Goal: Task Accomplishment & Management: Manage account settings

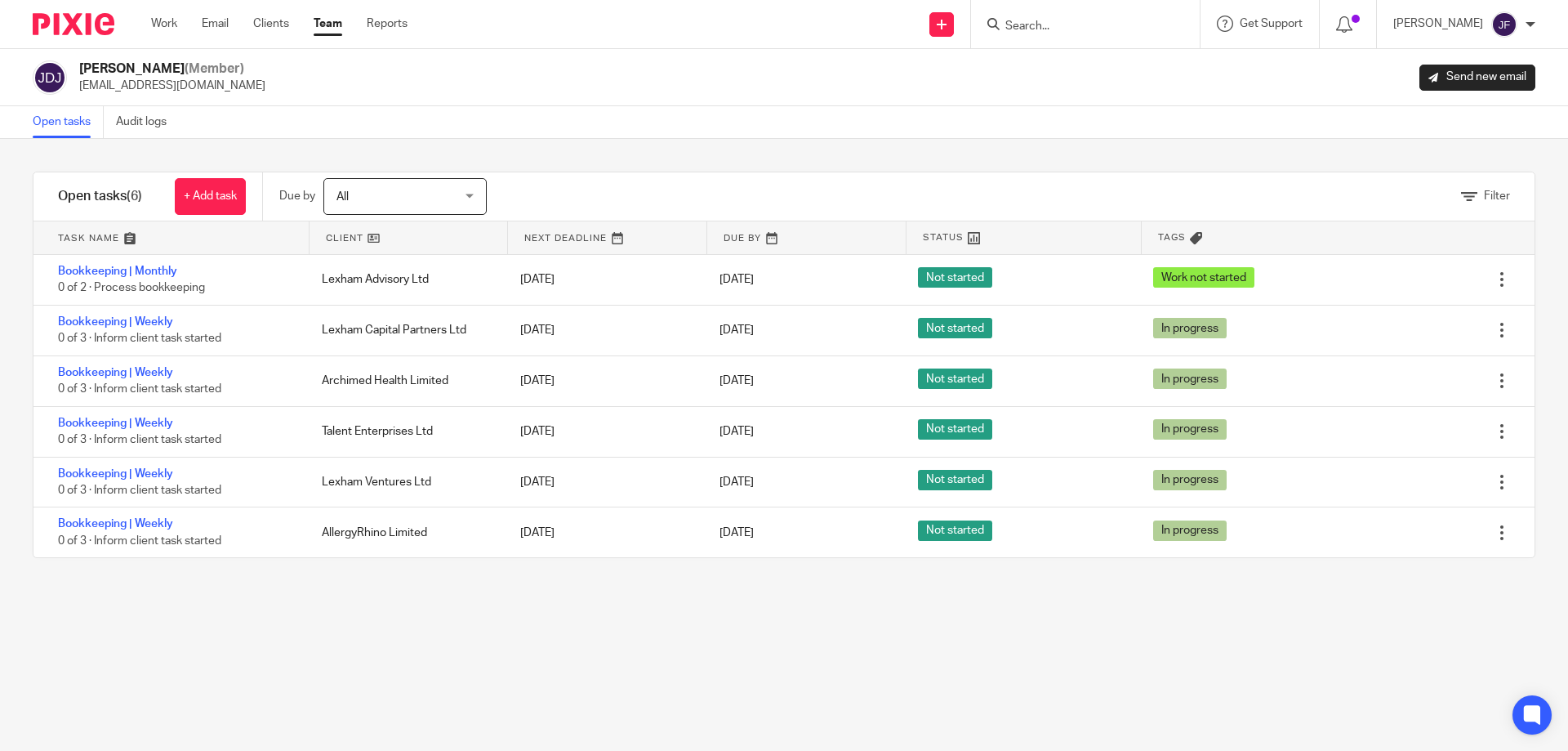
click at [328, 27] on link "Team" at bounding box center [328, 23] width 29 height 16
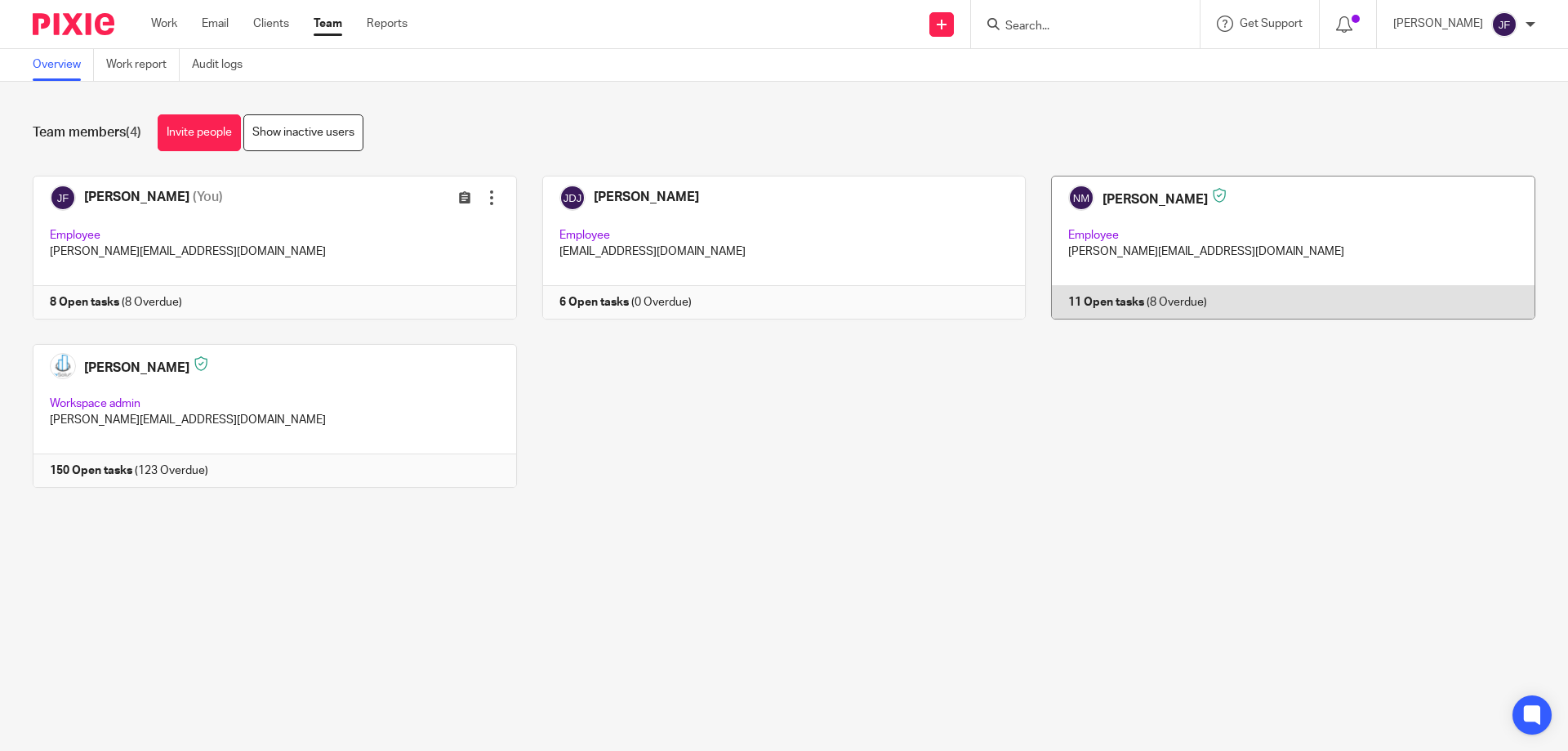
click at [1095, 300] on link at bounding box center [1281, 248] width 510 height 144
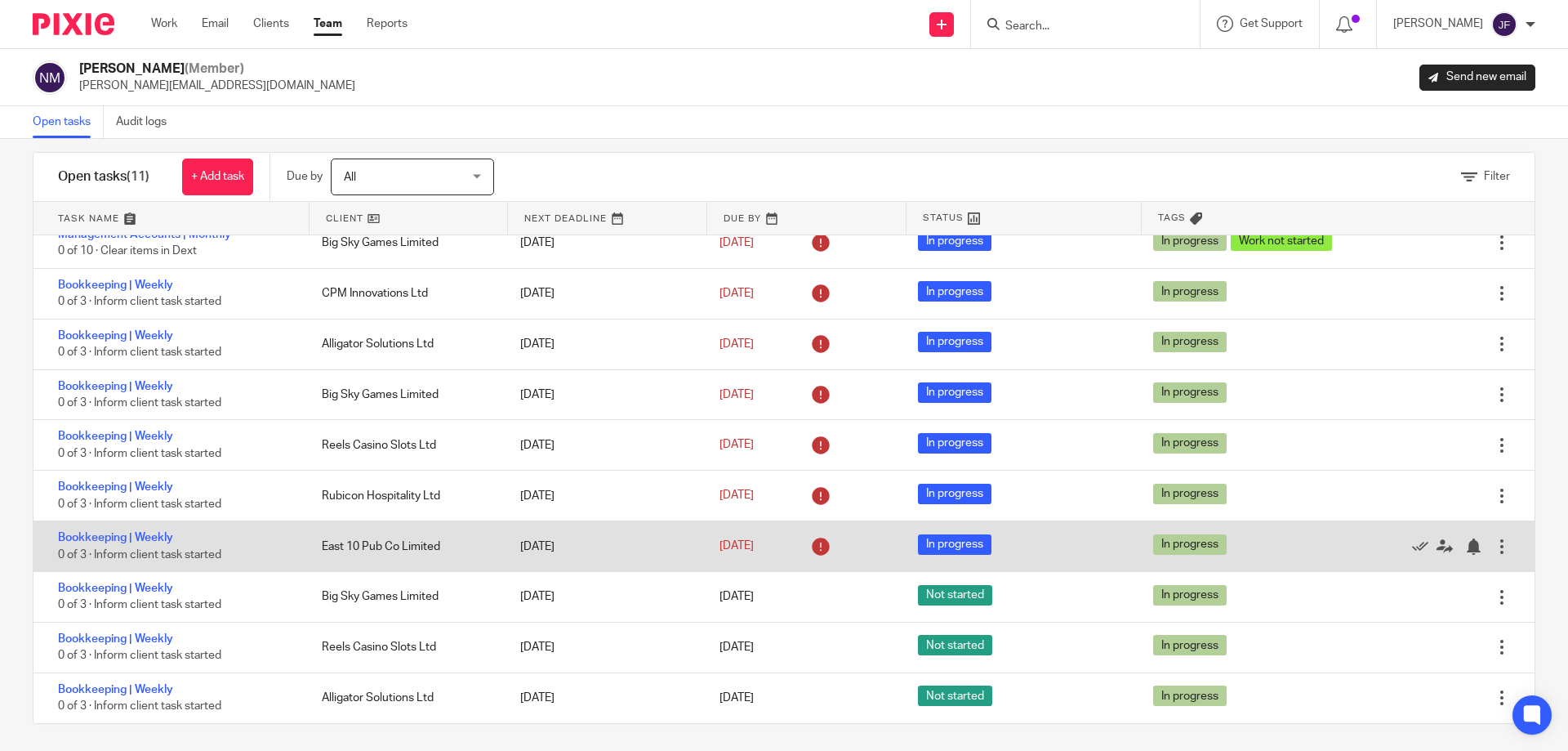
scroll to position [25, 0]
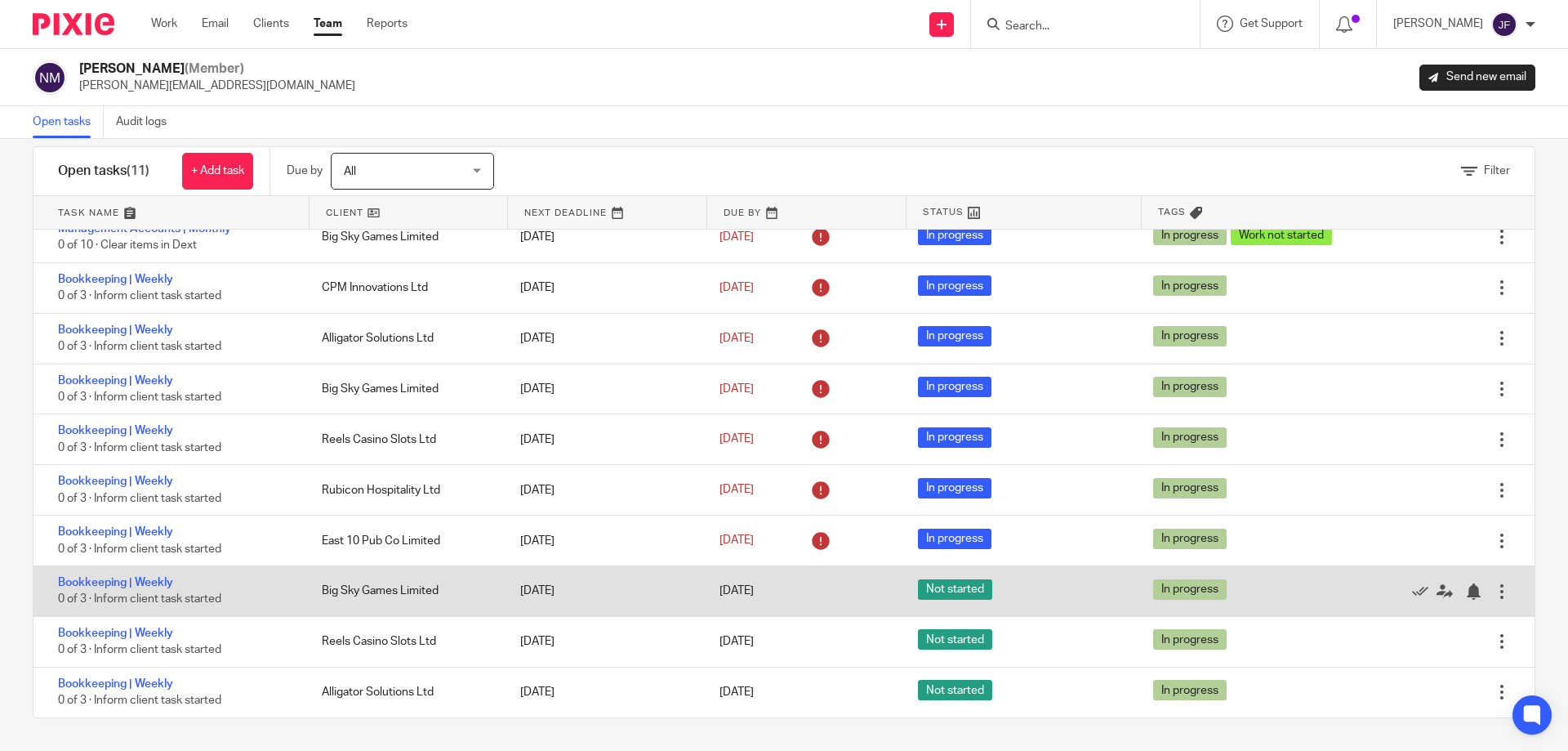
click at [1494, 598] on div at bounding box center [1501, 591] width 16 height 16
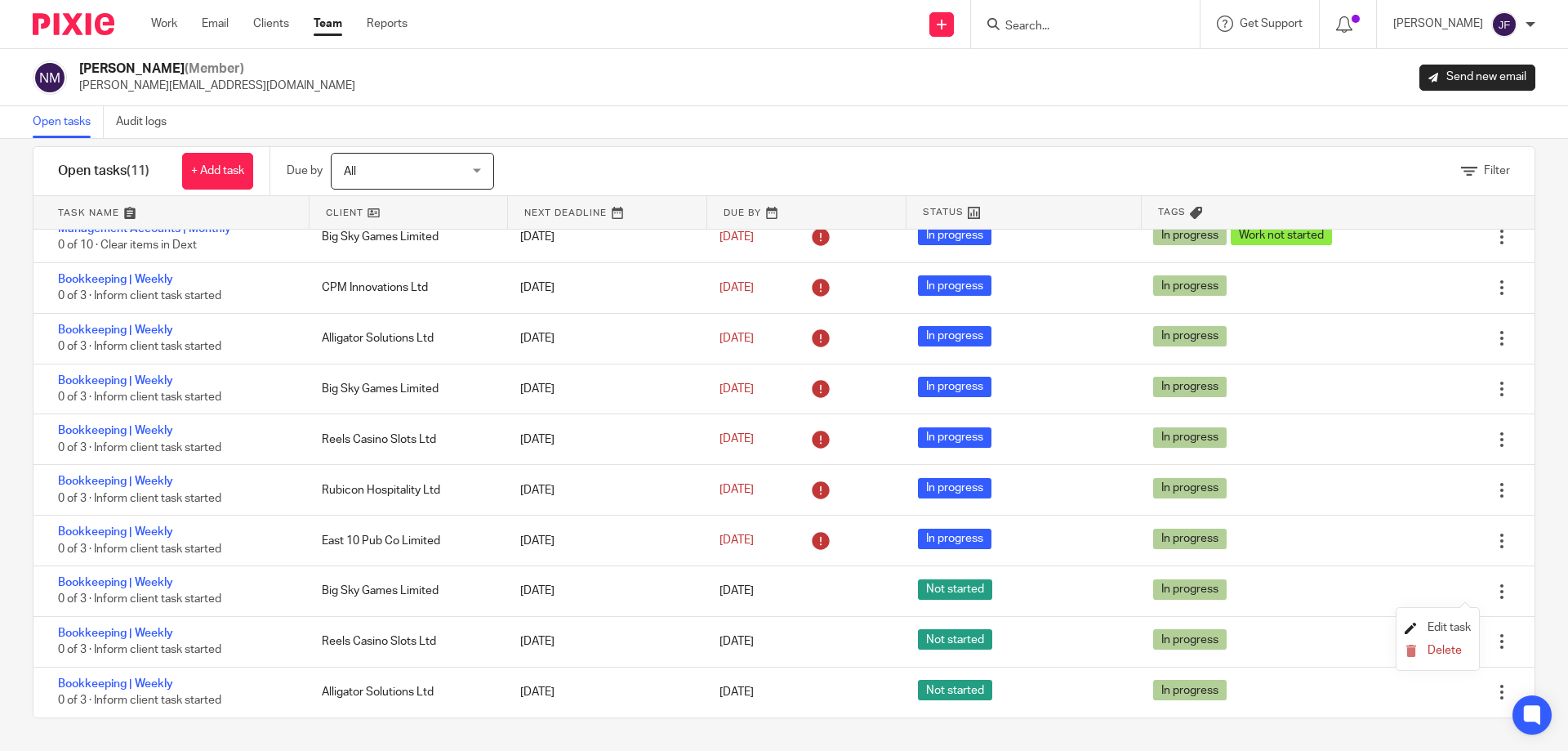
click at [1451, 623] on span "Edit task" at bounding box center [1449, 628] width 43 height 12
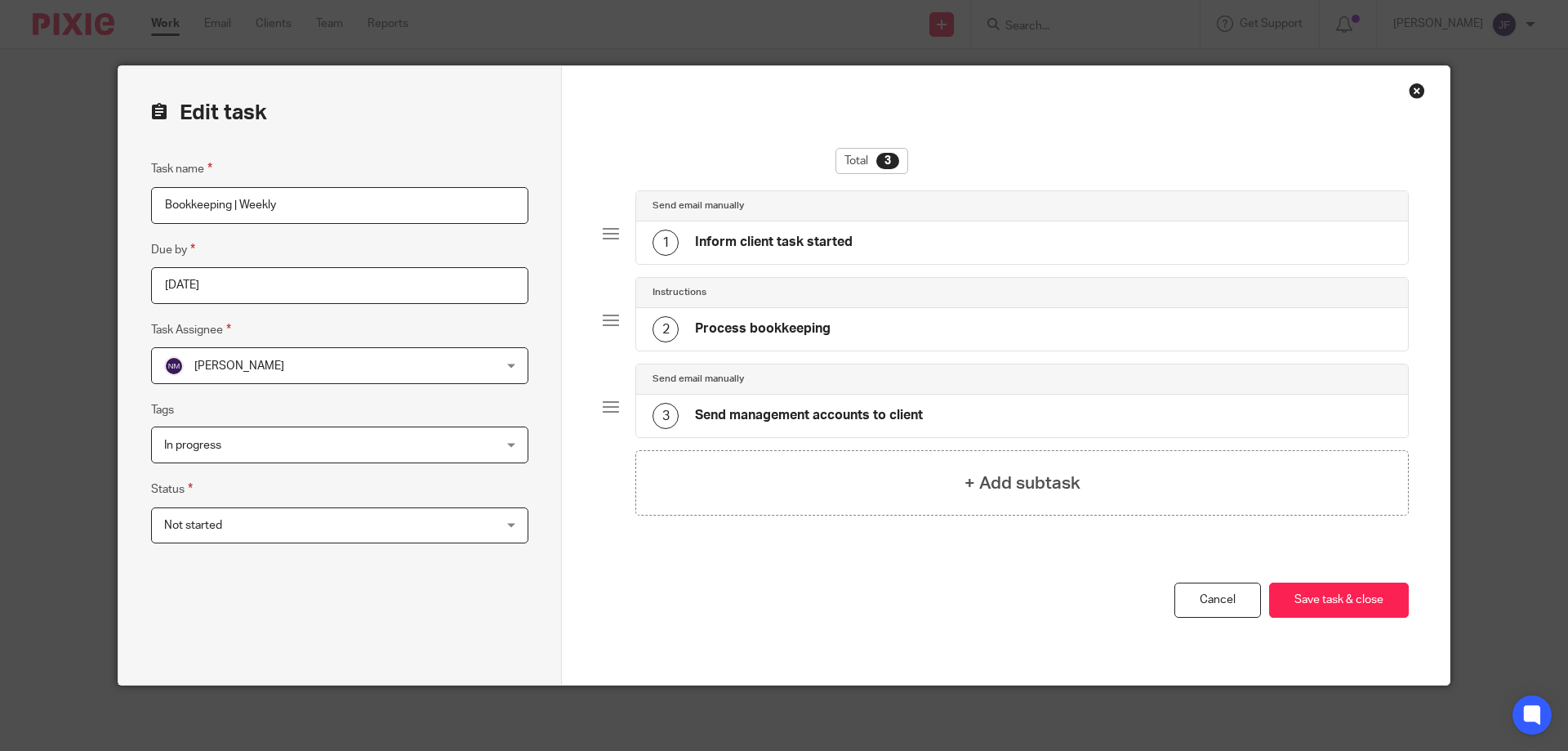
click at [499, 364] on div "Nayan Mange Nayan Mange" at bounding box center [339, 366] width 377 height 37
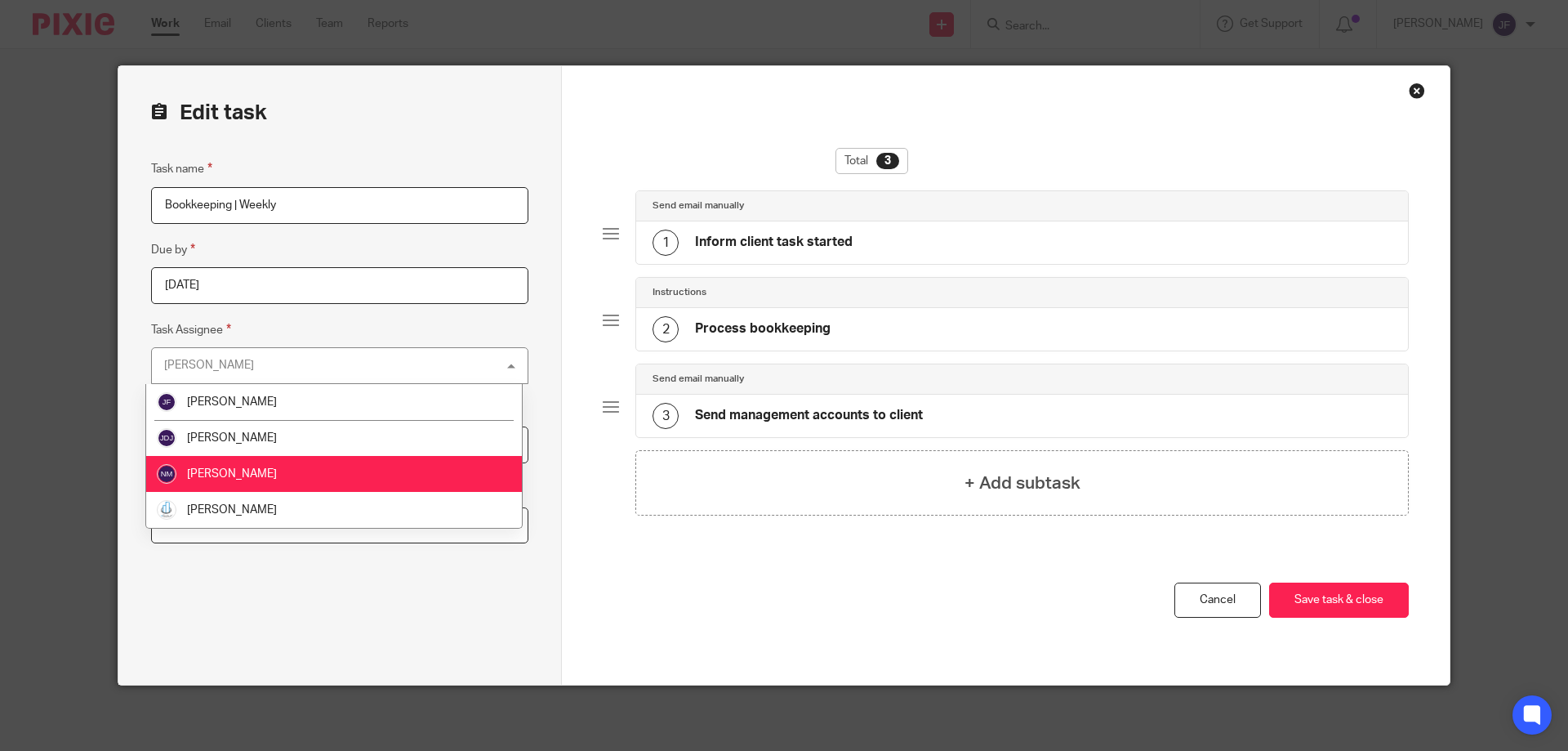
click at [240, 470] on span "Nayan Mange" at bounding box center [231, 474] width 90 height 12
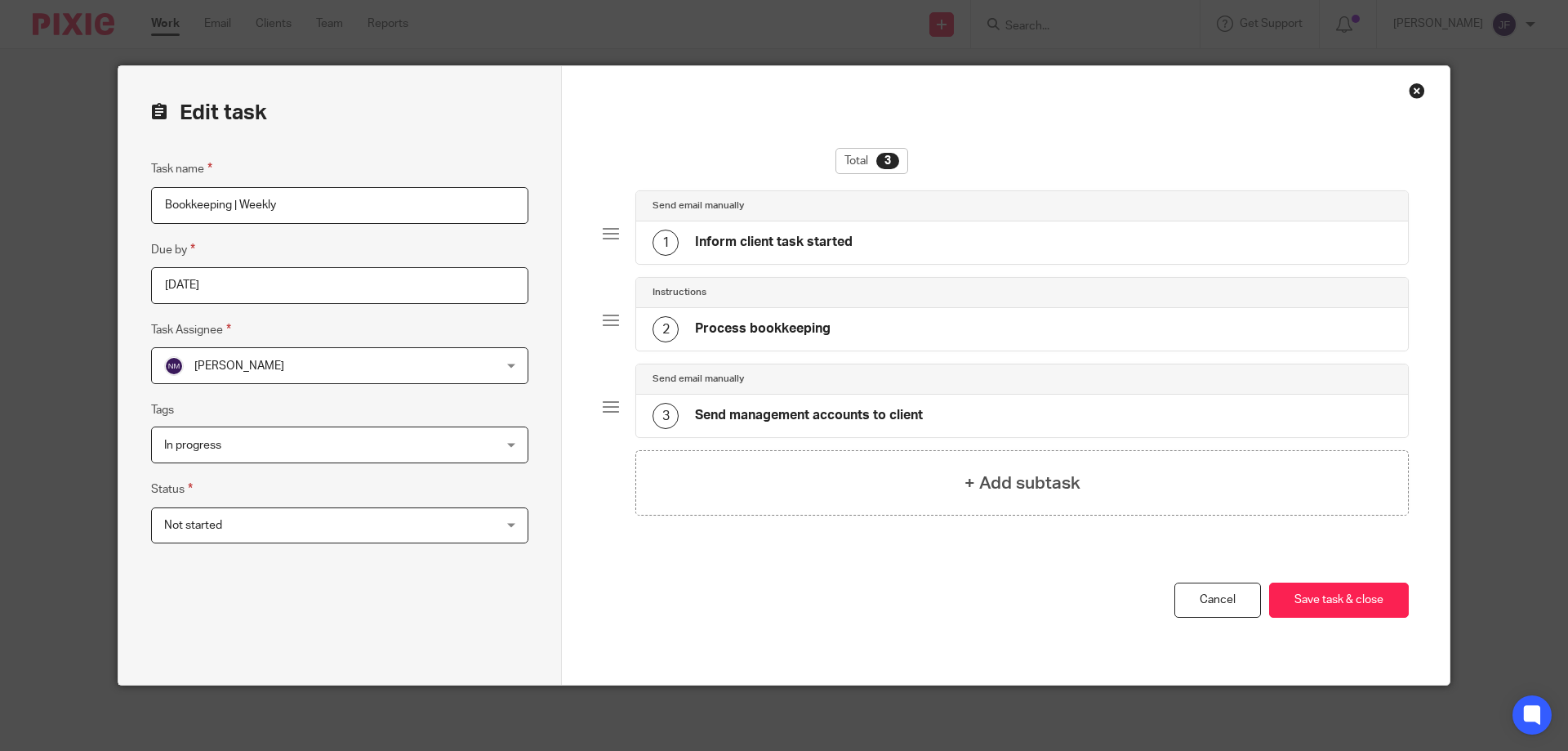
click at [236, 527] on span "Not started" at bounding box center [309, 525] width 290 height 35
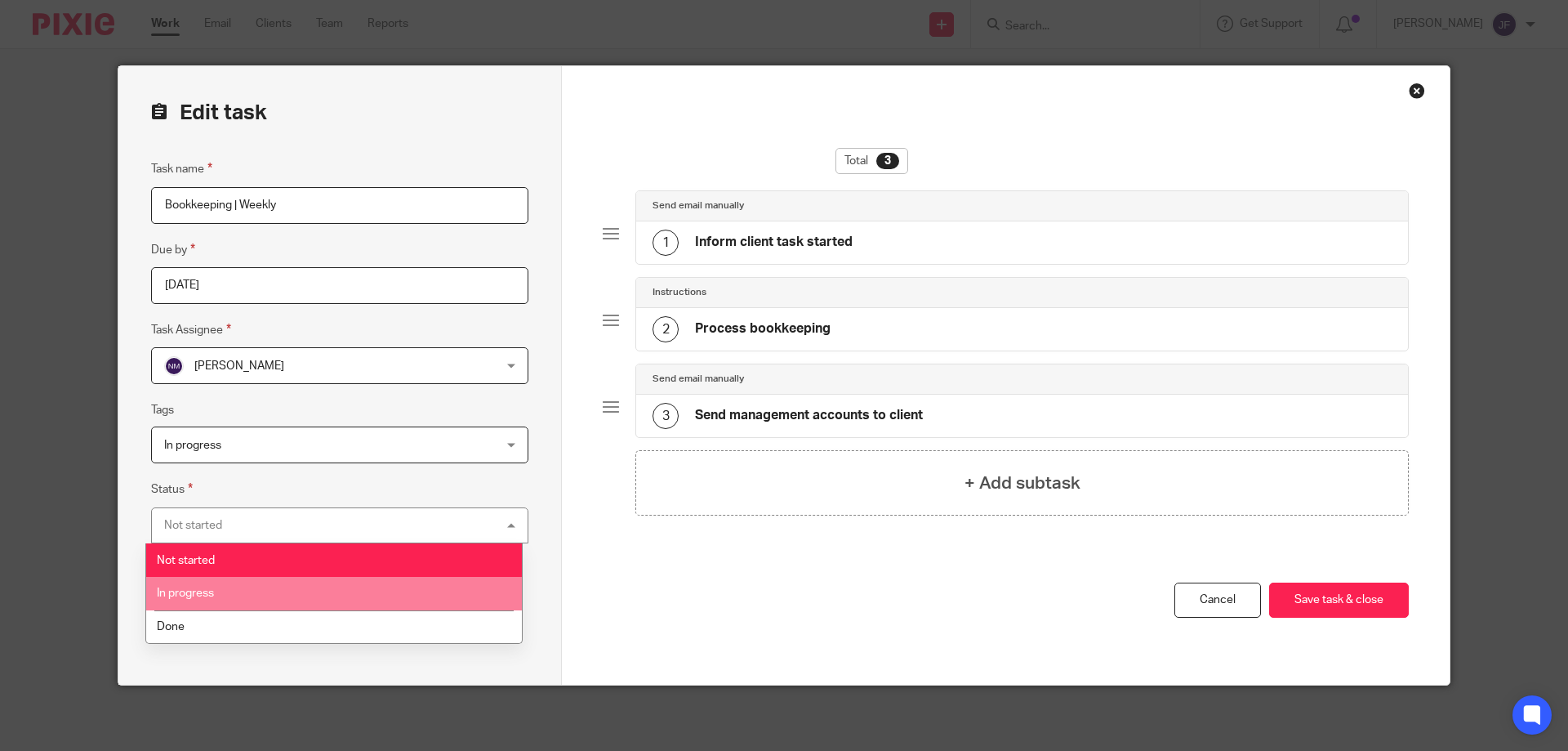
click at [205, 593] on span "In progress" at bounding box center [186, 593] width 57 height 12
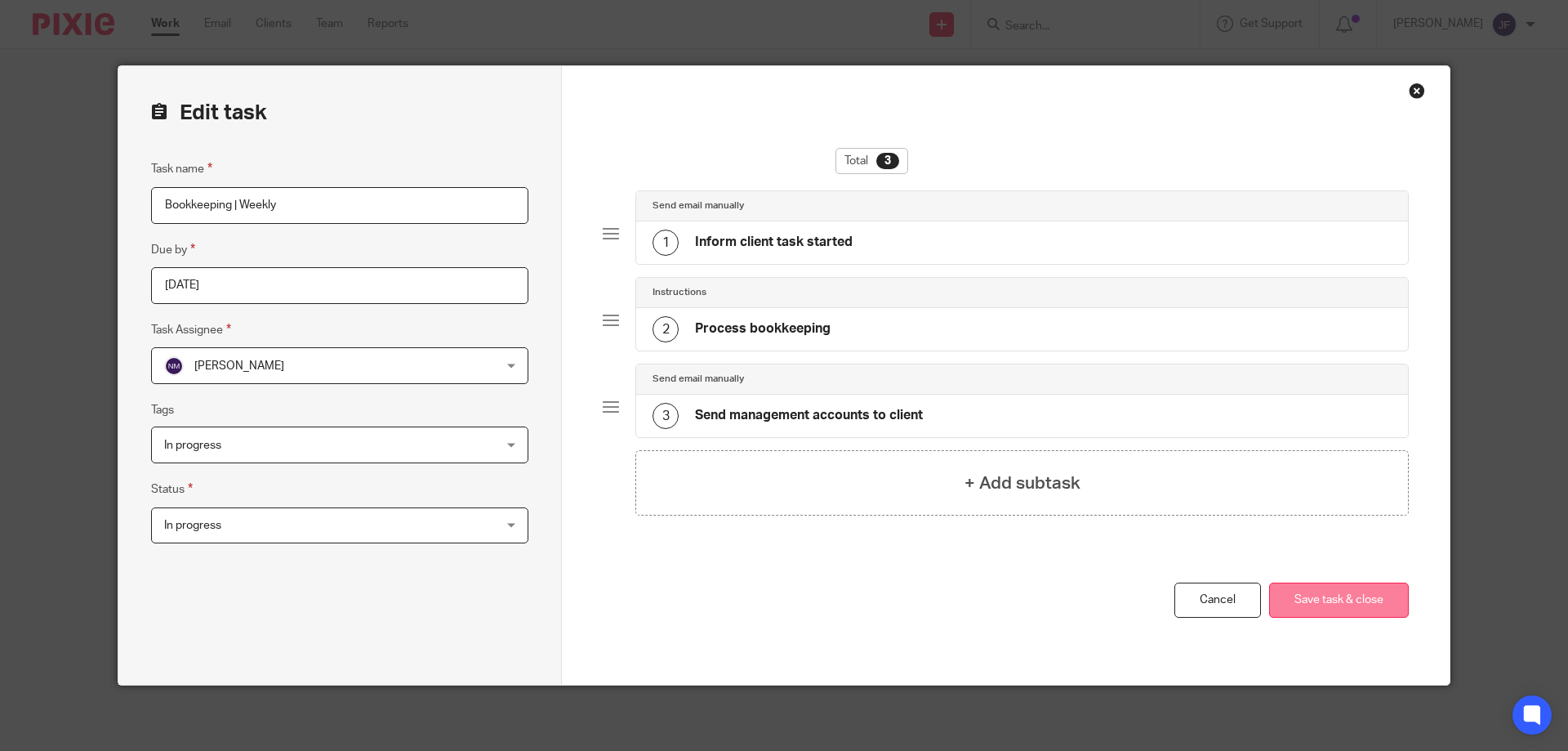
click at [1336, 596] on button "Save task & close" at bounding box center [1338, 601] width 139 height 35
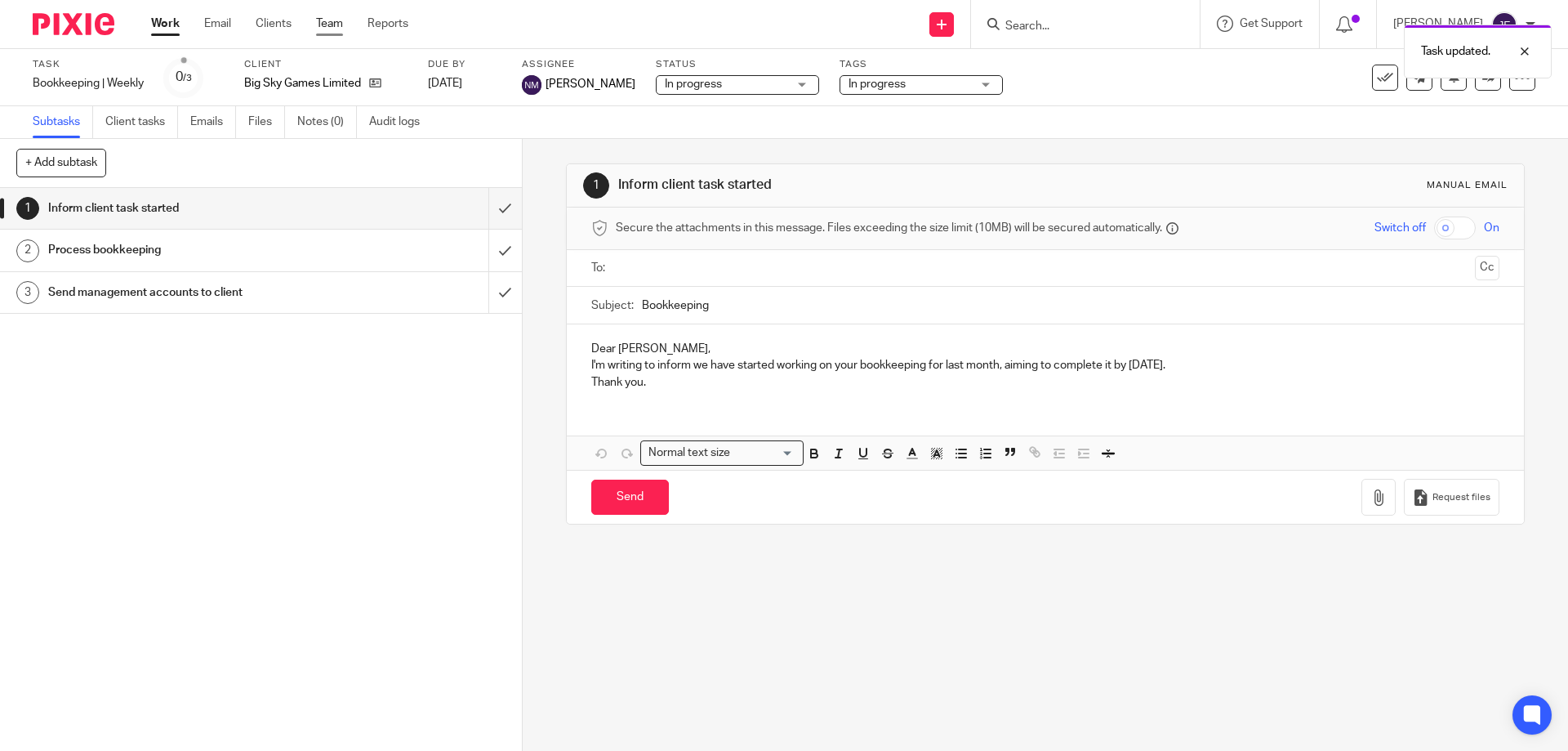
click at [335, 20] on link "Team" at bounding box center [329, 23] width 27 height 16
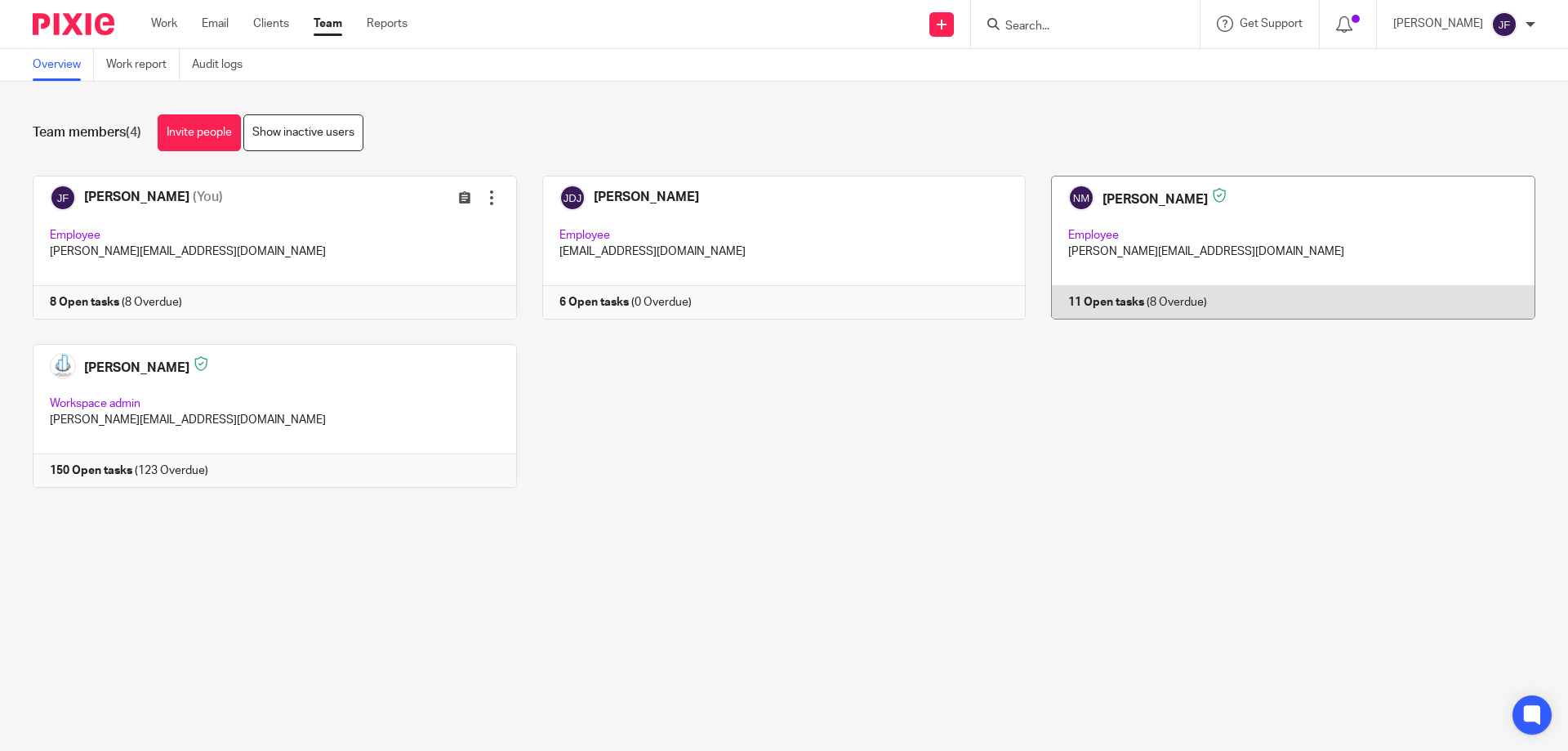
click at [1084, 297] on link at bounding box center [1281, 248] width 510 height 144
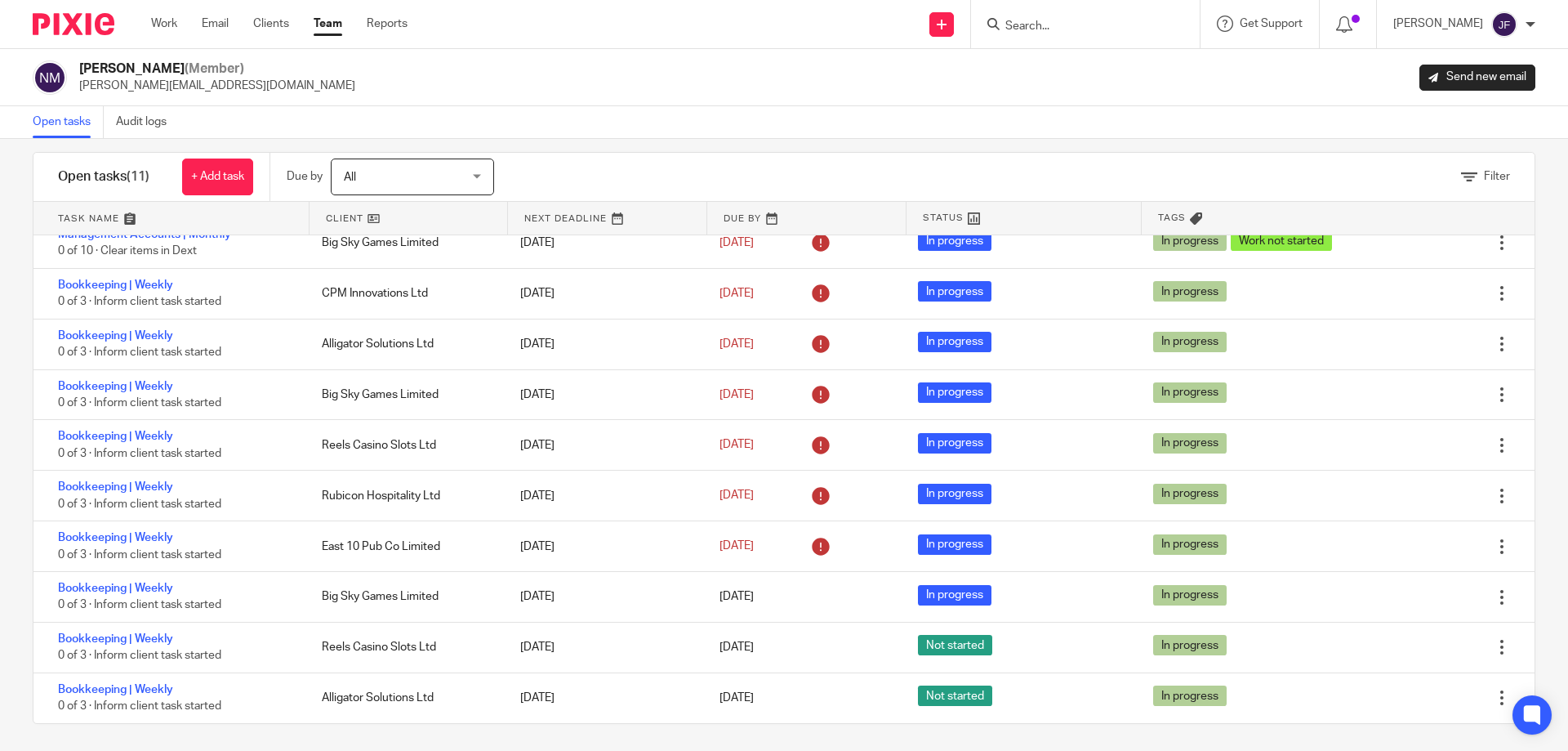
scroll to position [25, 0]
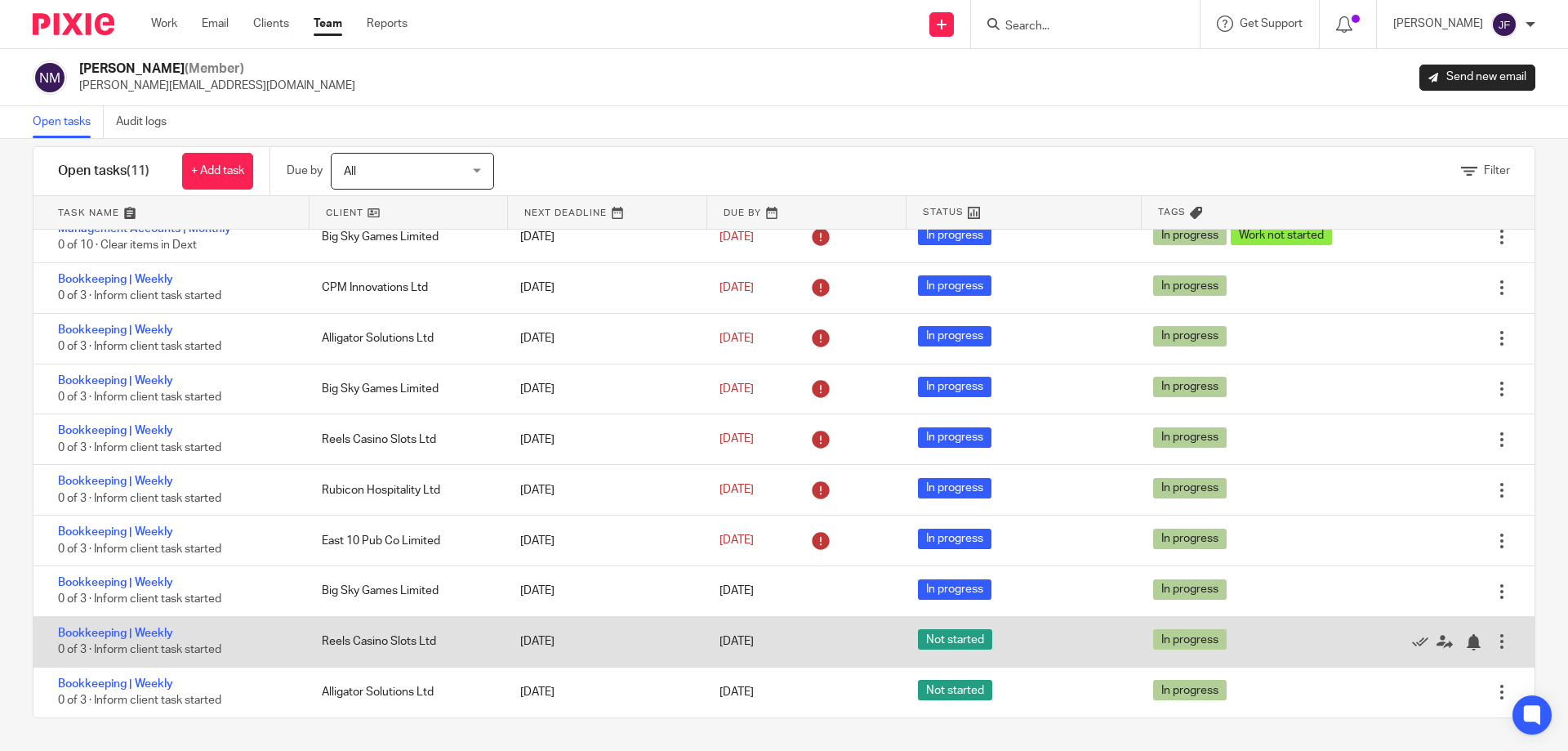
click at [1494, 644] on div at bounding box center [1501, 641] width 16 height 16
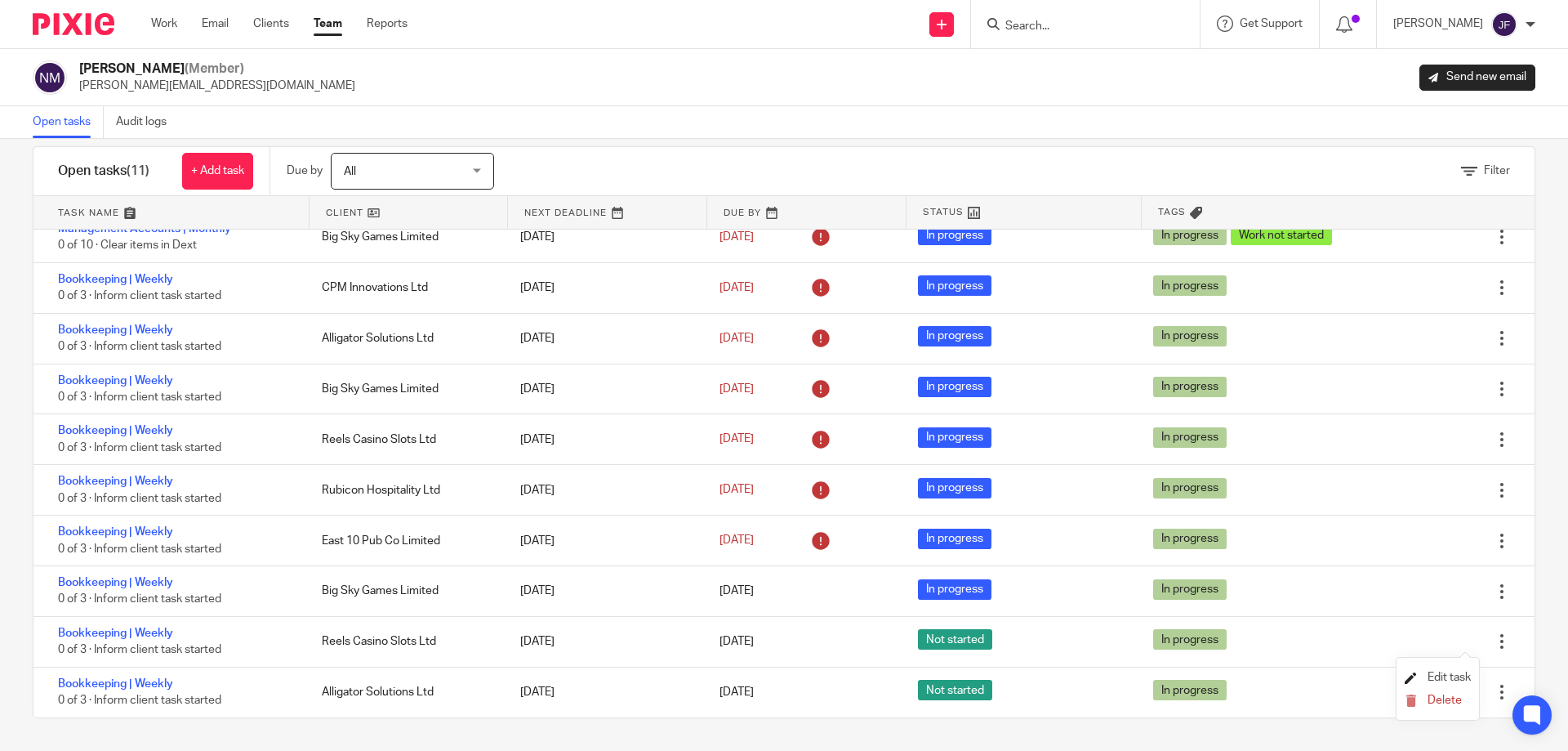
click at [1437, 675] on span "Edit task" at bounding box center [1449, 678] width 43 height 12
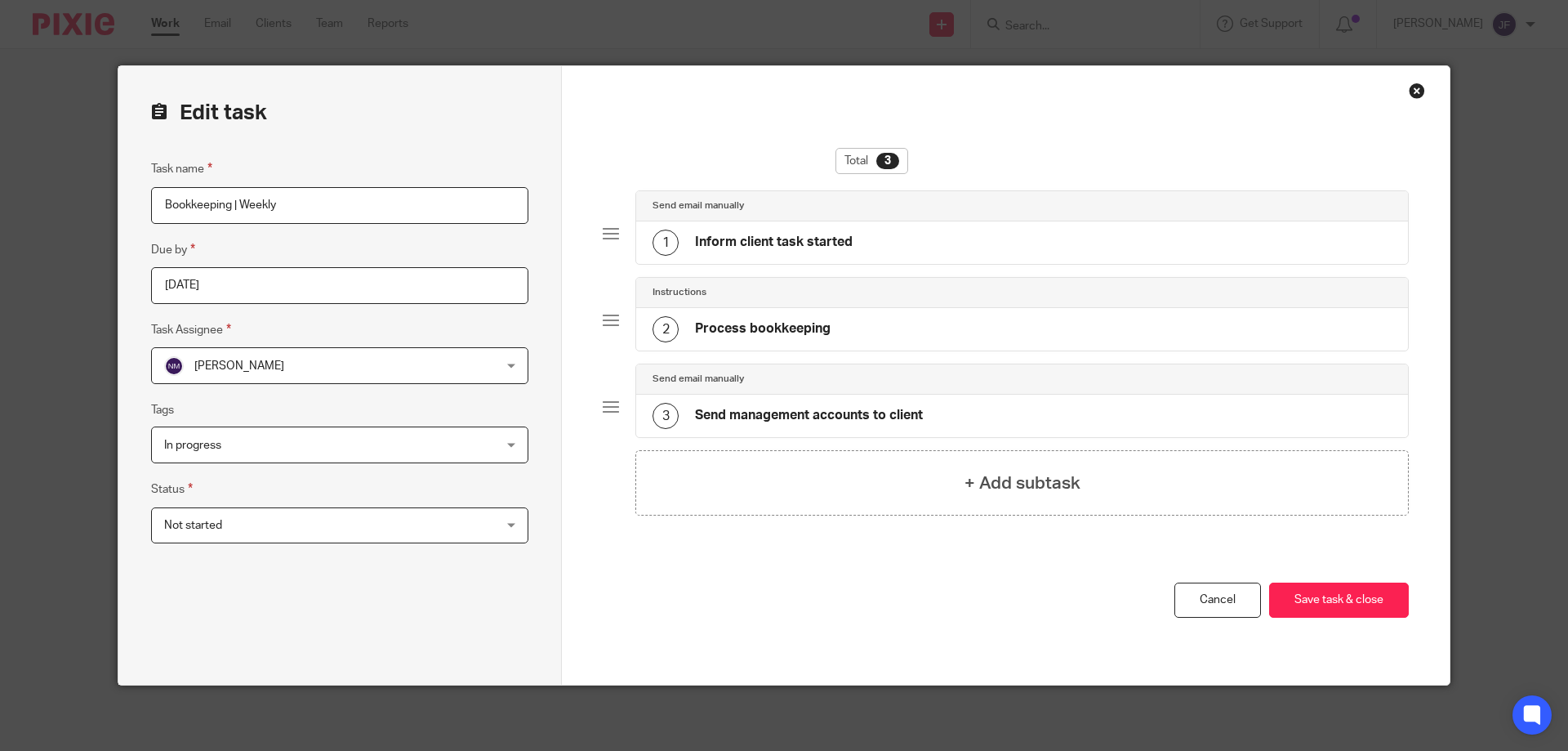
click at [325, 518] on span "Not started" at bounding box center [309, 525] width 290 height 35
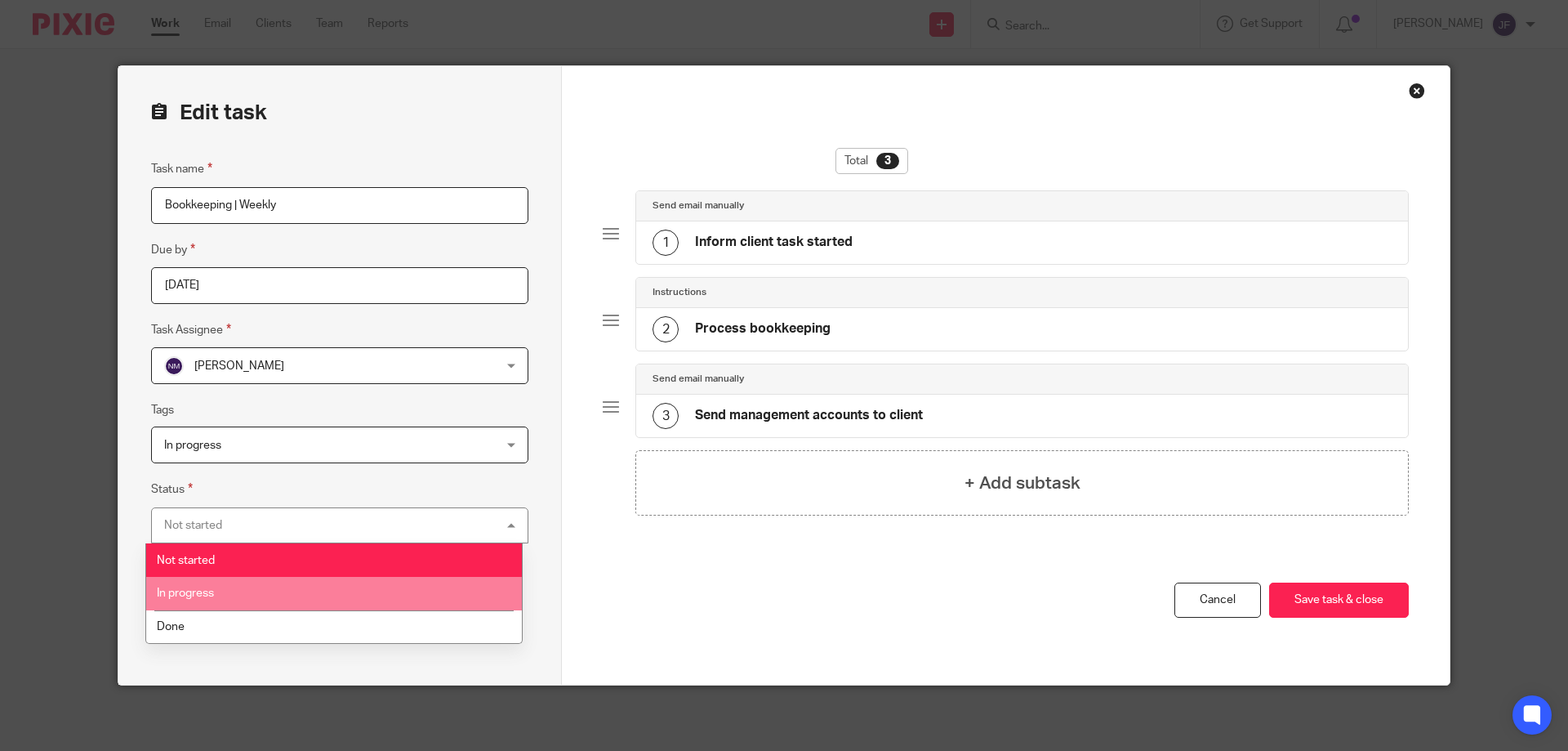
click at [216, 590] on li "In progress" at bounding box center [334, 594] width 376 height 34
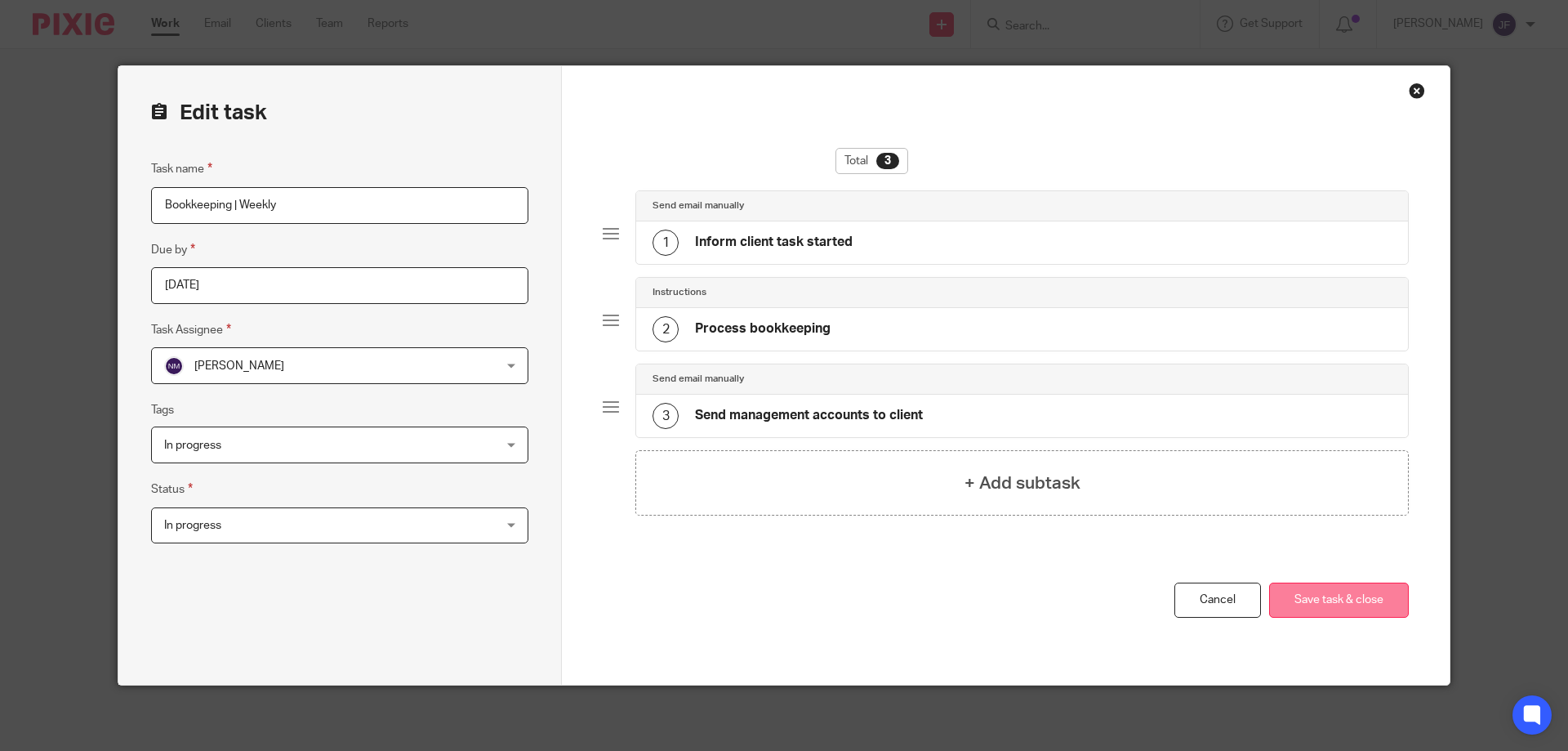
click at [1353, 592] on button "Save task & close" at bounding box center [1338, 601] width 139 height 35
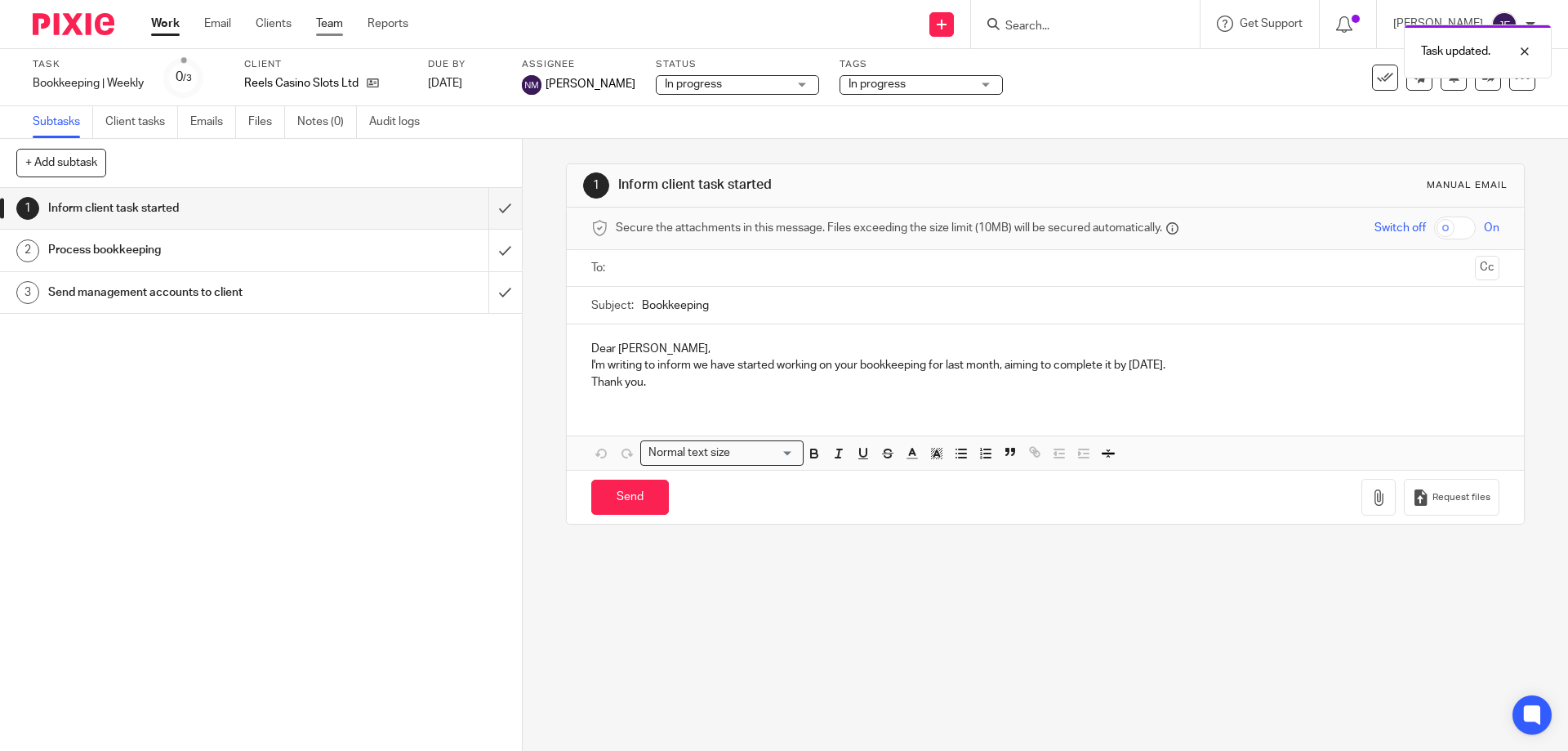
click at [335, 19] on link "Team" at bounding box center [329, 23] width 27 height 16
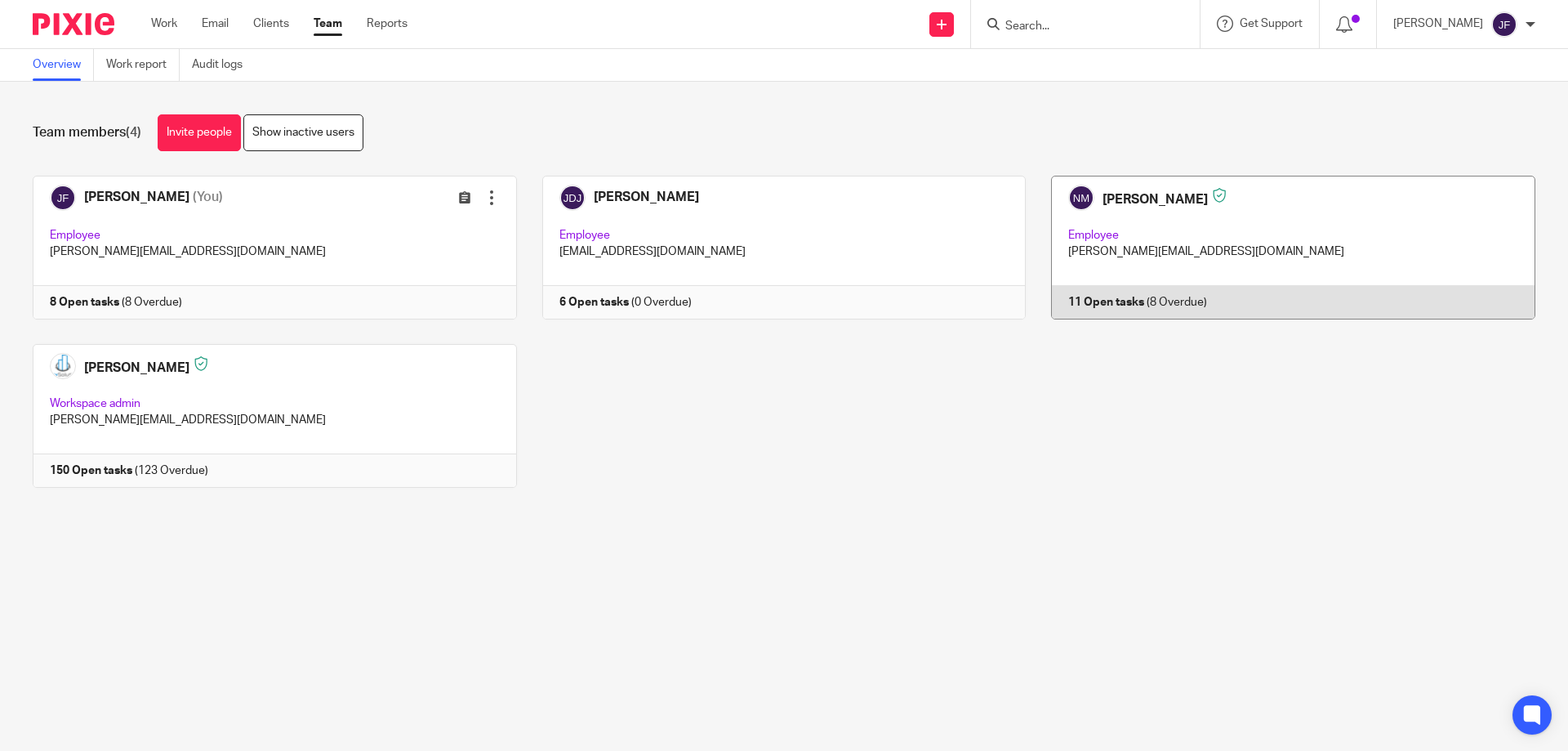
click at [1090, 293] on link at bounding box center [1281, 248] width 510 height 144
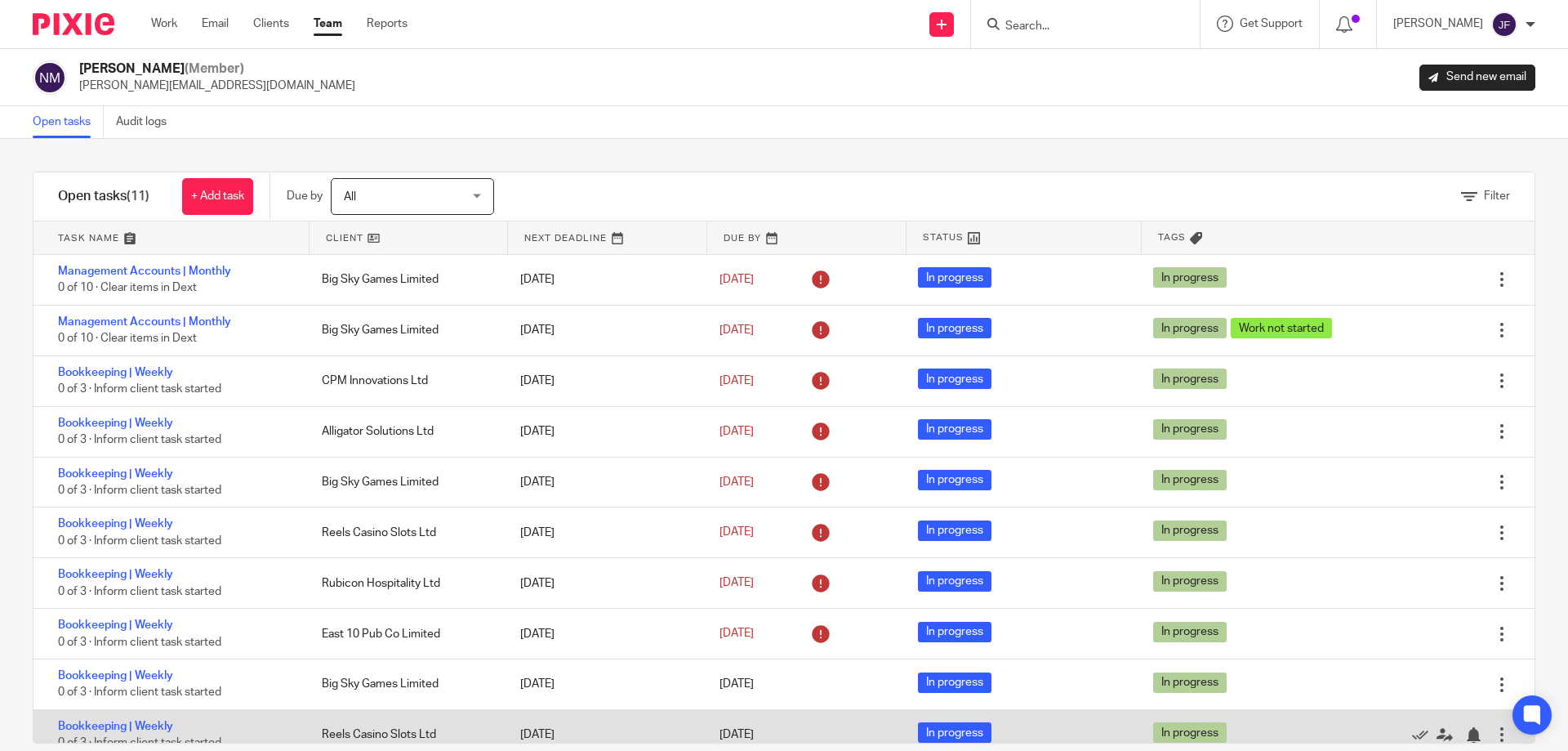
scroll to position [68, 0]
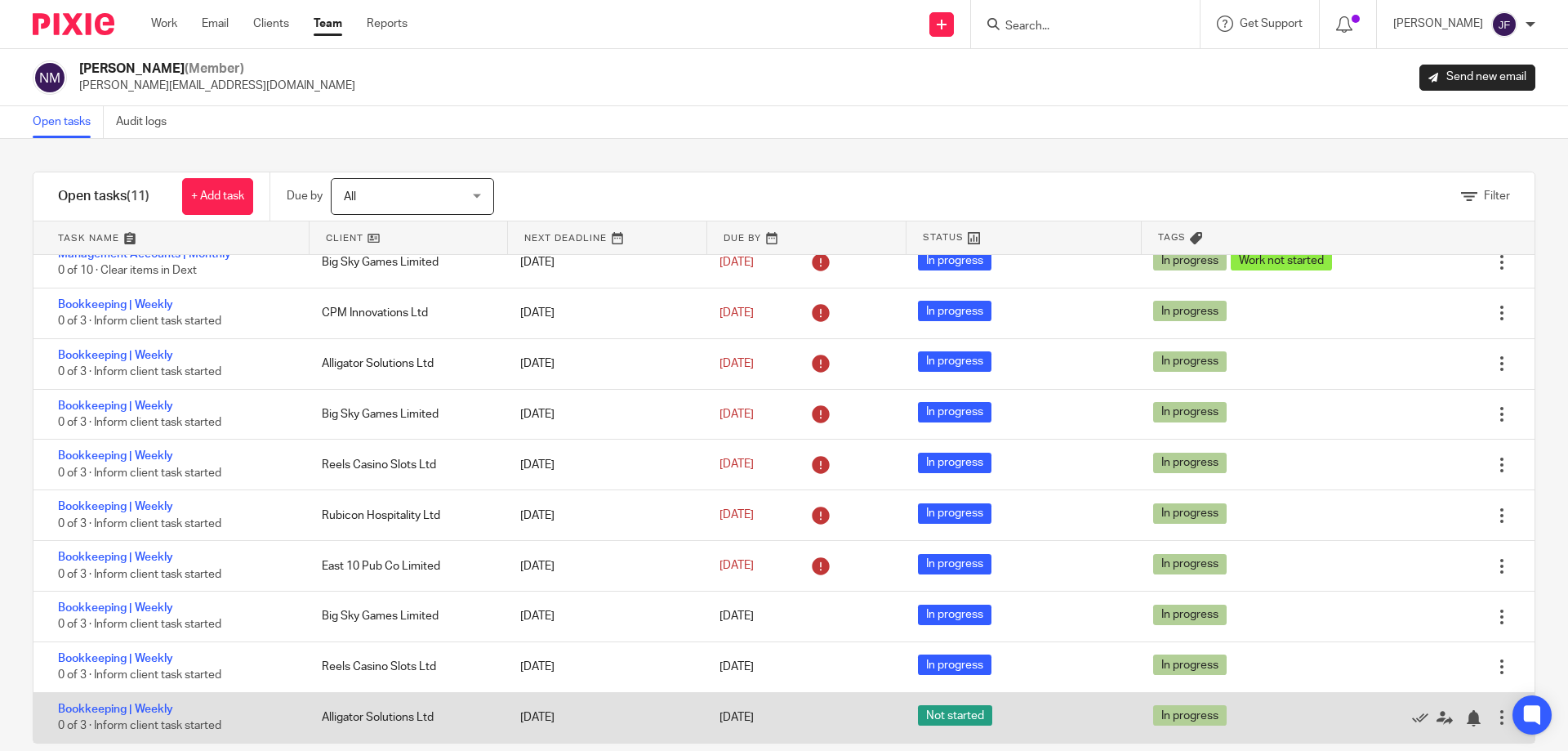
click at [1494, 719] on div at bounding box center [1501, 717] width 16 height 16
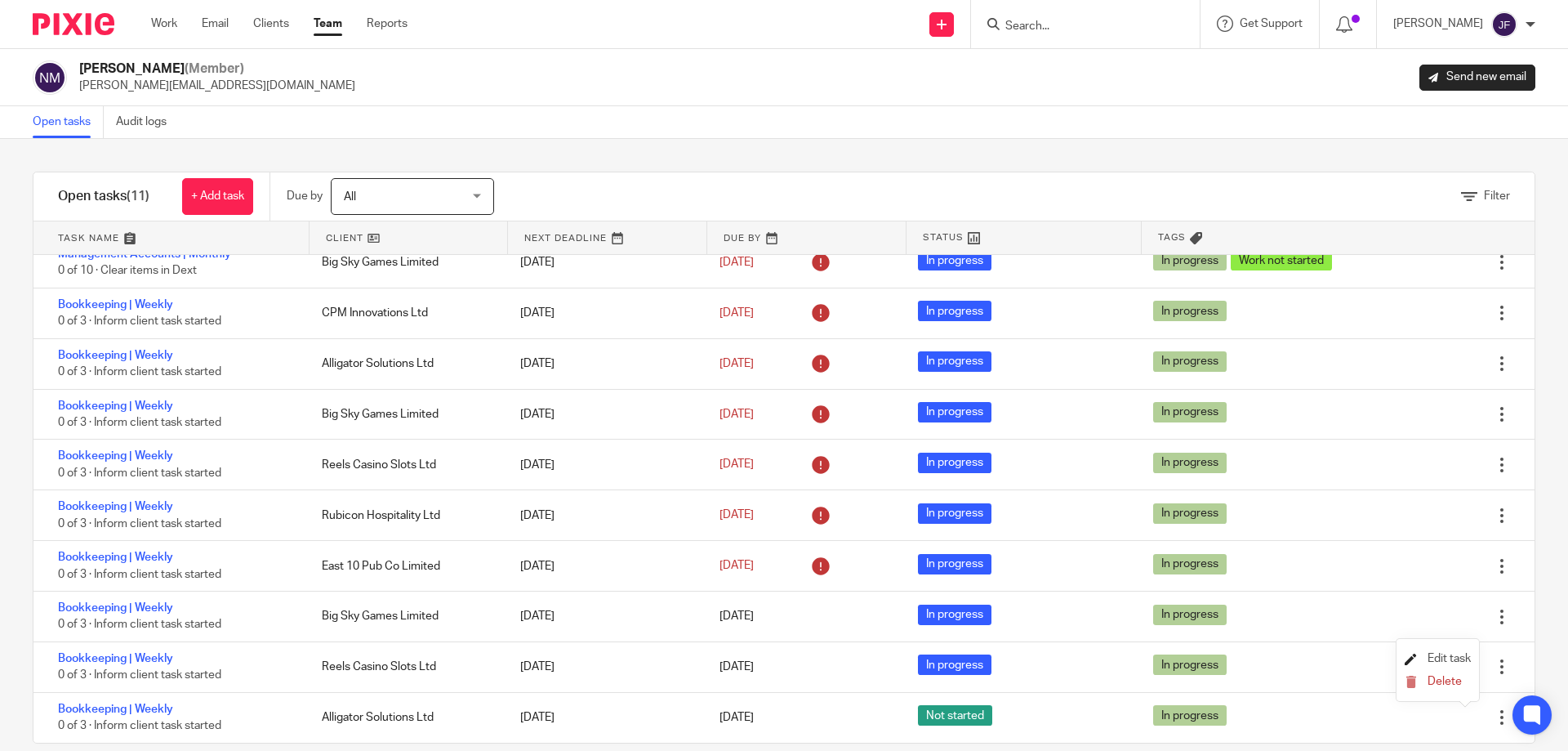
click at [1440, 653] on span "Edit task" at bounding box center [1449, 659] width 43 height 12
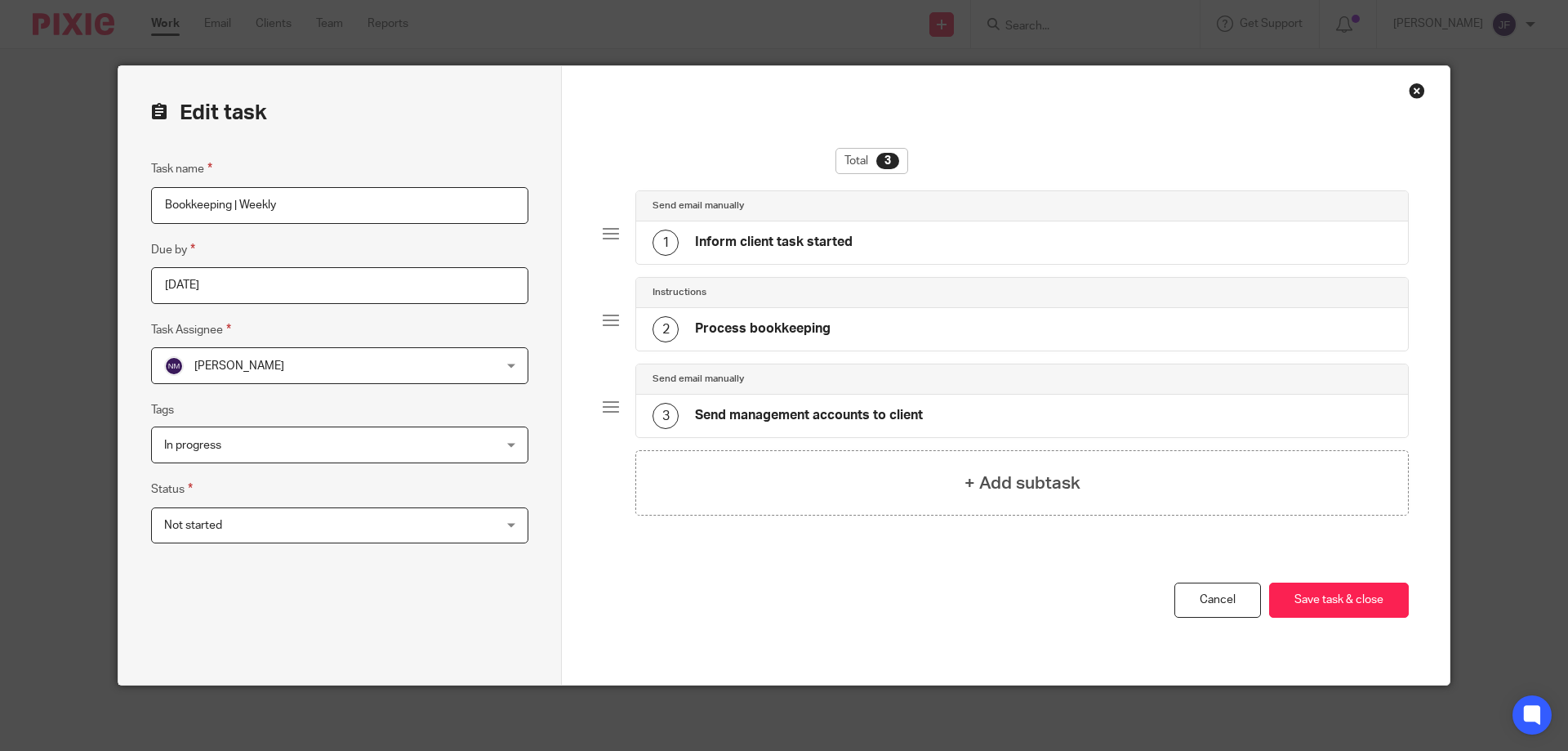
click at [400, 536] on span "Not started" at bounding box center [309, 525] width 290 height 35
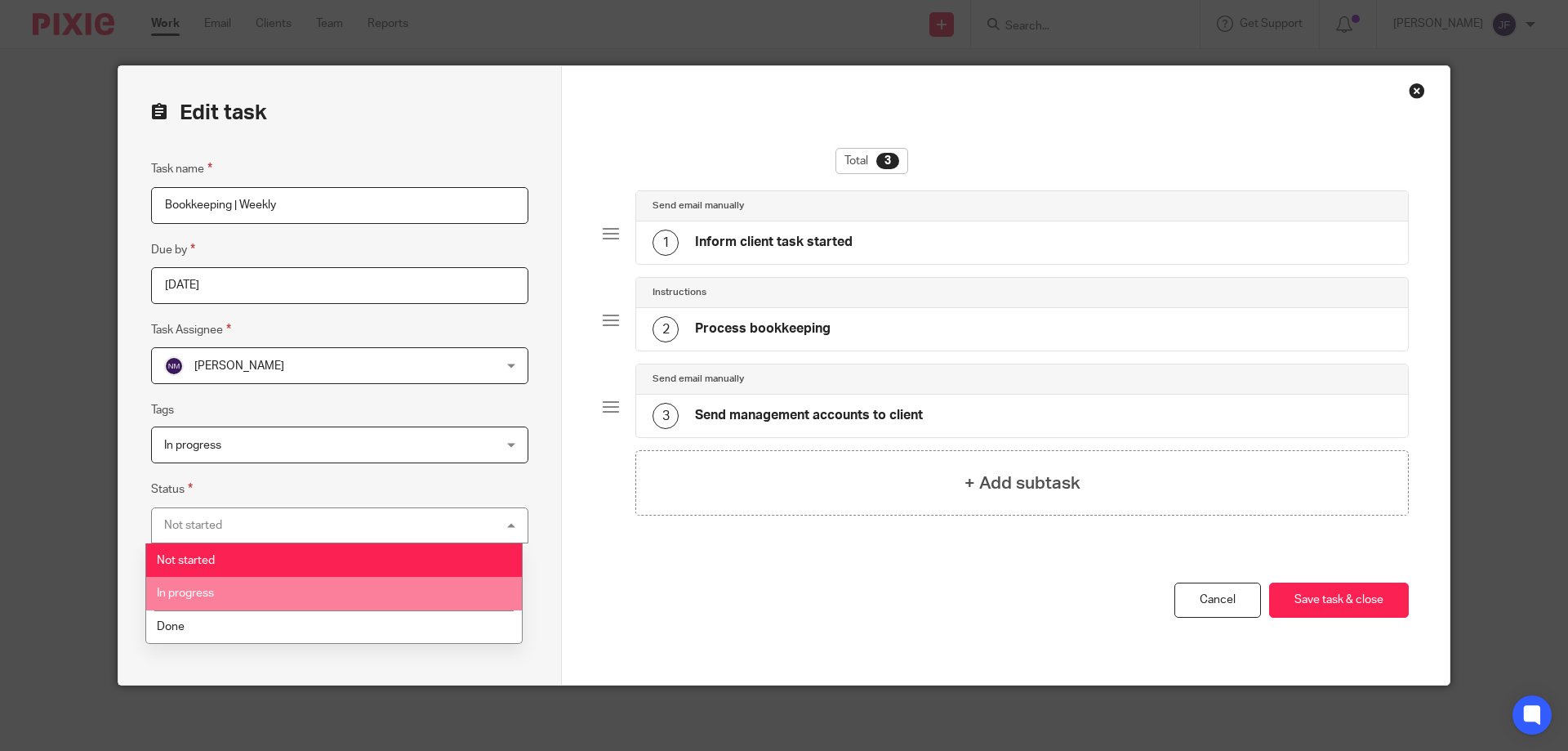
click at [206, 590] on span "In progress" at bounding box center [186, 593] width 57 height 12
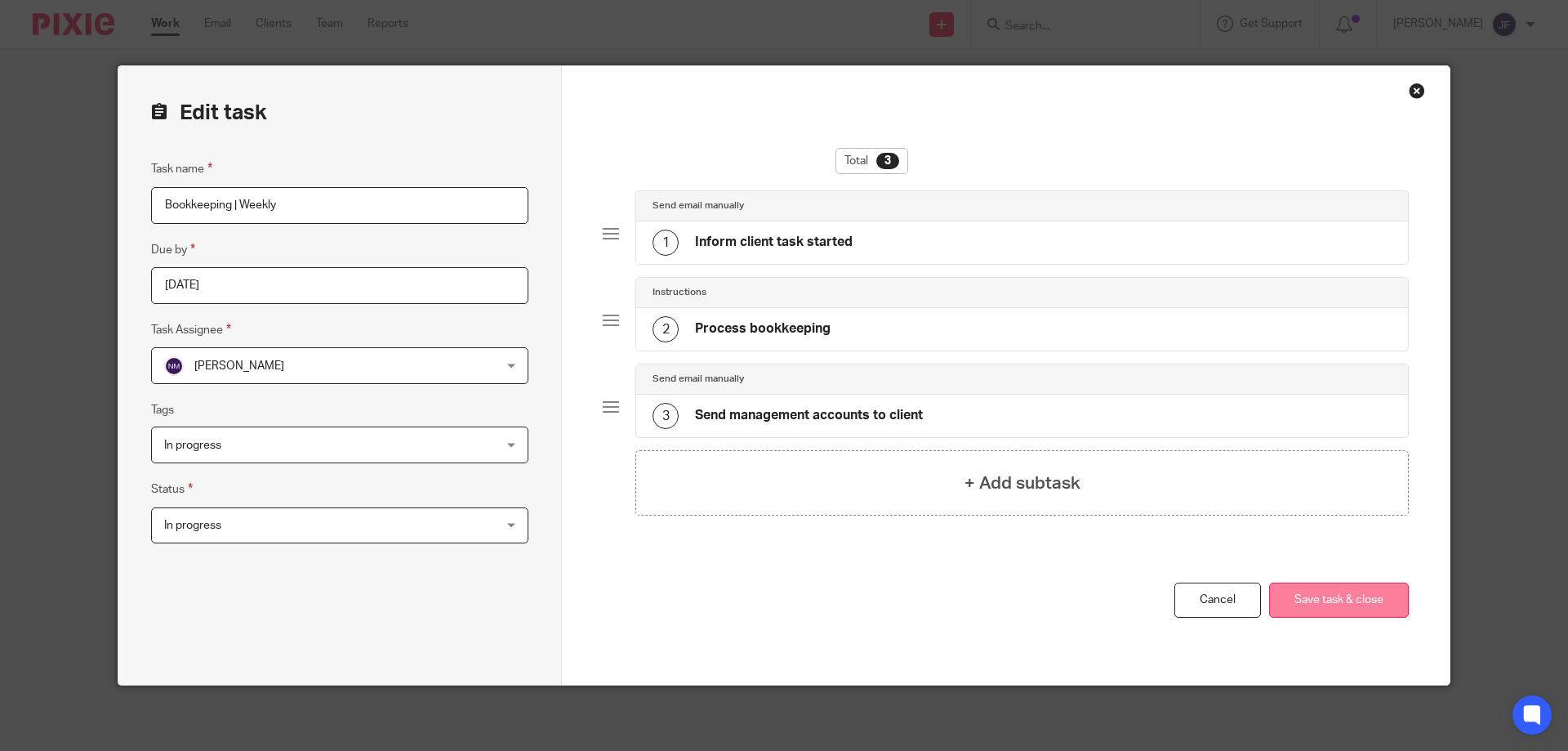
click at [1308, 600] on button "Save task & close" at bounding box center [1338, 601] width 139 height 35
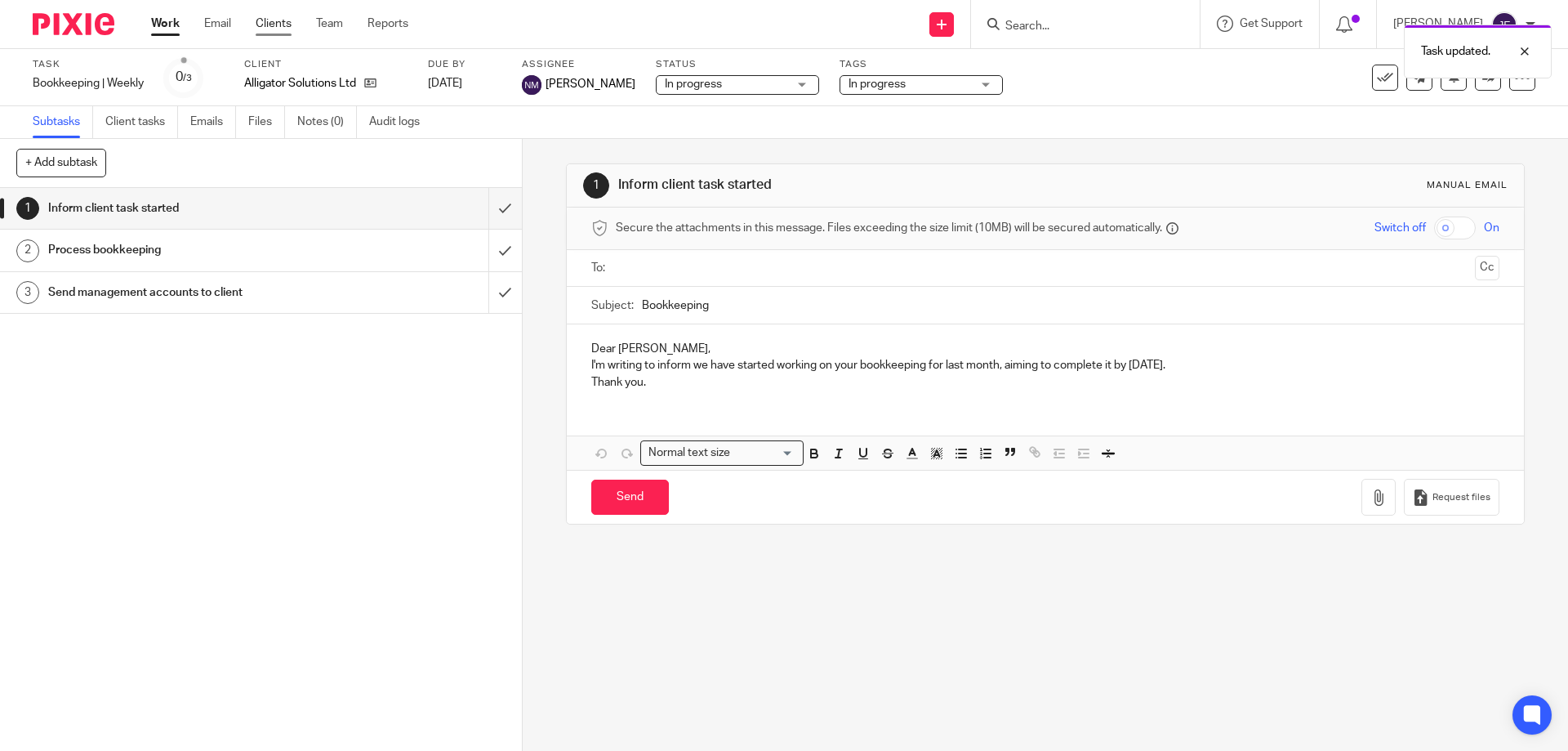
click at [279, 24] on link "Clients" at bounding box center [274, 23] width 36 height 16
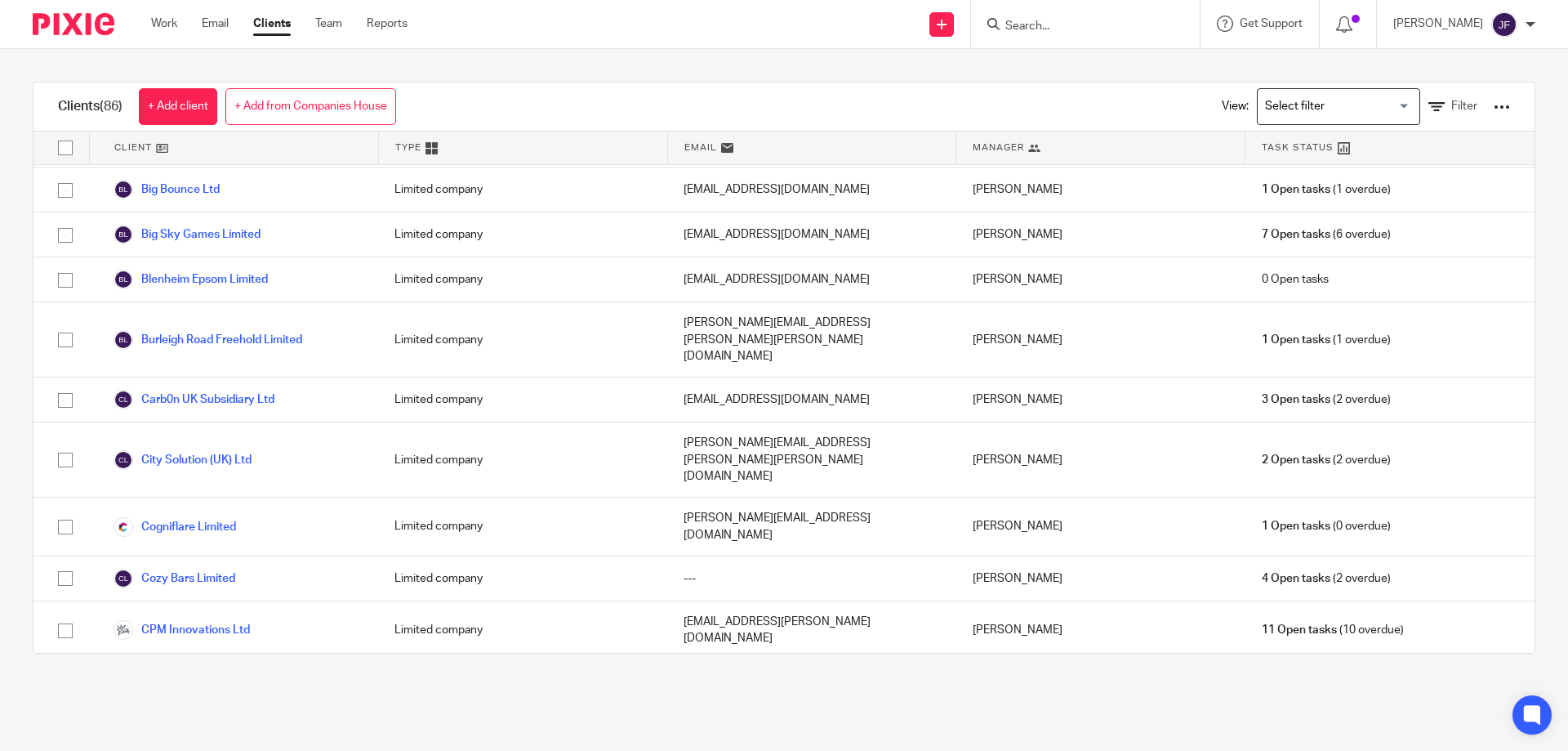
scroll to position [490, 0]
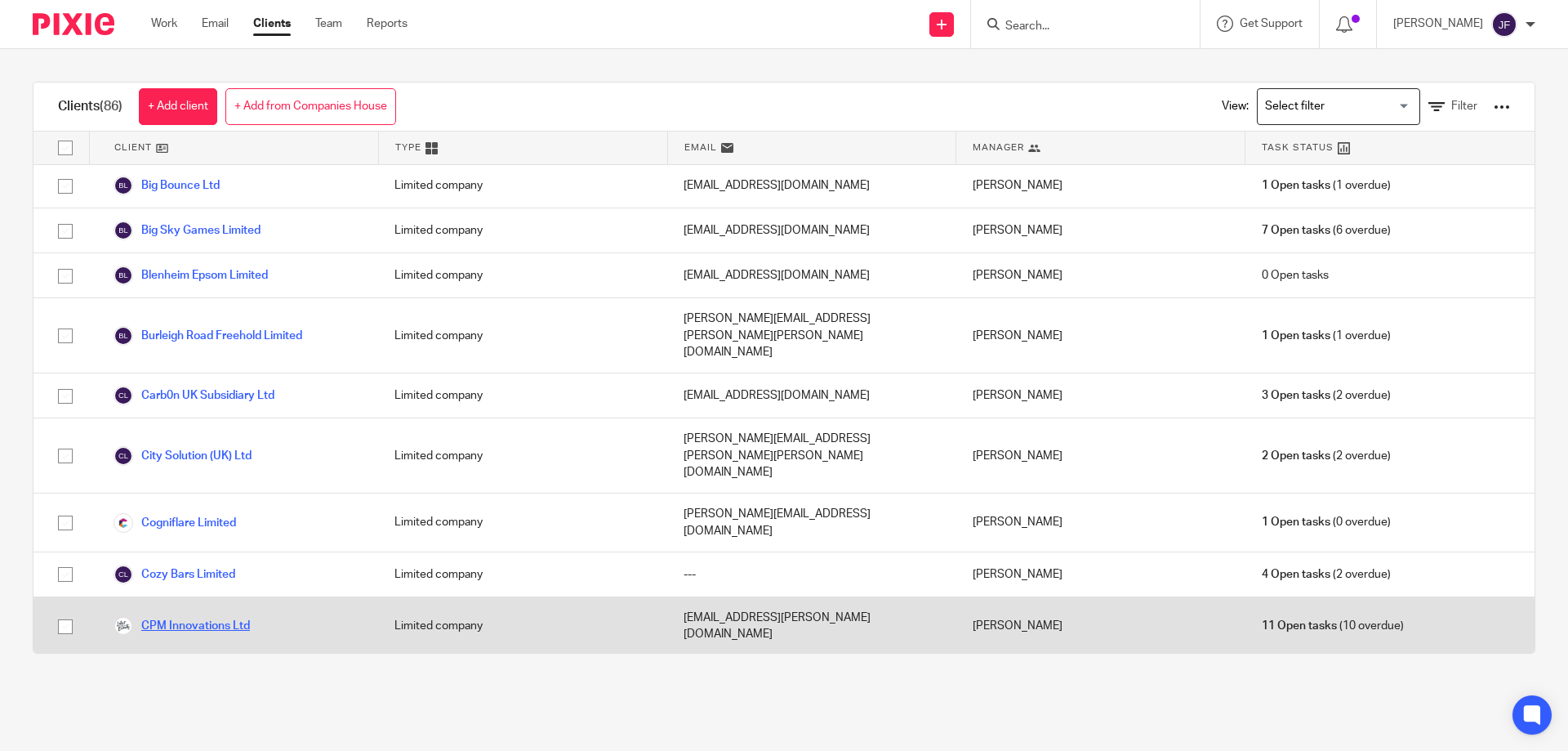
click at [207, 616] on link "CPM Innovations Ltd" at bounding box center [182, 625] width 137 height 19
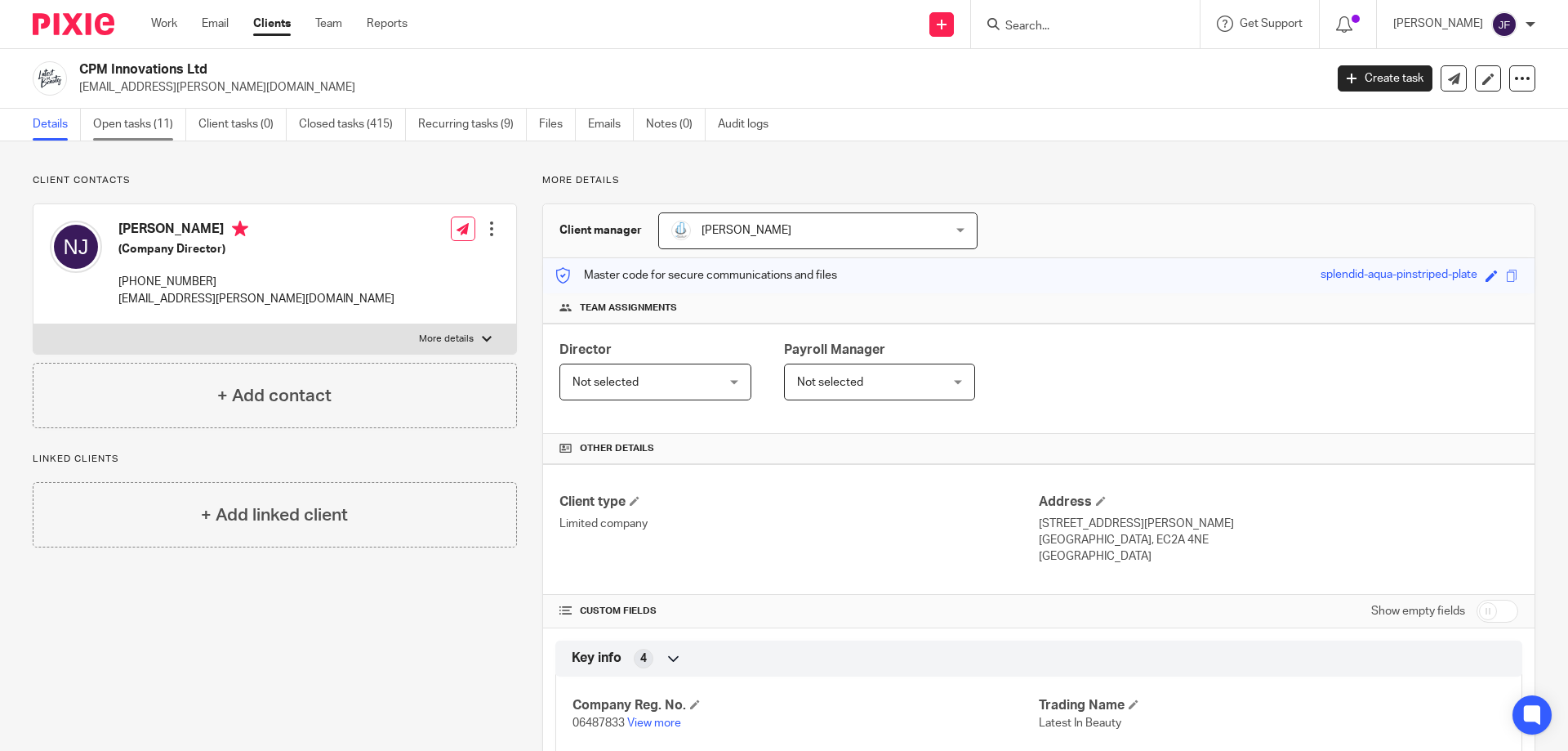
click at [129, 120] on link "Open tasks (11)" at bounding box center [139, 125] width 93 height 32
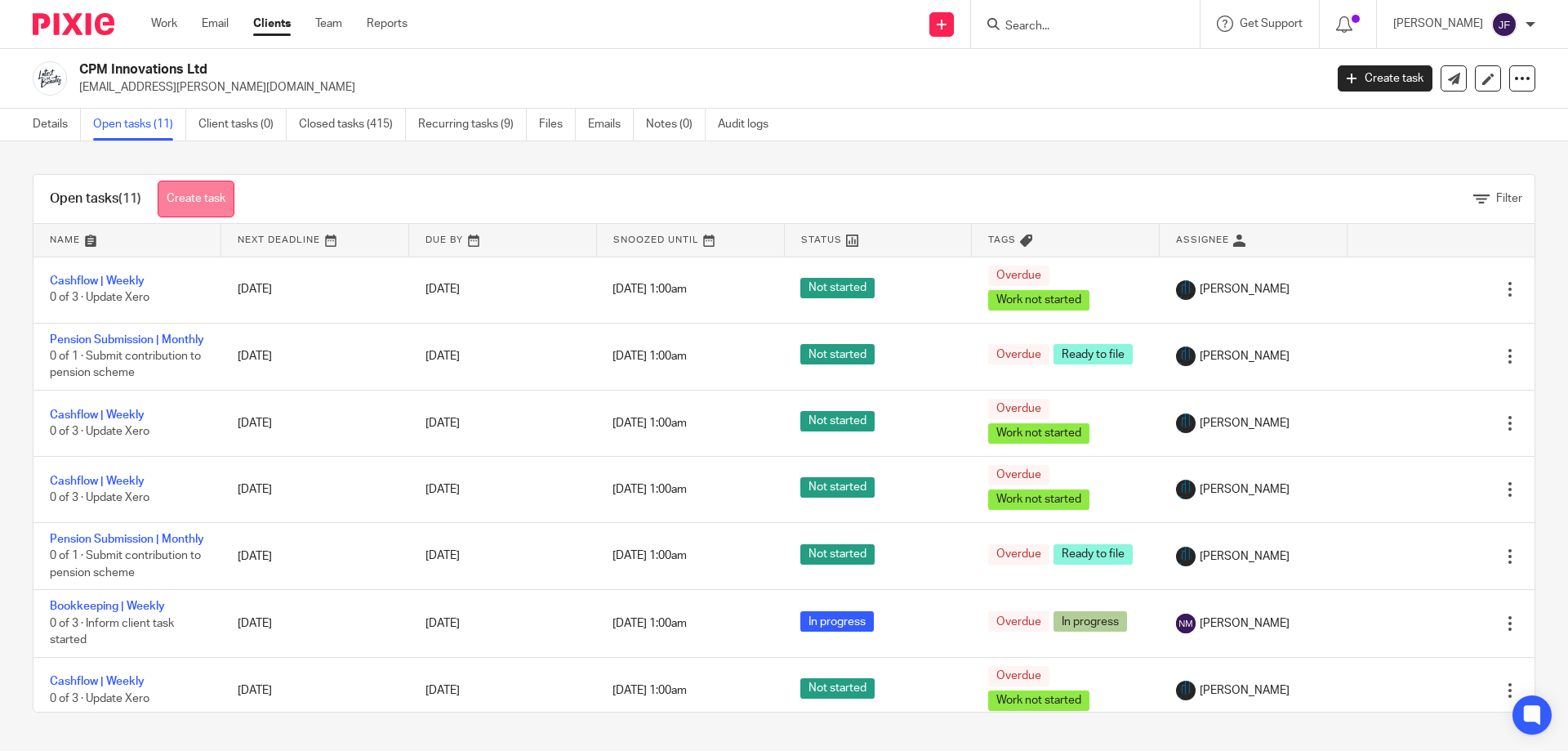
click at [200, 188] on link "Create task" at bounding box center [196, 199] width 77 height 37
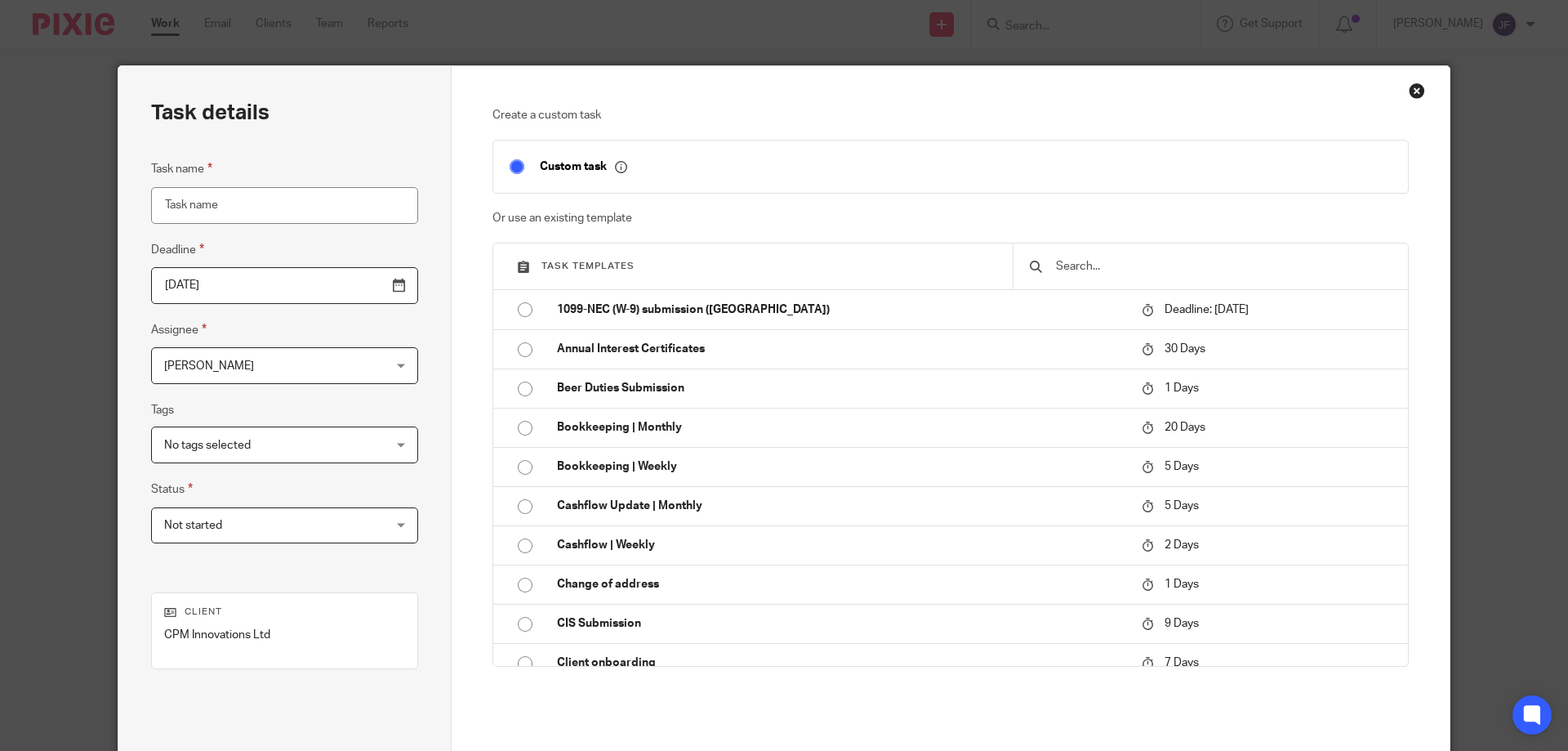
click at [356, 367] on div "Jacqueline Fowle Jacqueline Fowle" at bounding box center [285, 366] width 267 height 37
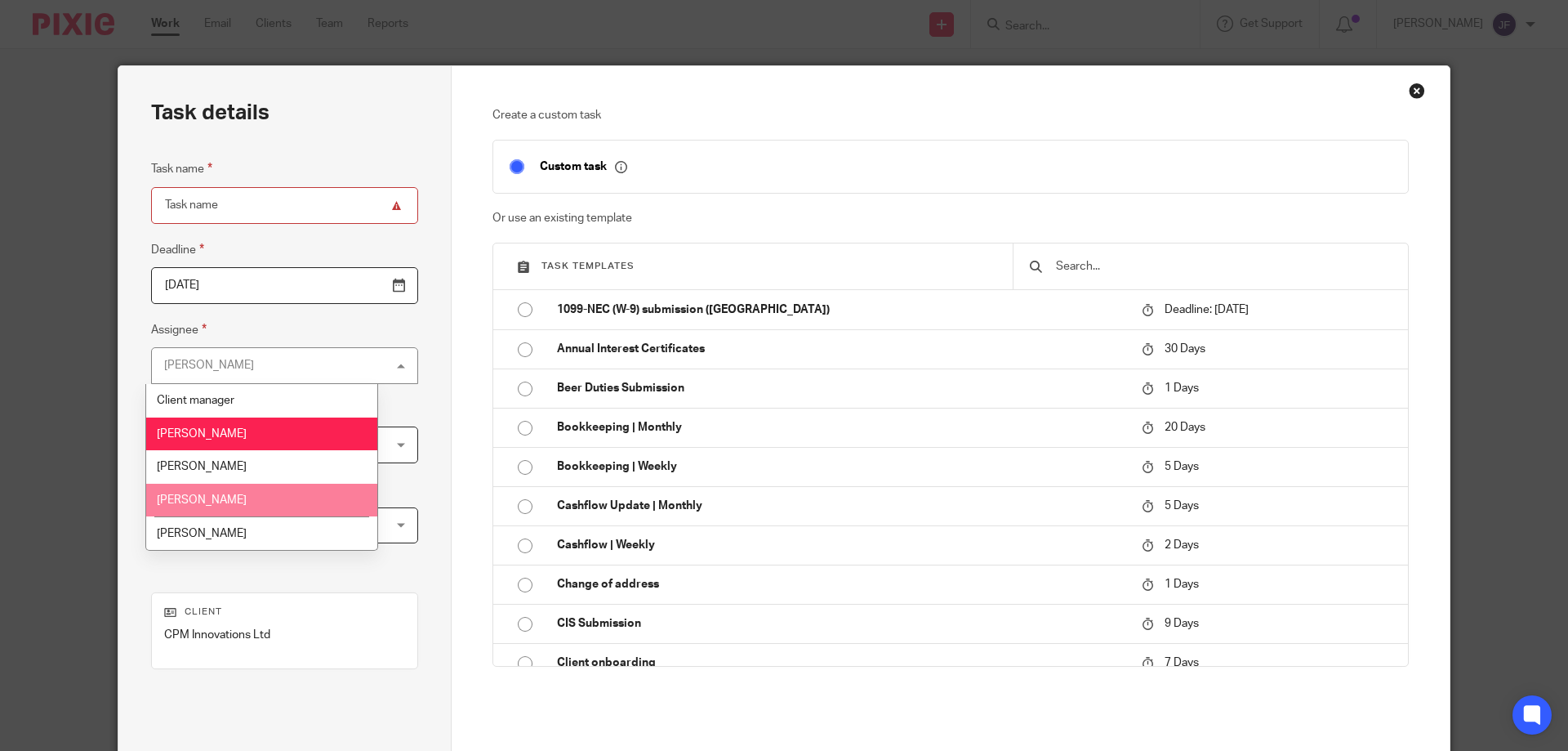
click at [245, 490] on li "[PERSON_NAME]" at bounding box center [262, 501] width 231 height 34
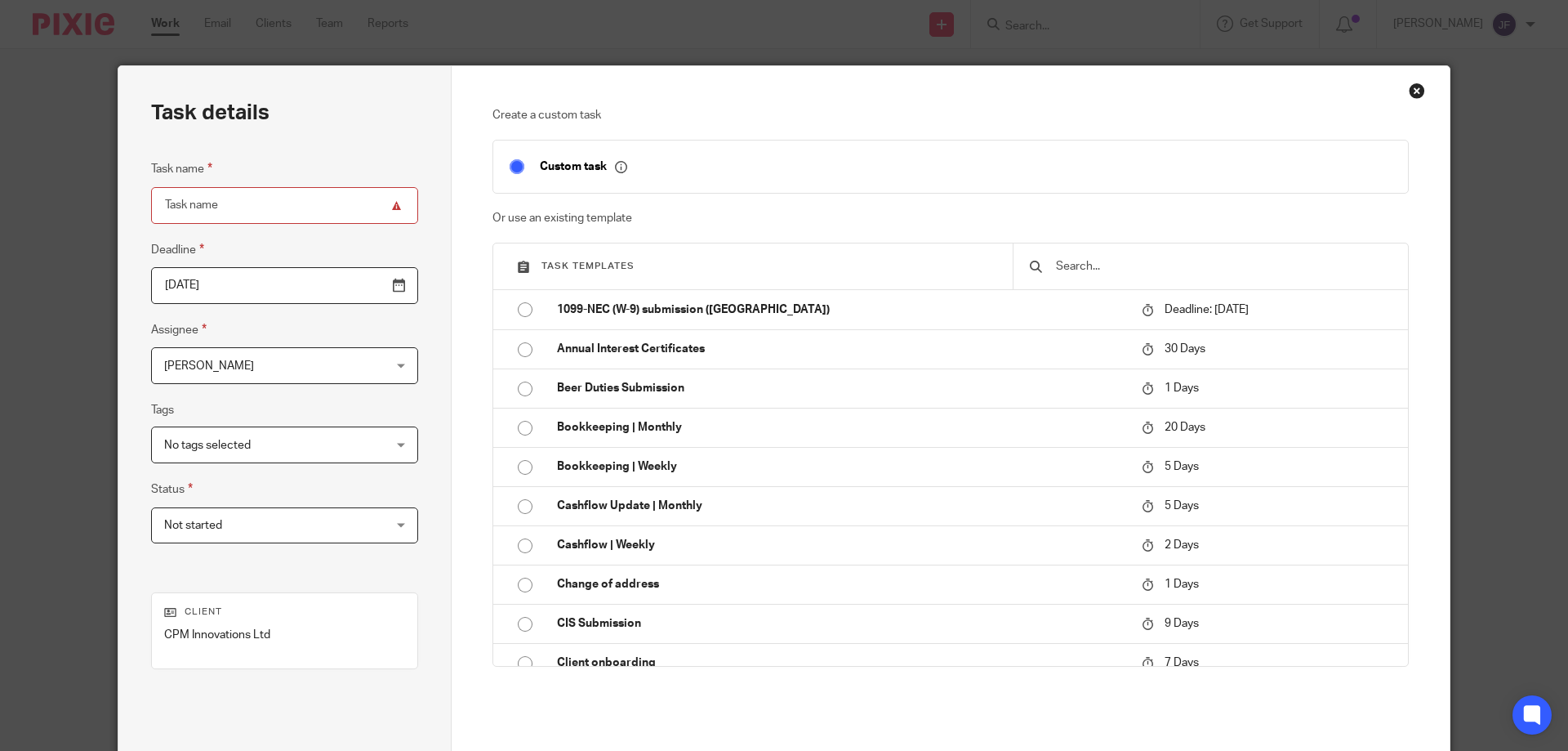
click at [348, 447] on div "No tags selected" at bounding box center [285, 445] width 267 height 37
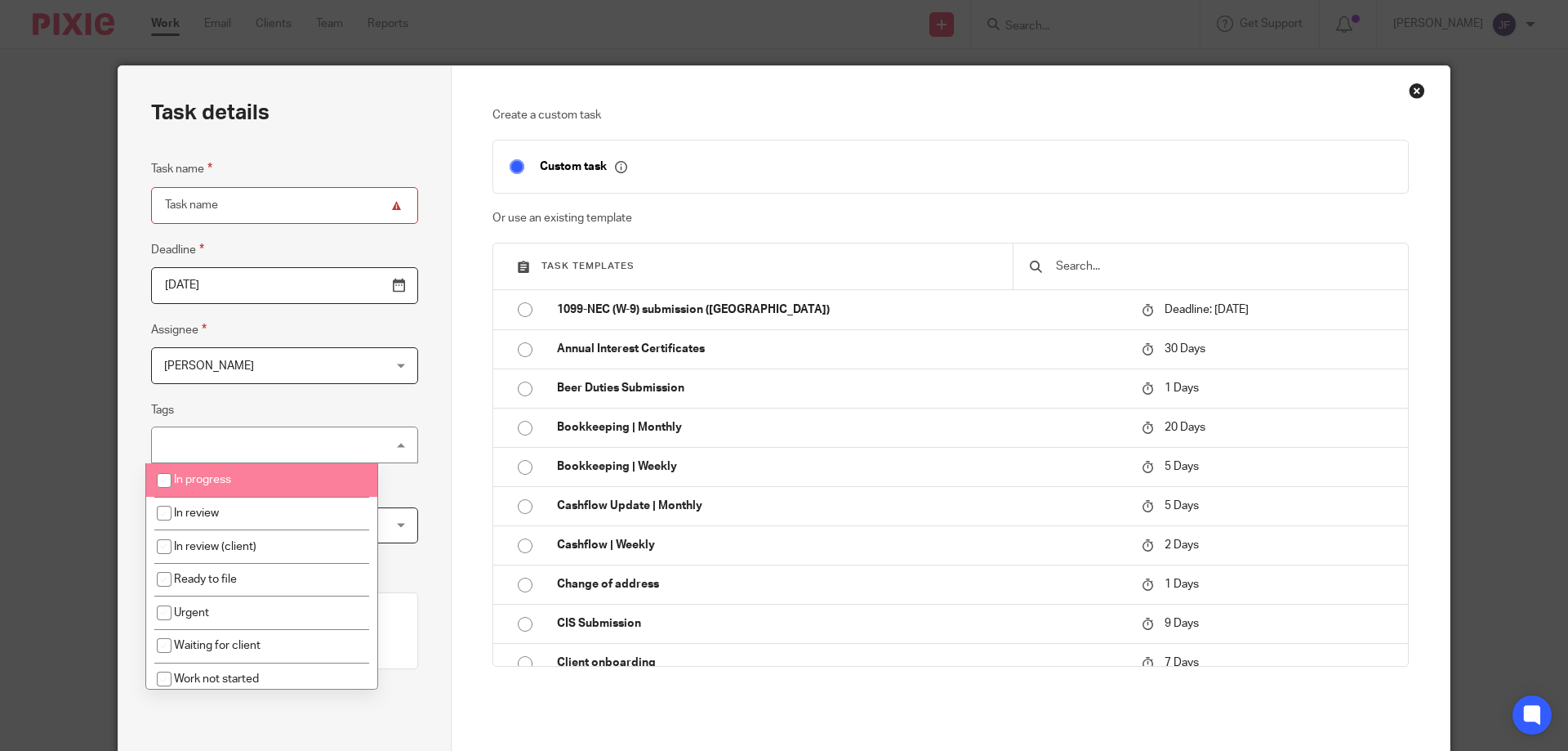
click at [166, 486] on input "checkbox" at bounding box center [164, 480] width 31 height 31
checkbox input "true"
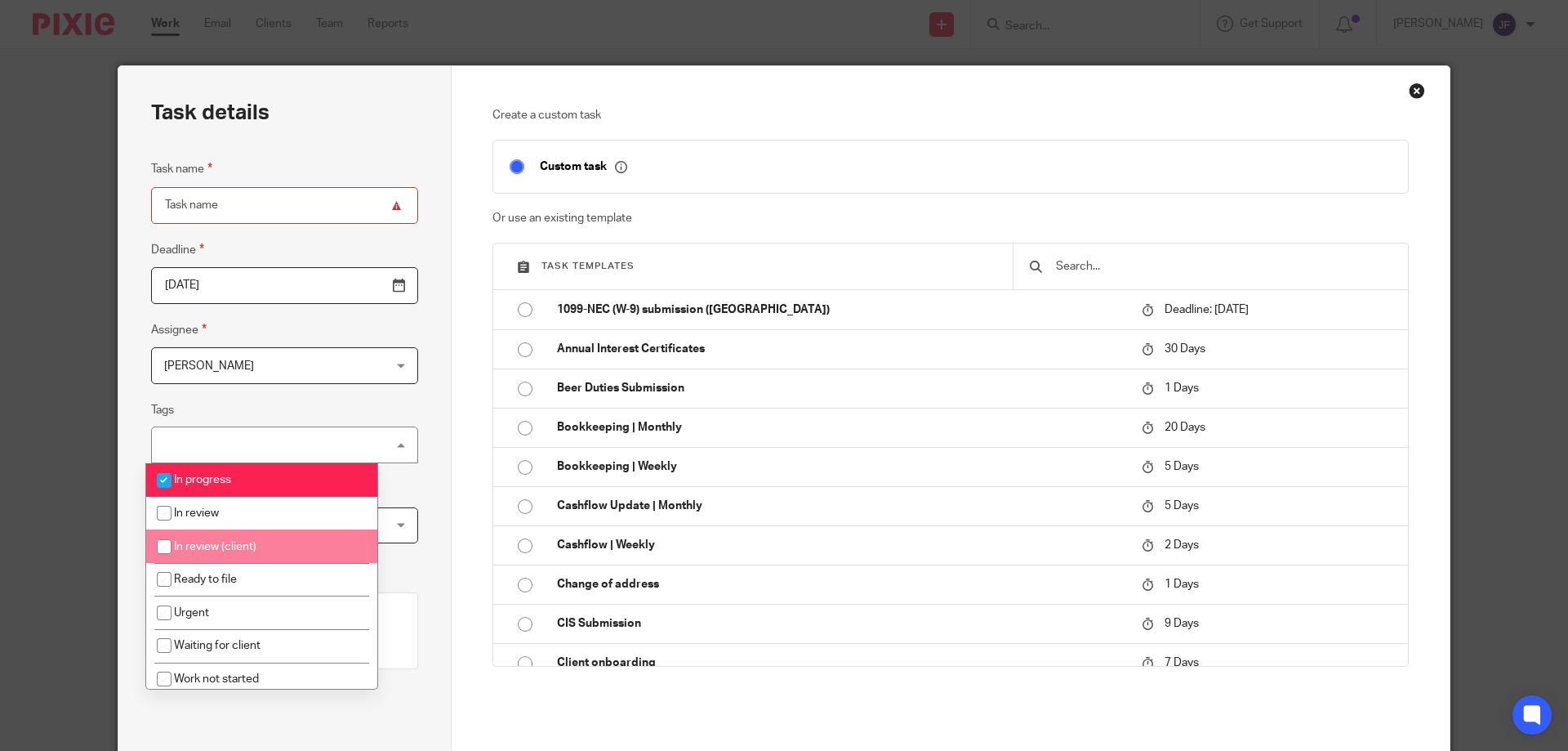
click at [393, 487] on div "Task details Task name Deadline 2025-08-18 Assignee Nayan Mange Nayan Mange Cli…" at bounding box center [285, 455] width 334 height 779
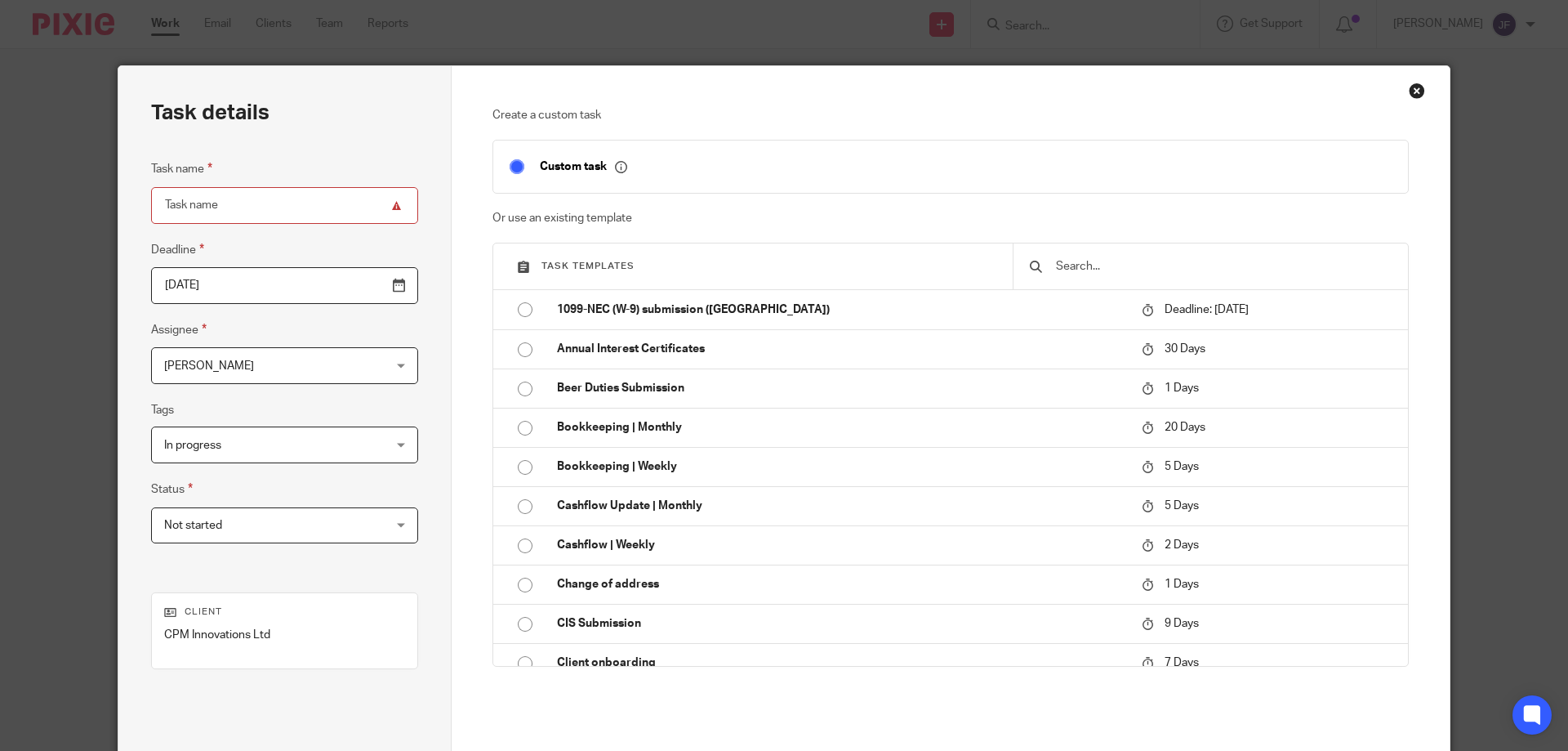
click at [232, 530] on span "Not started" at bounding box center [265, 525] width 203 height 35
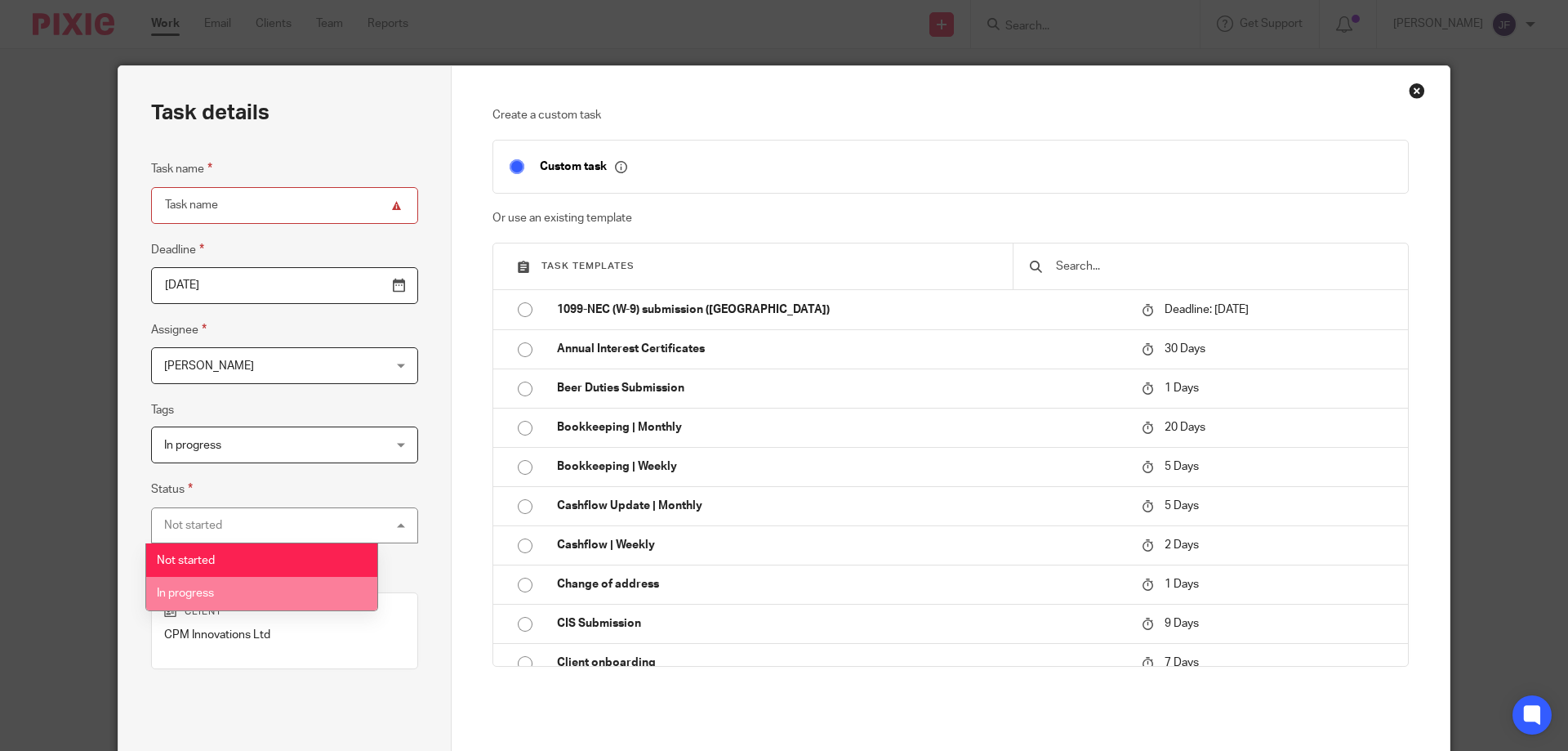
click at [195, 592] on span "In progress" at bounding box center [186, 593] width 57 height 12
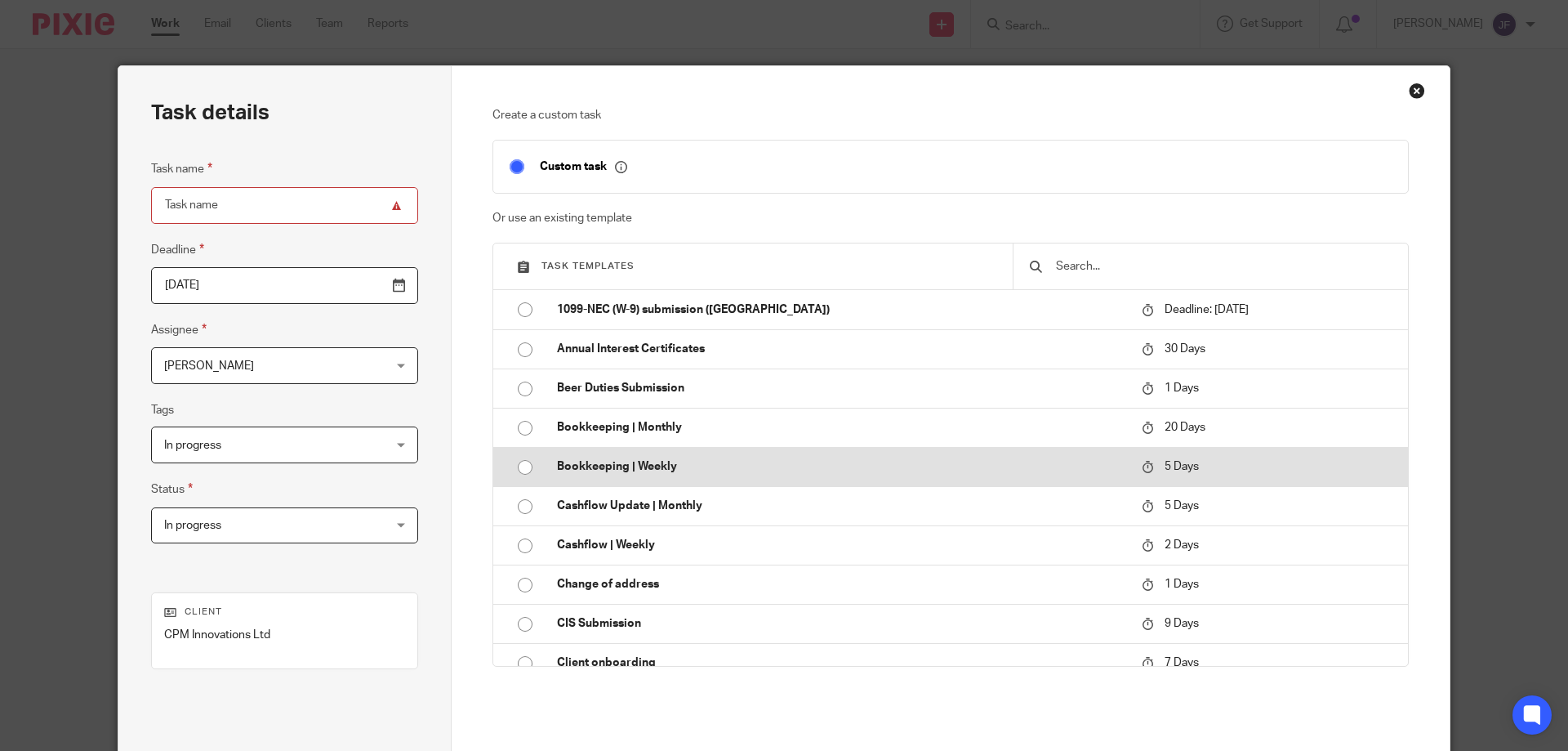
click at [515, 465] on input "radio" at bounding box center [525, 467] width 31 height 31
type input "2025-08-23"
type input "Bookkeeping | Weekly"
checkbox input "false"
radio input "false"
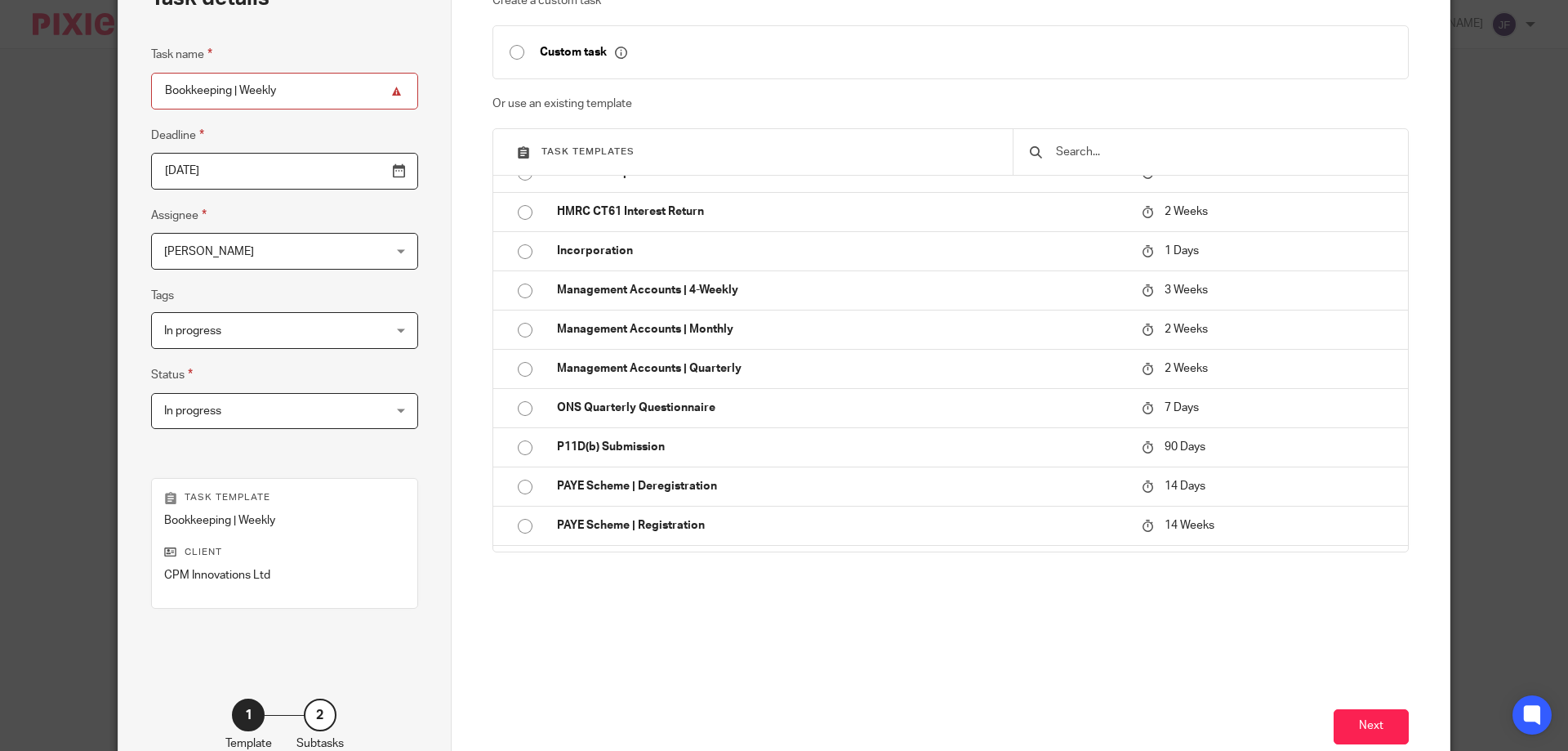
scroll to position [215, 0]
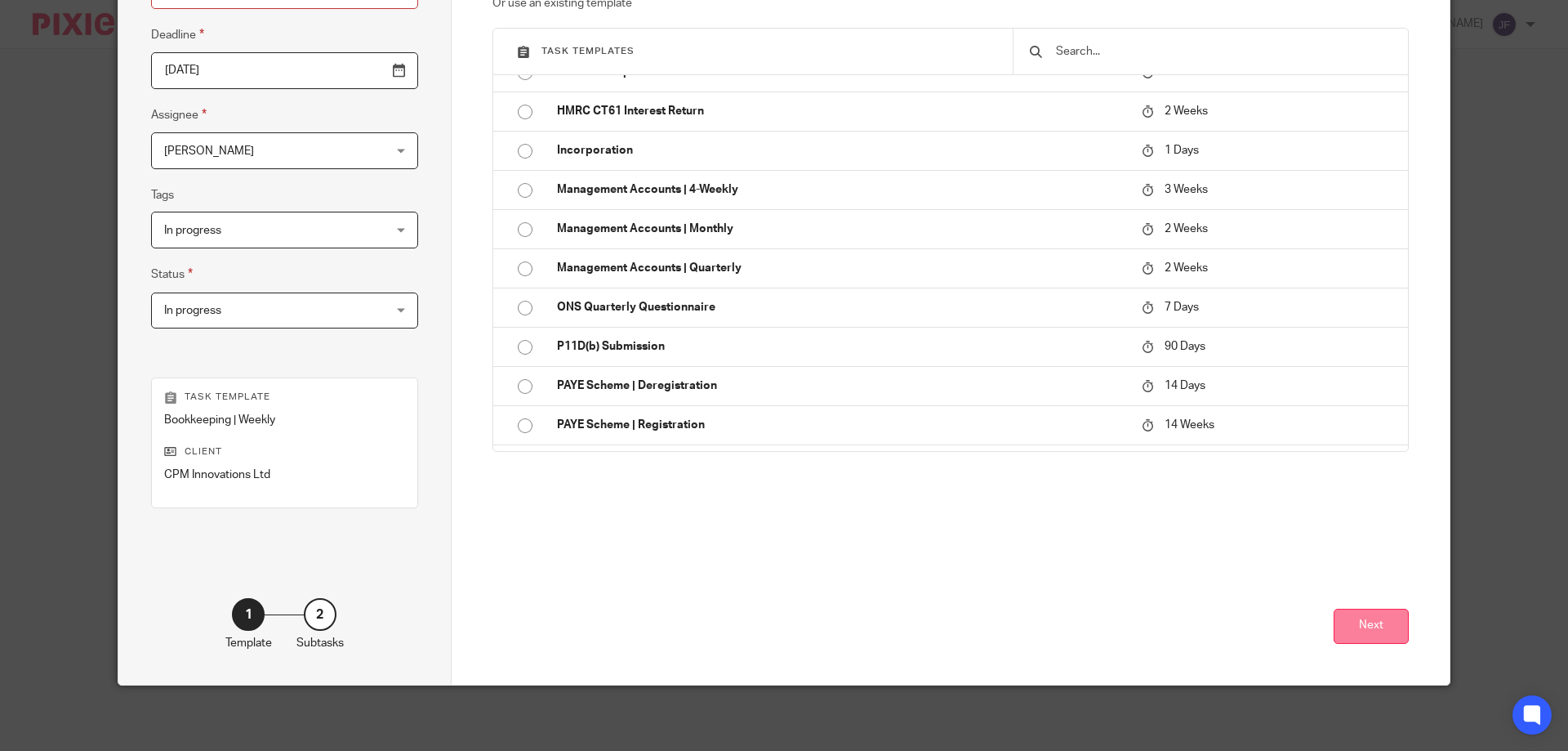
click at [1365, 620] on button "Next" at bounding box center [1370, 627] width 75 height 35
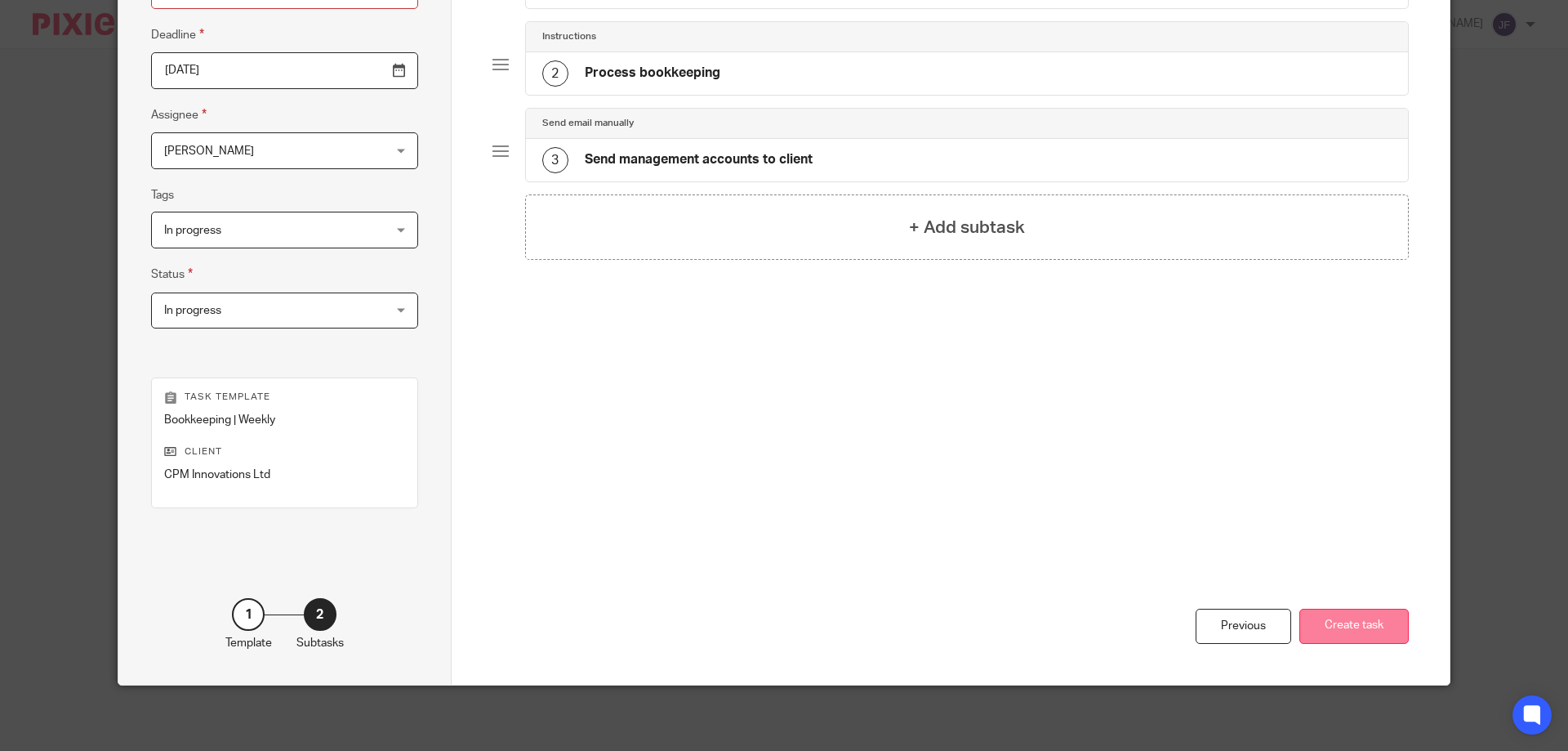
click at [1332, 612] on button "Create task" at bounding box center [1354, 627] width 110 height 35
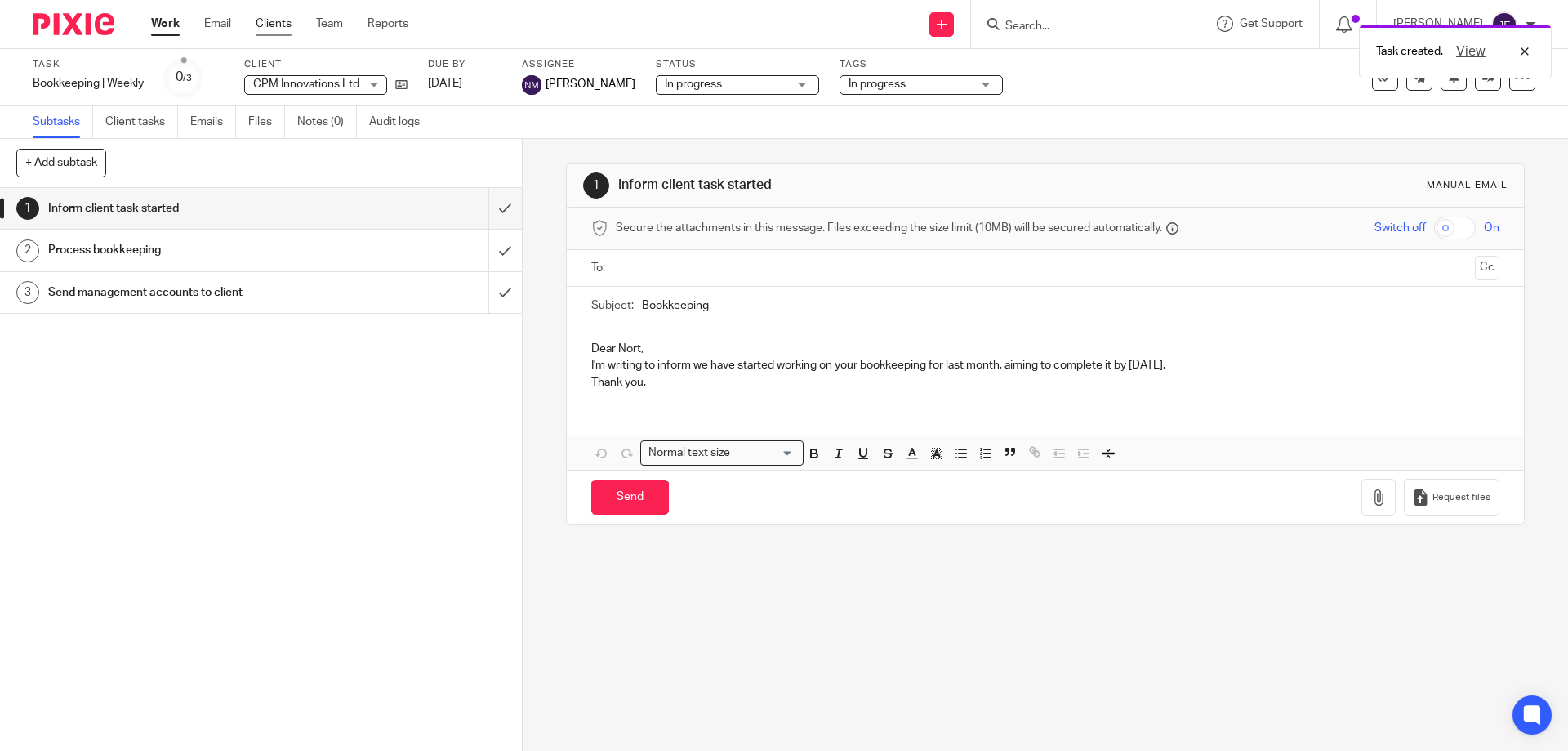
click at [286, 28] on link "Clients" at bounding box center [274, 23] width 36 height 16
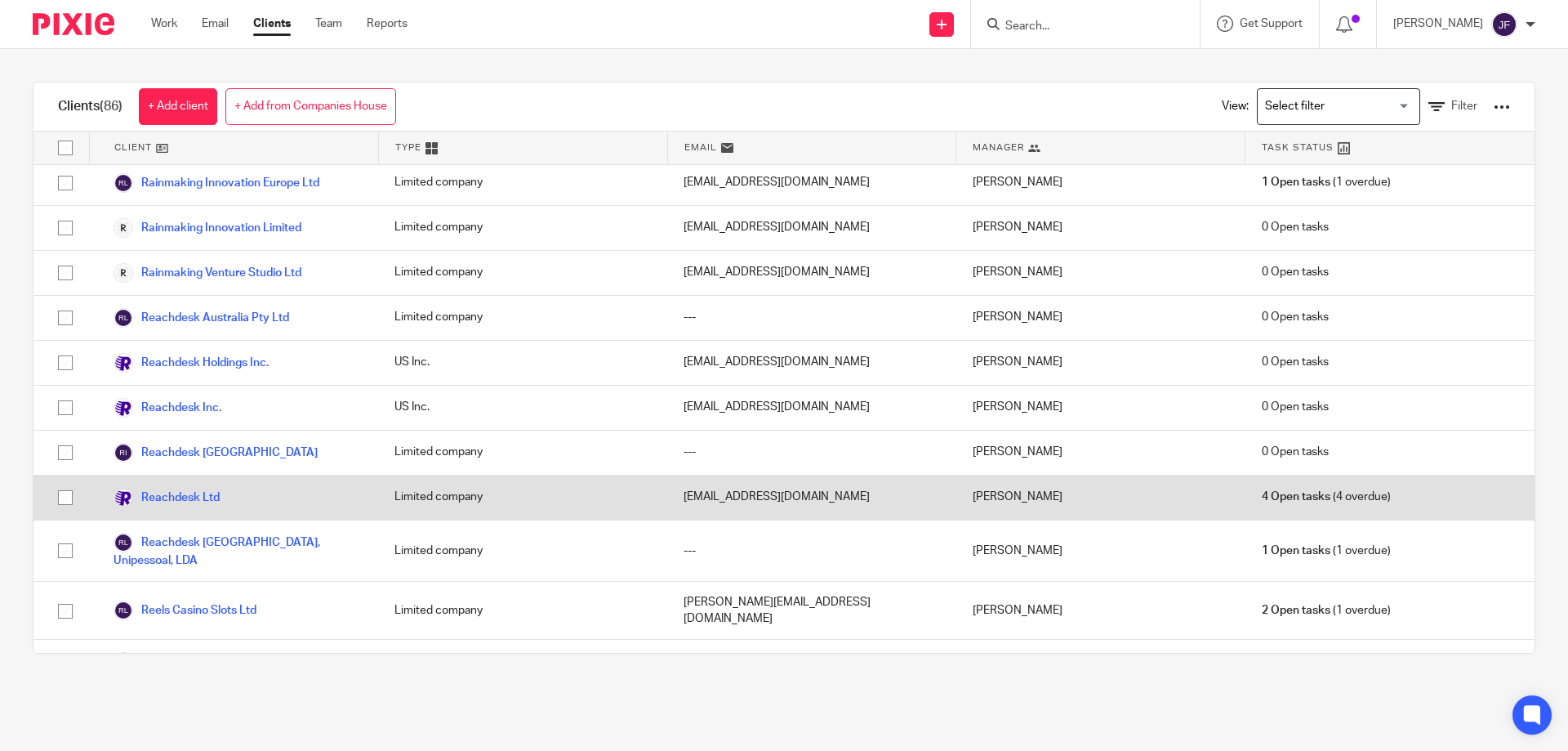
scroll to position [2941, 0]
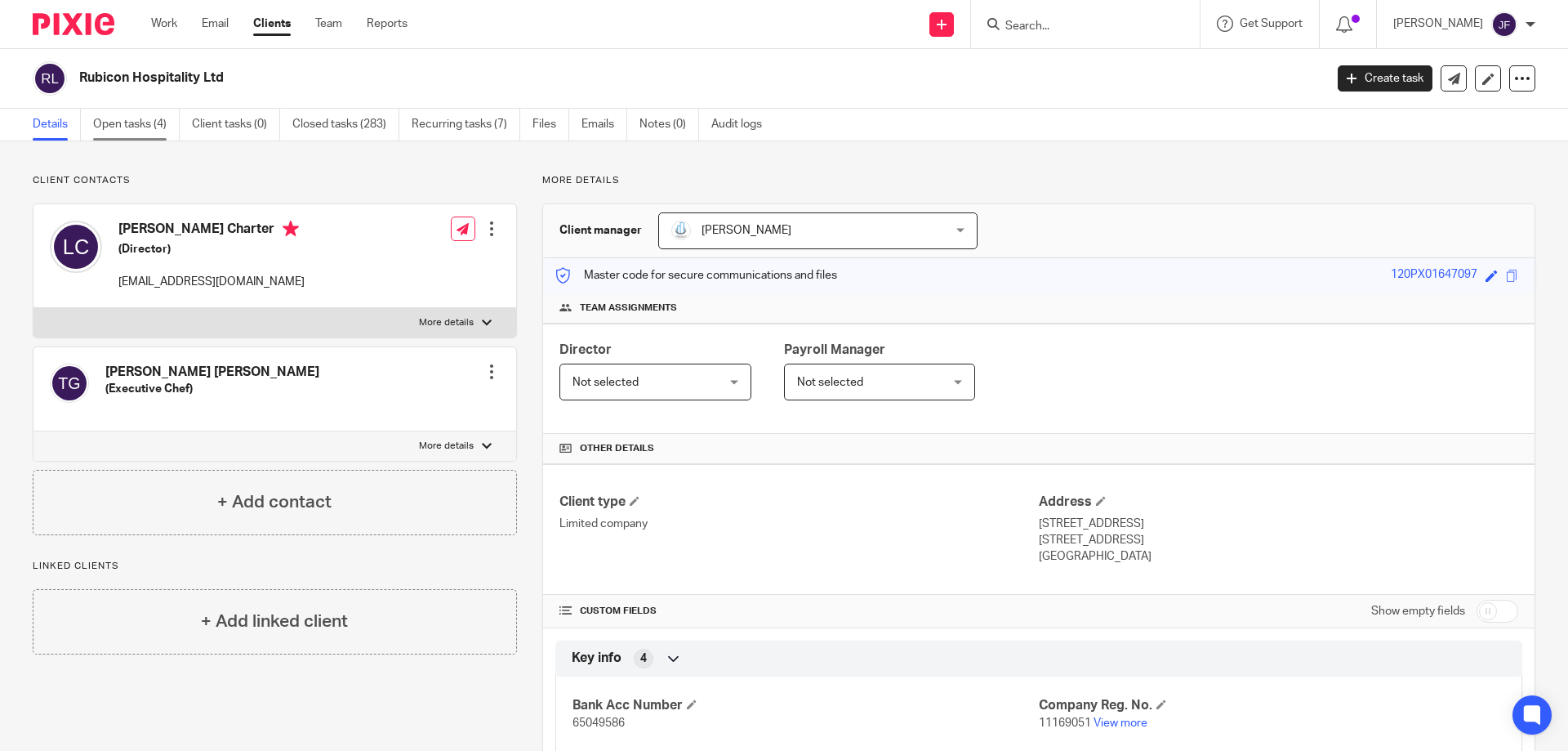
click at [136, 122] on link "Open tasks (4)" at bounding box center [136, 125] width 87 height 32
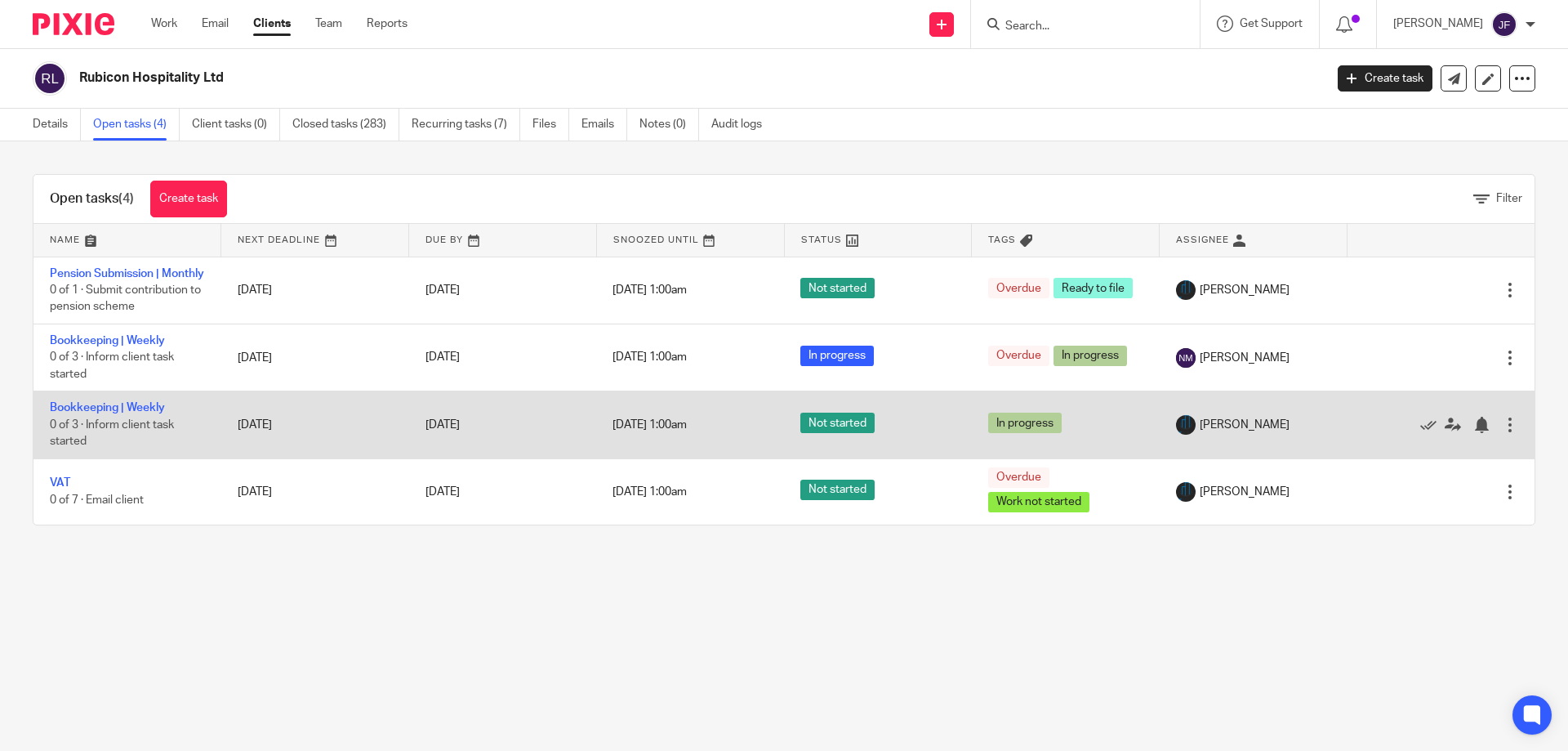
click at [1502, 433] on div at bounding box center [1510, 424] width 16 height 16
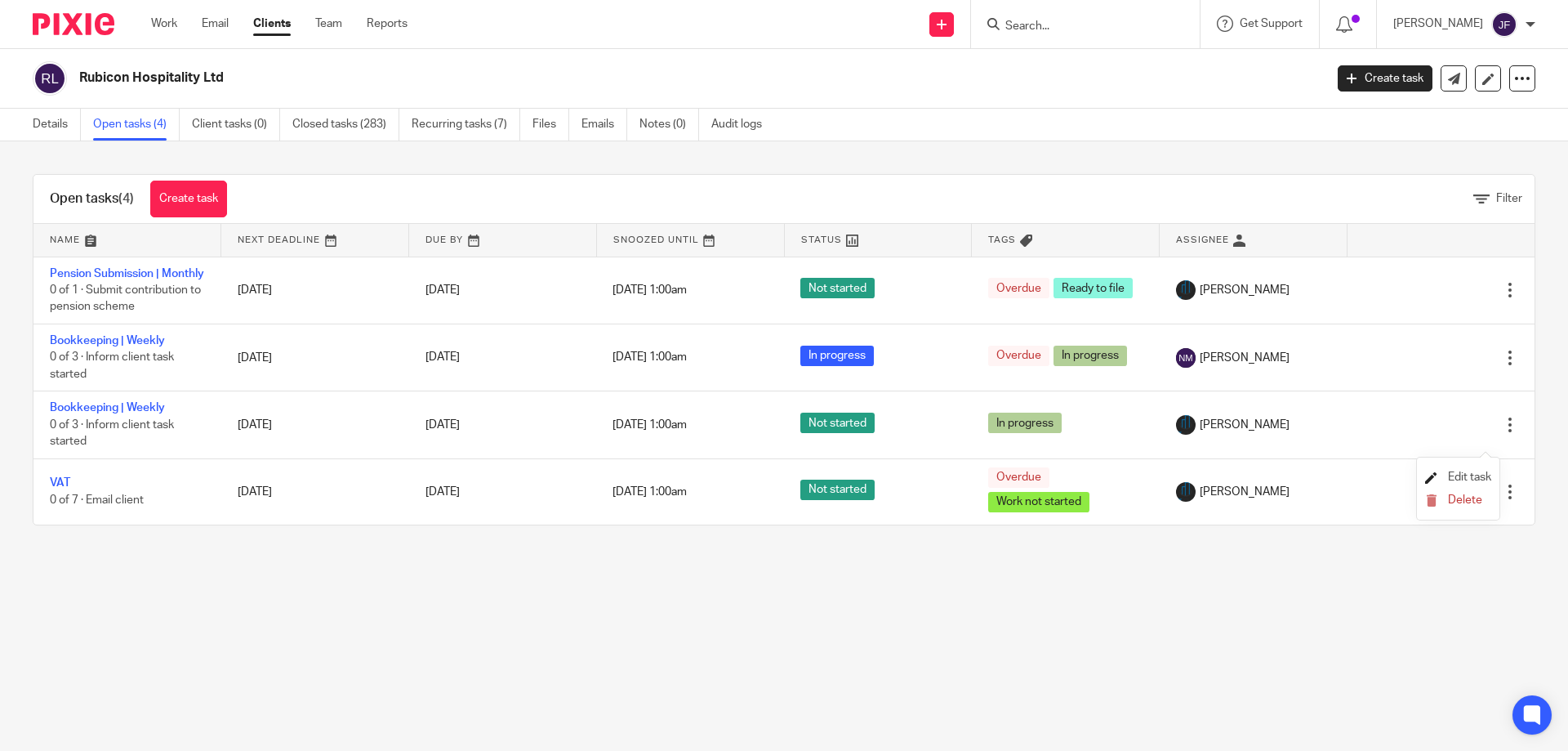
click at [1468, 476] on span "Edit task" at bounding box center [1469, 477] width 43 height 12
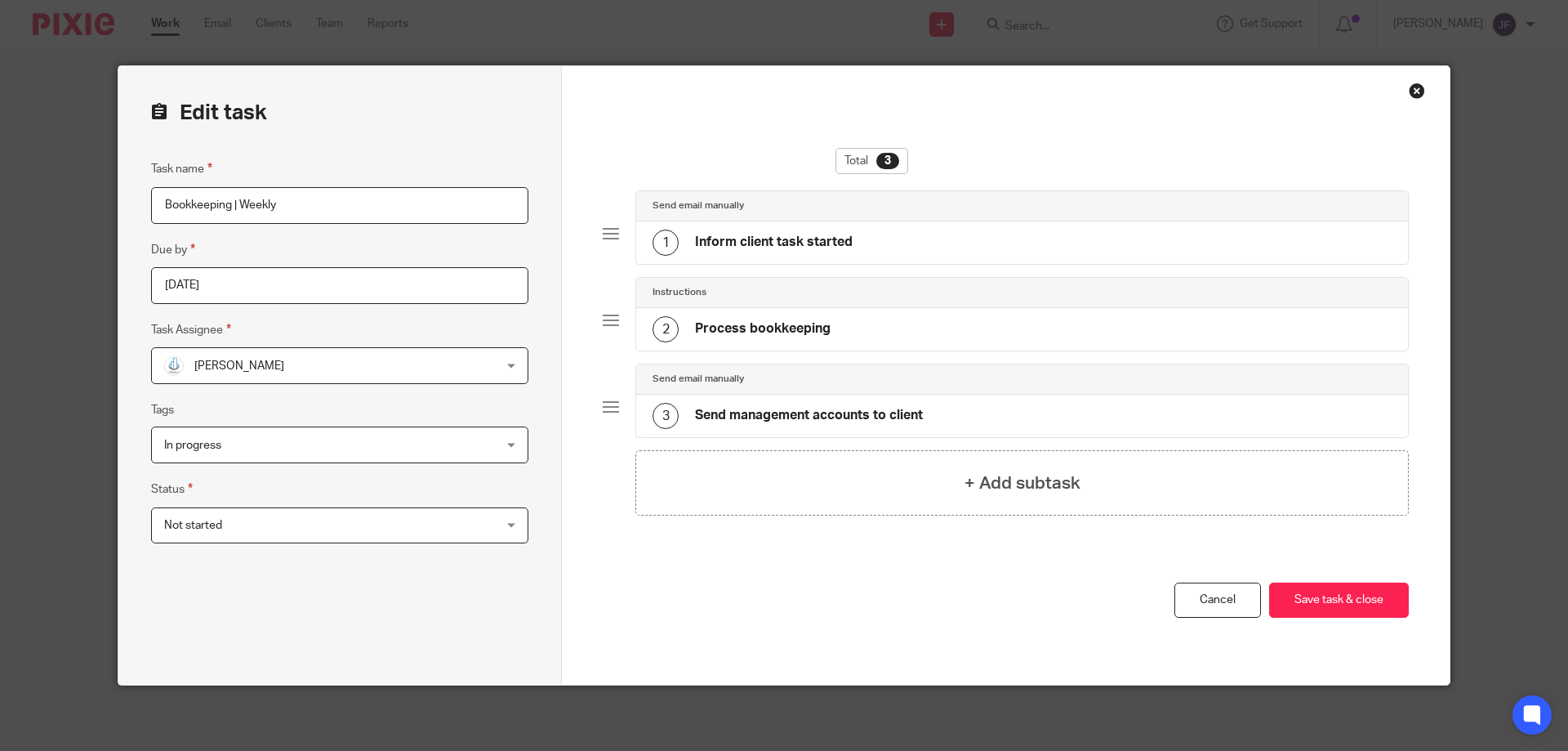
click at [260, 361] on span "[PERSON_NAME]" at bounding box center [309, 365] width 290 height 35
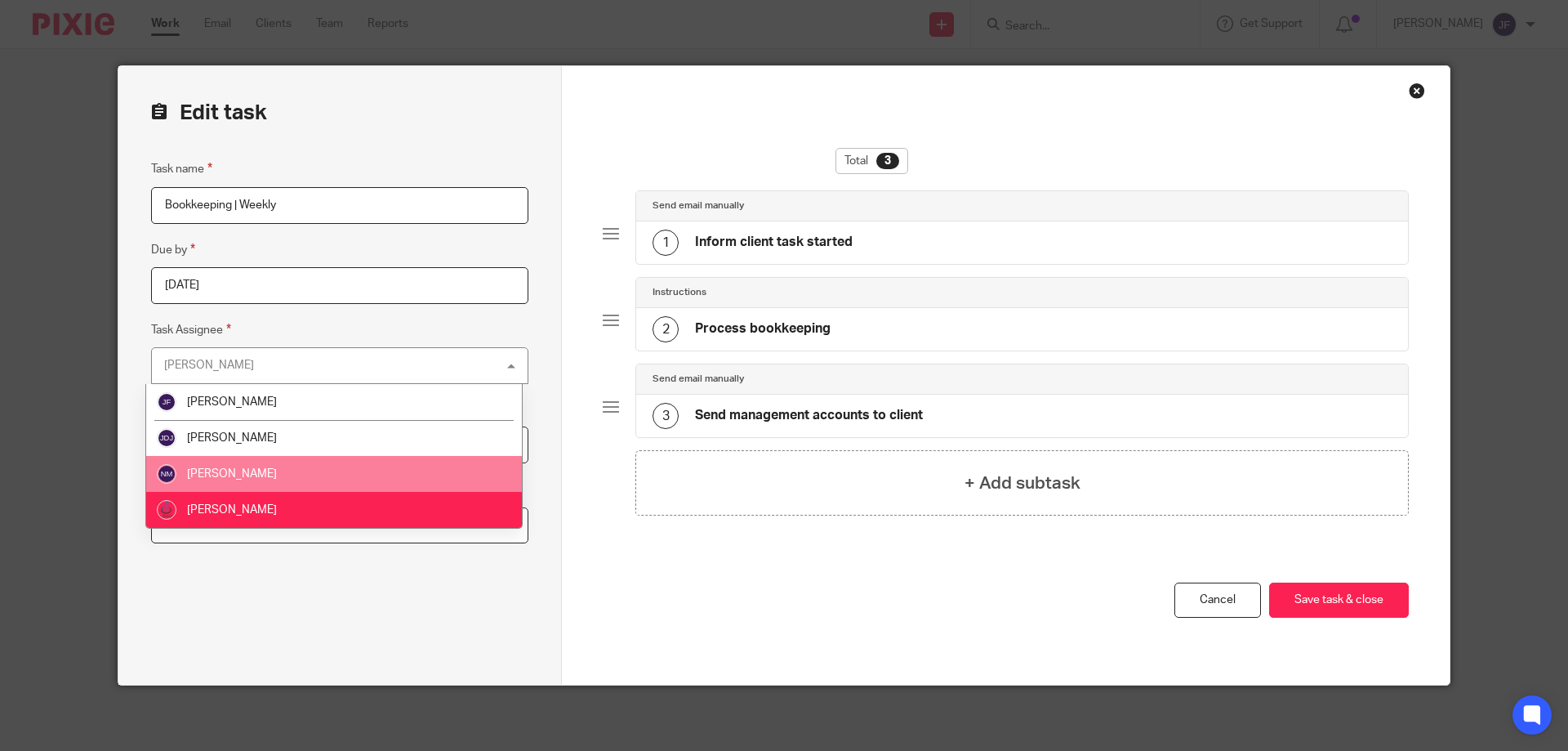
click at [239, 476] on span "[PERSON_NAME]" at bounding box center [231, 474] width 90 height 12
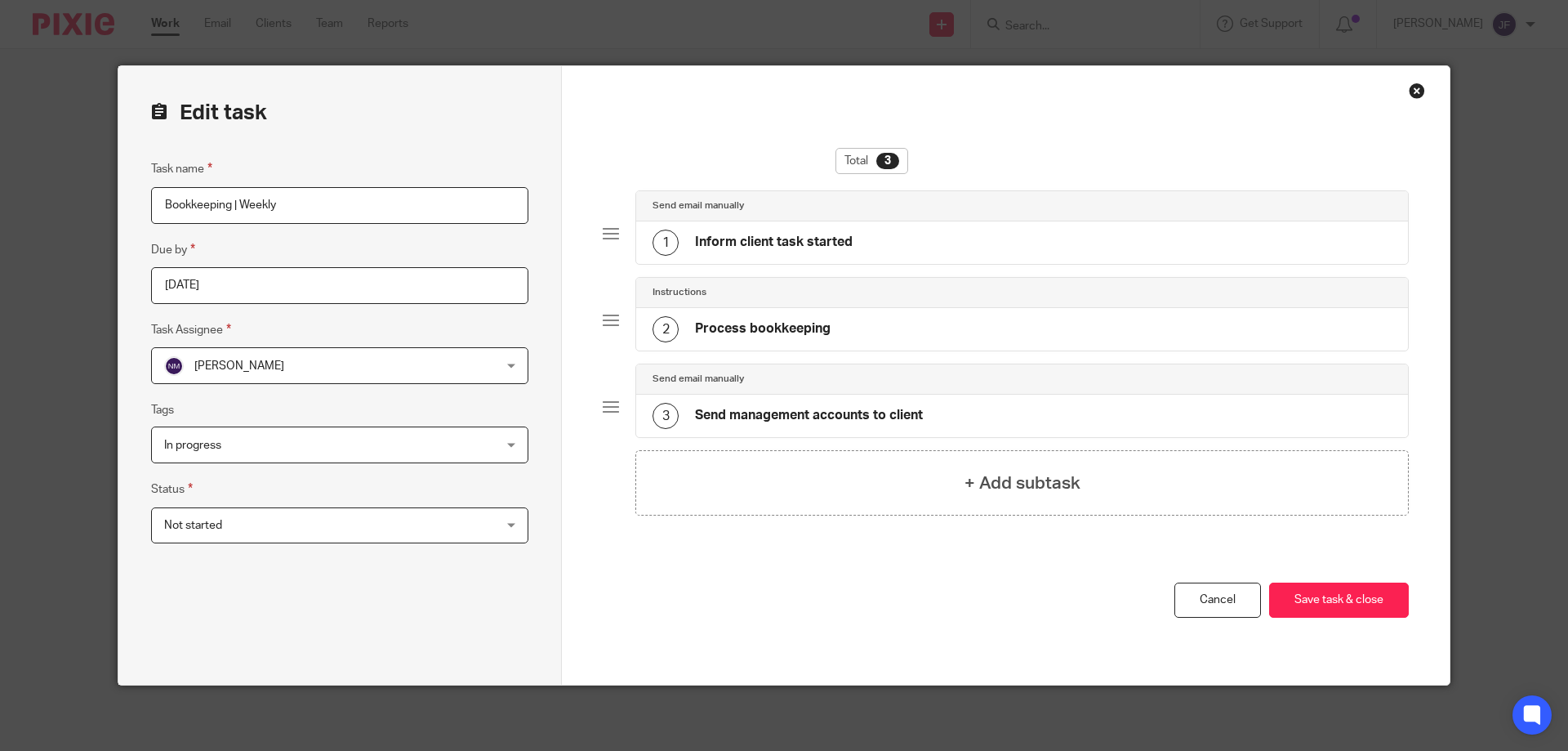
click at [292, 524] on span "Not started" at bounding box center [309, 525] width 290 height 35
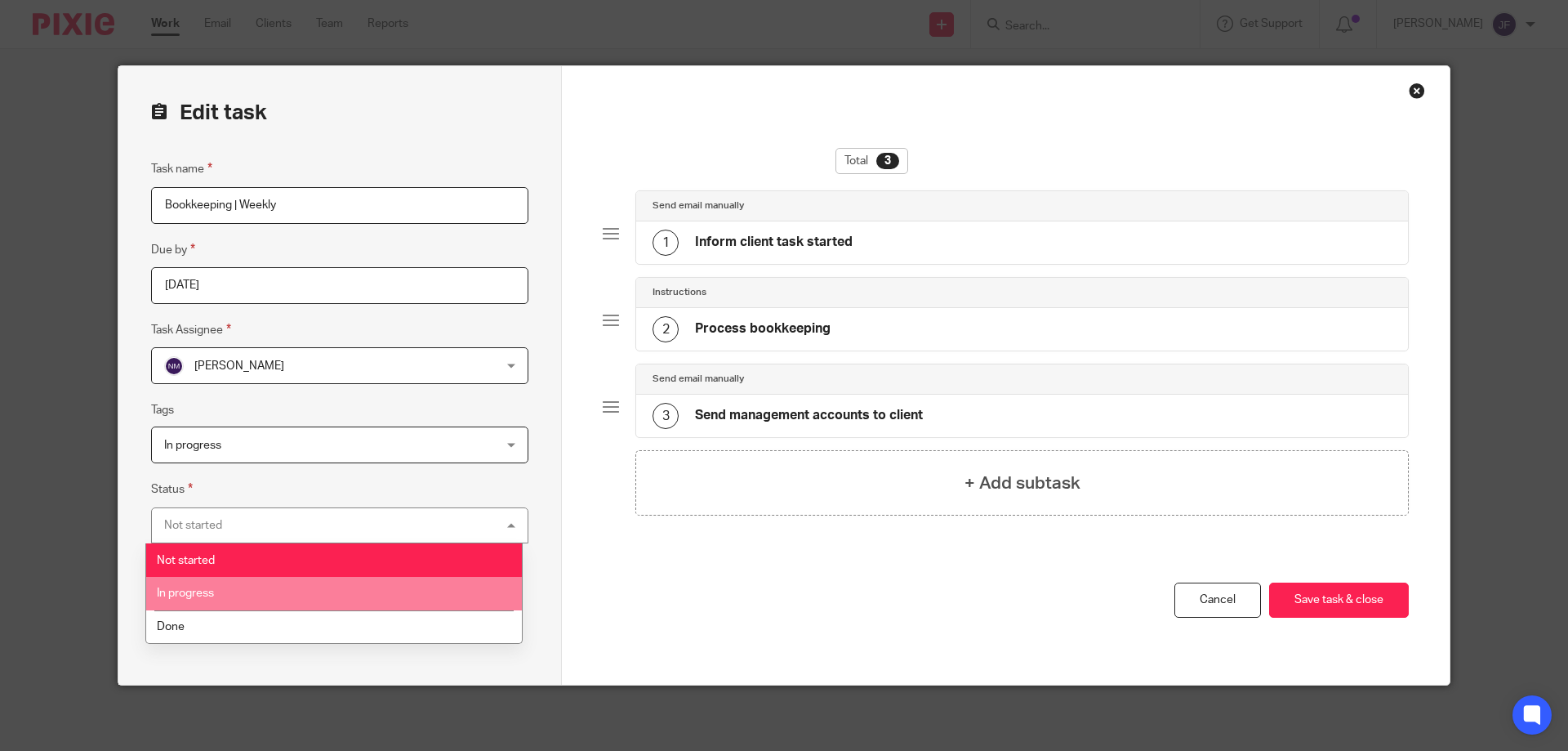
click at [190, 594] on span "In progress" at bounding box center [186, 593] width 57 height 12
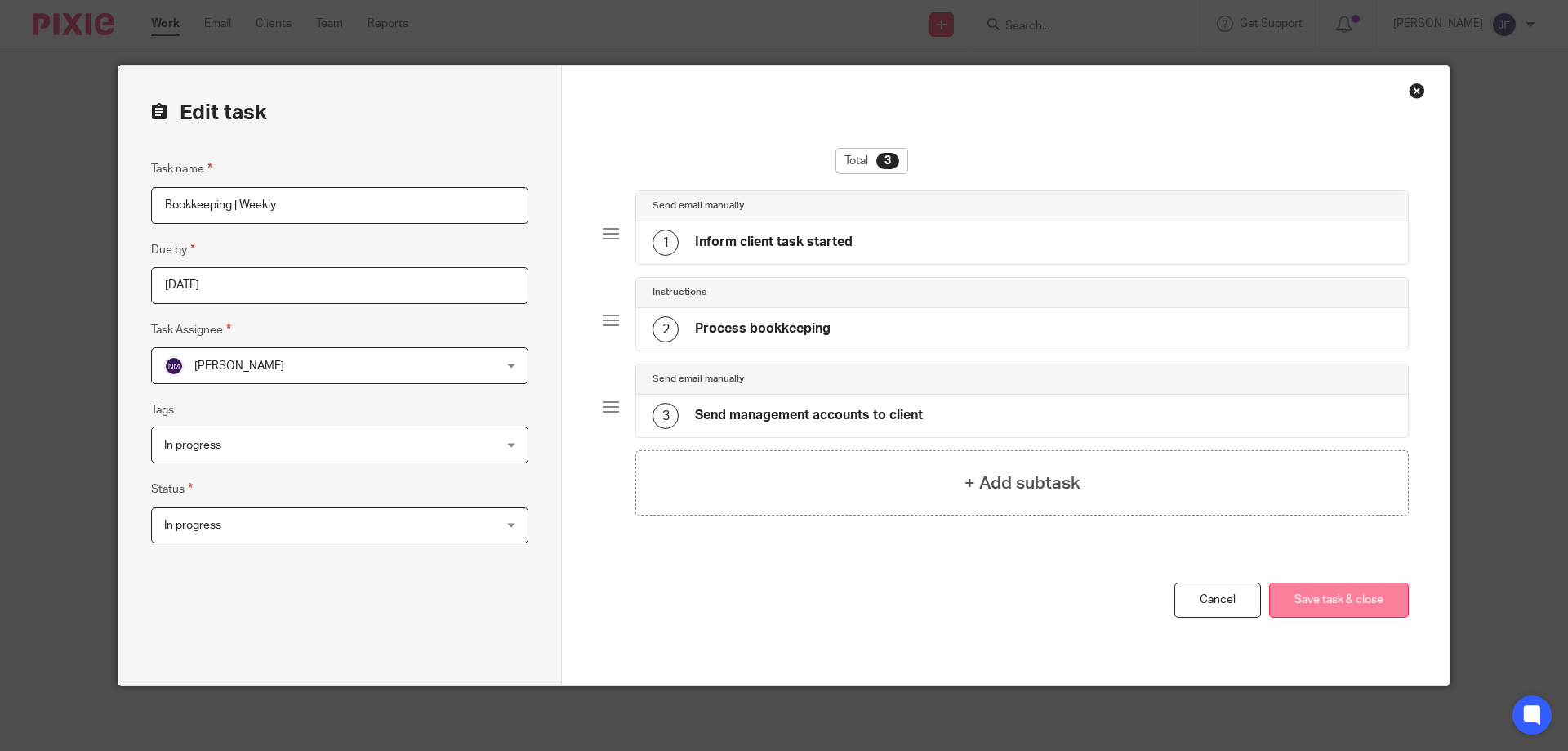
click at [1363, 601] on button "Save task & close" at bounding box center [1338, 601] width 139 height 35
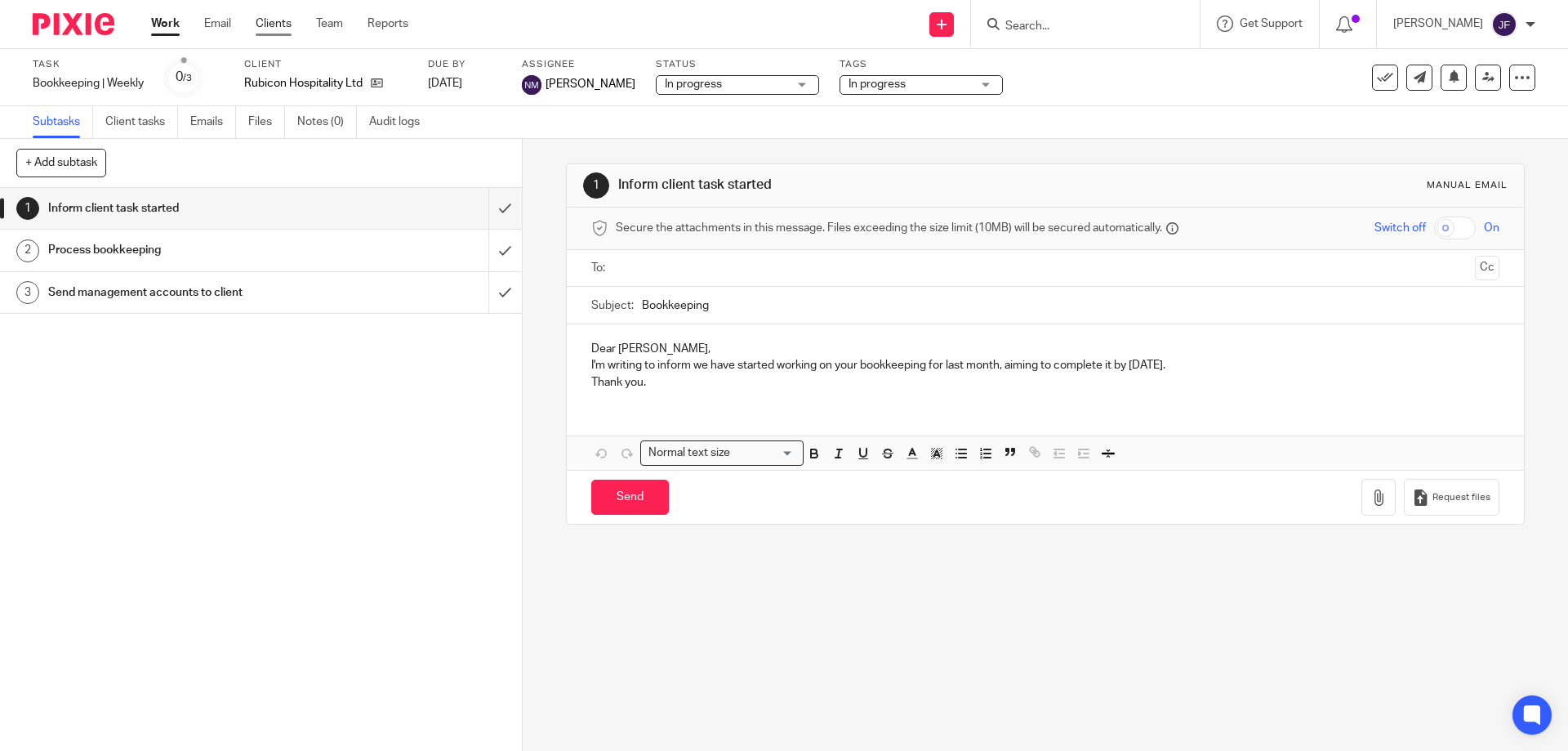
click at [276, 24] on link "Clients" at bounding box center [274, 23] width 36 height 16
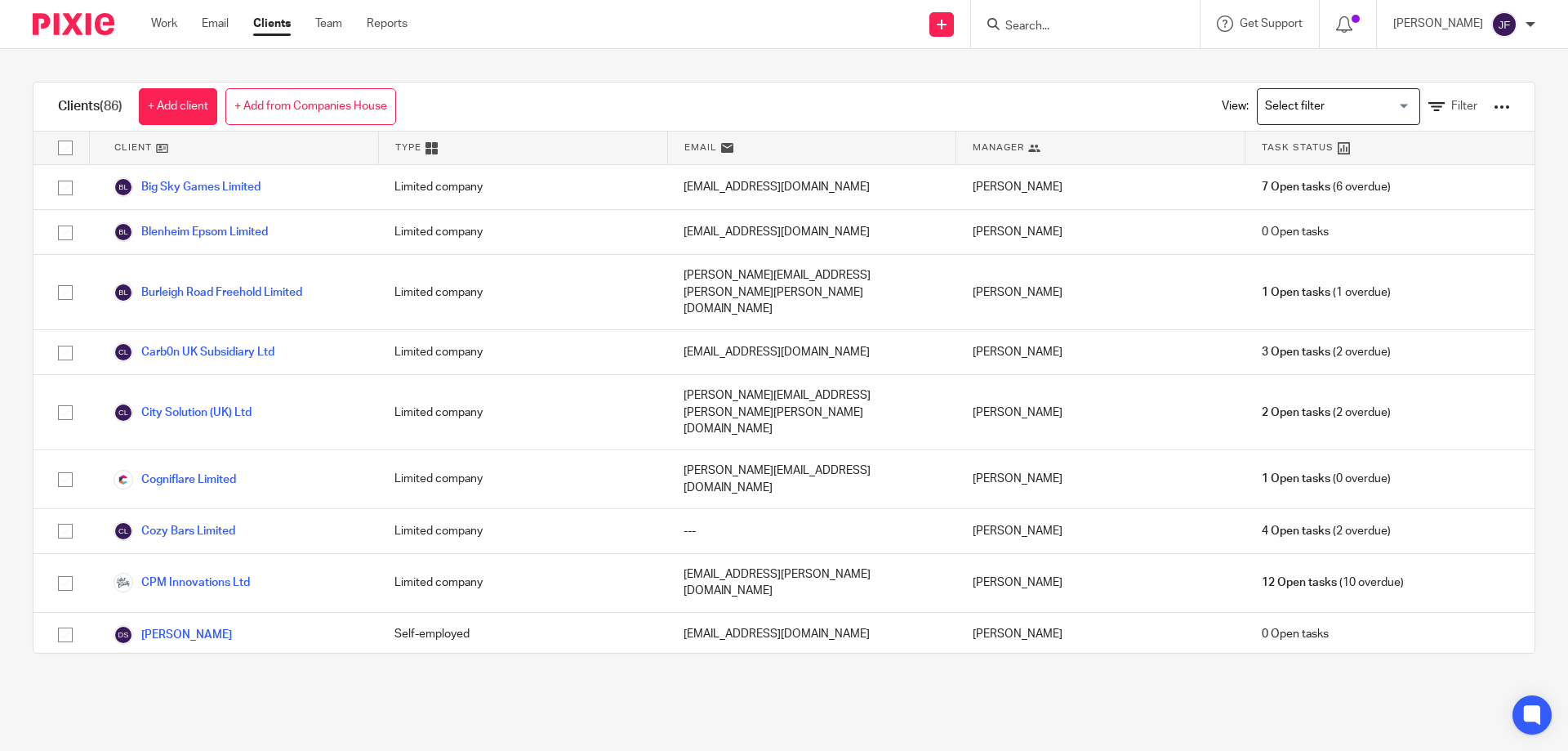
scroll to position [572, 0]
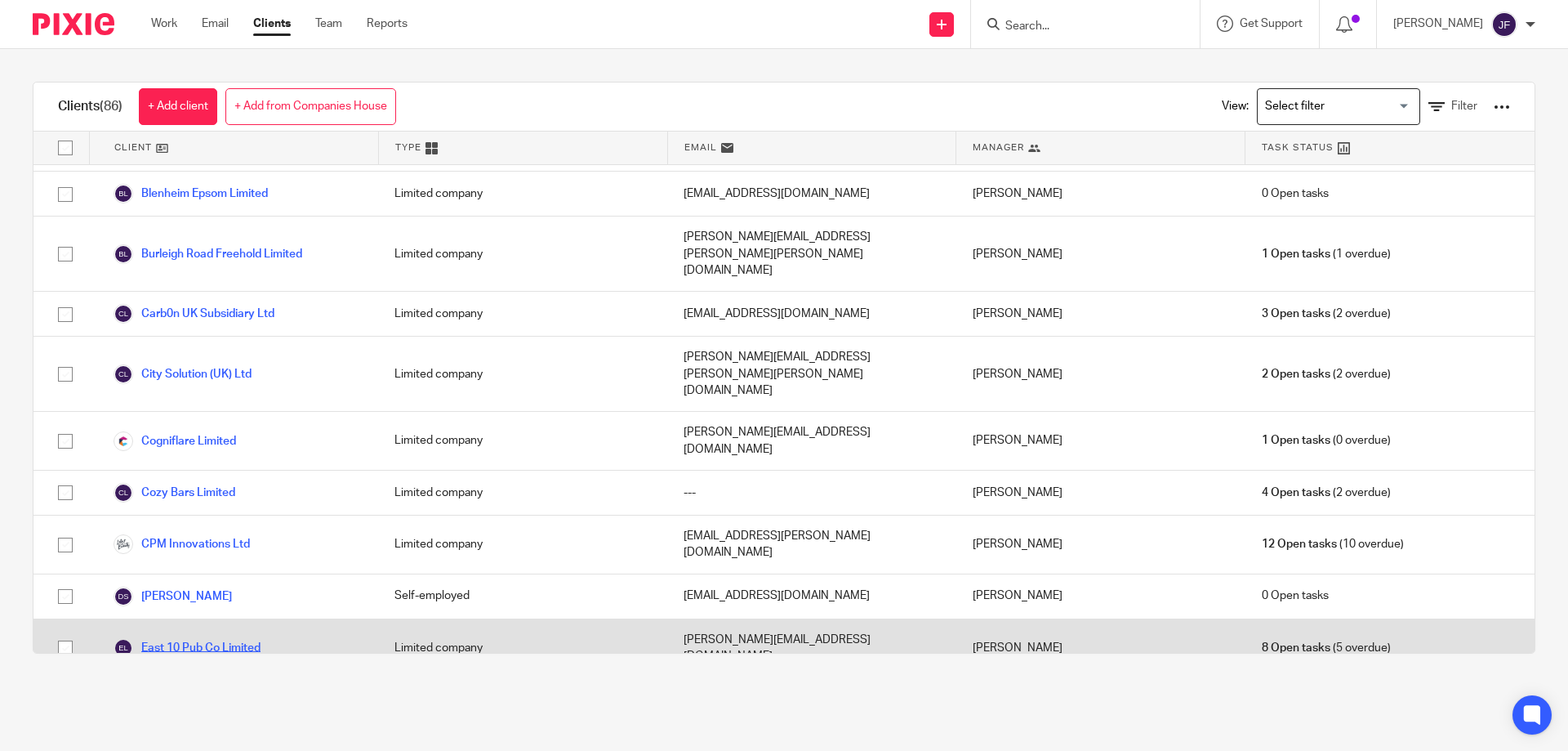
click at [190, 638] on link "East 10 Pub Co Limited" at bounding box center [187, 647] width 147 height 19
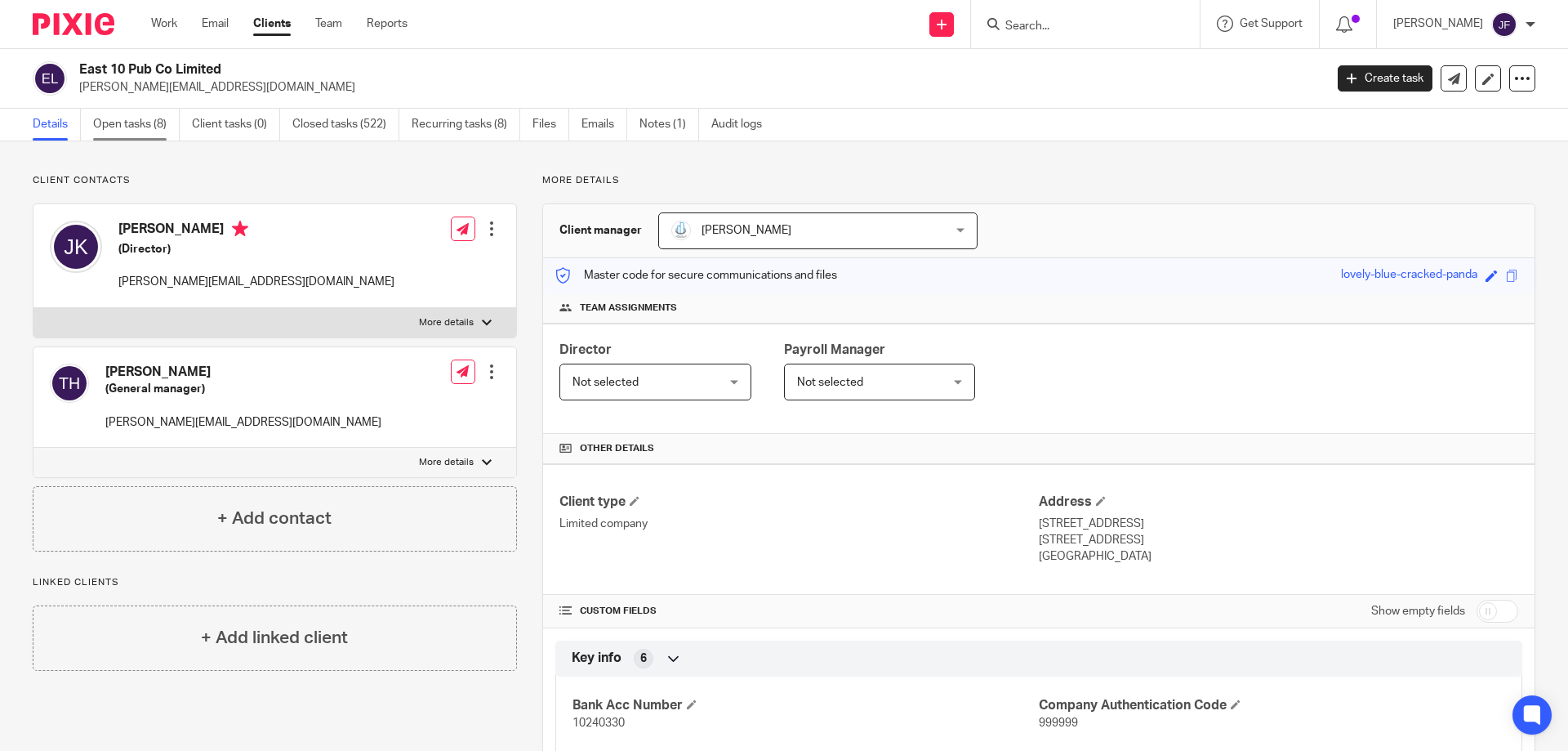
click at [136, 116] on link "Open tasks (8)" at bounding box center [136, 125] width 87 height 32
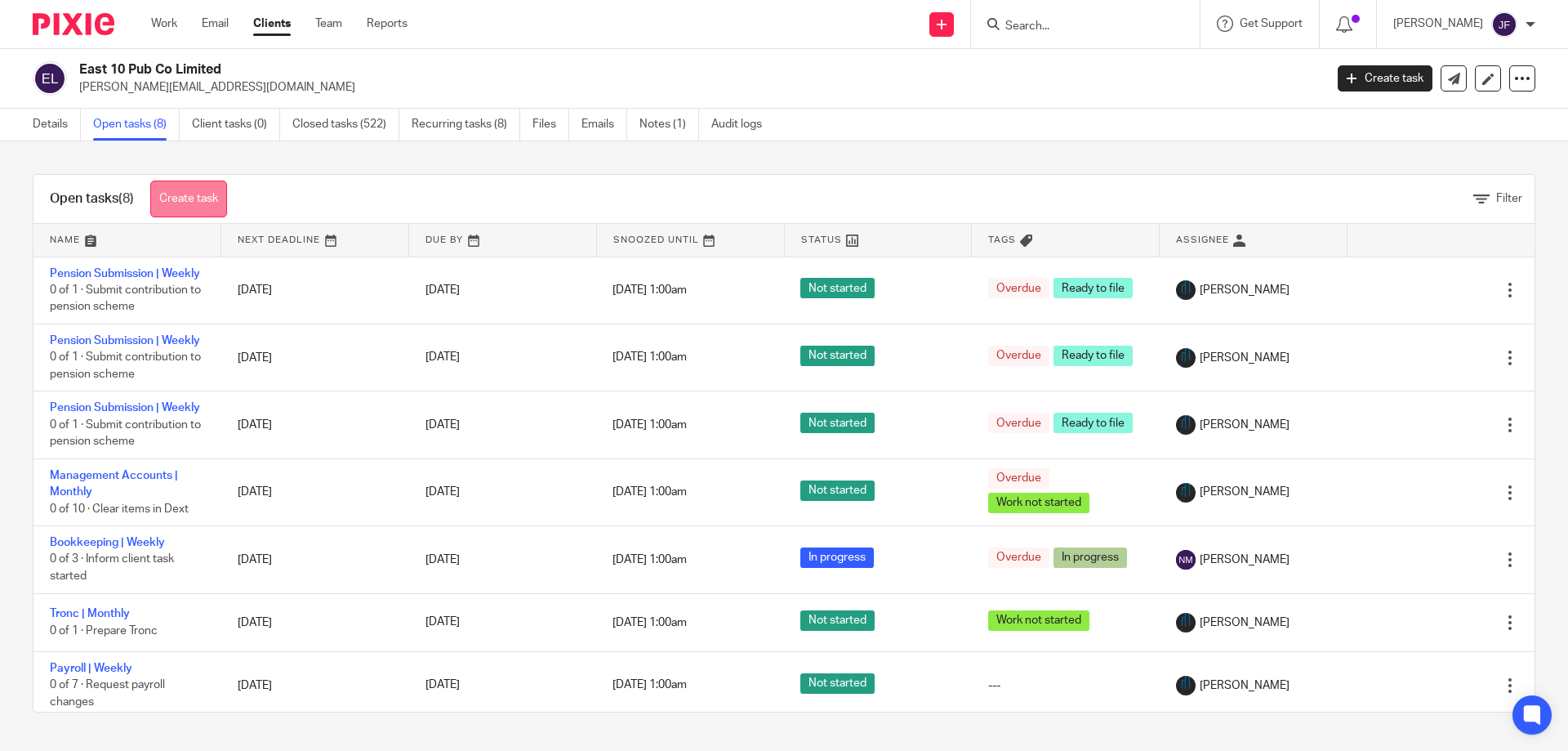
click at [176, 200] on link "Create task" at bounding box center [188, 199] width 77 height 37
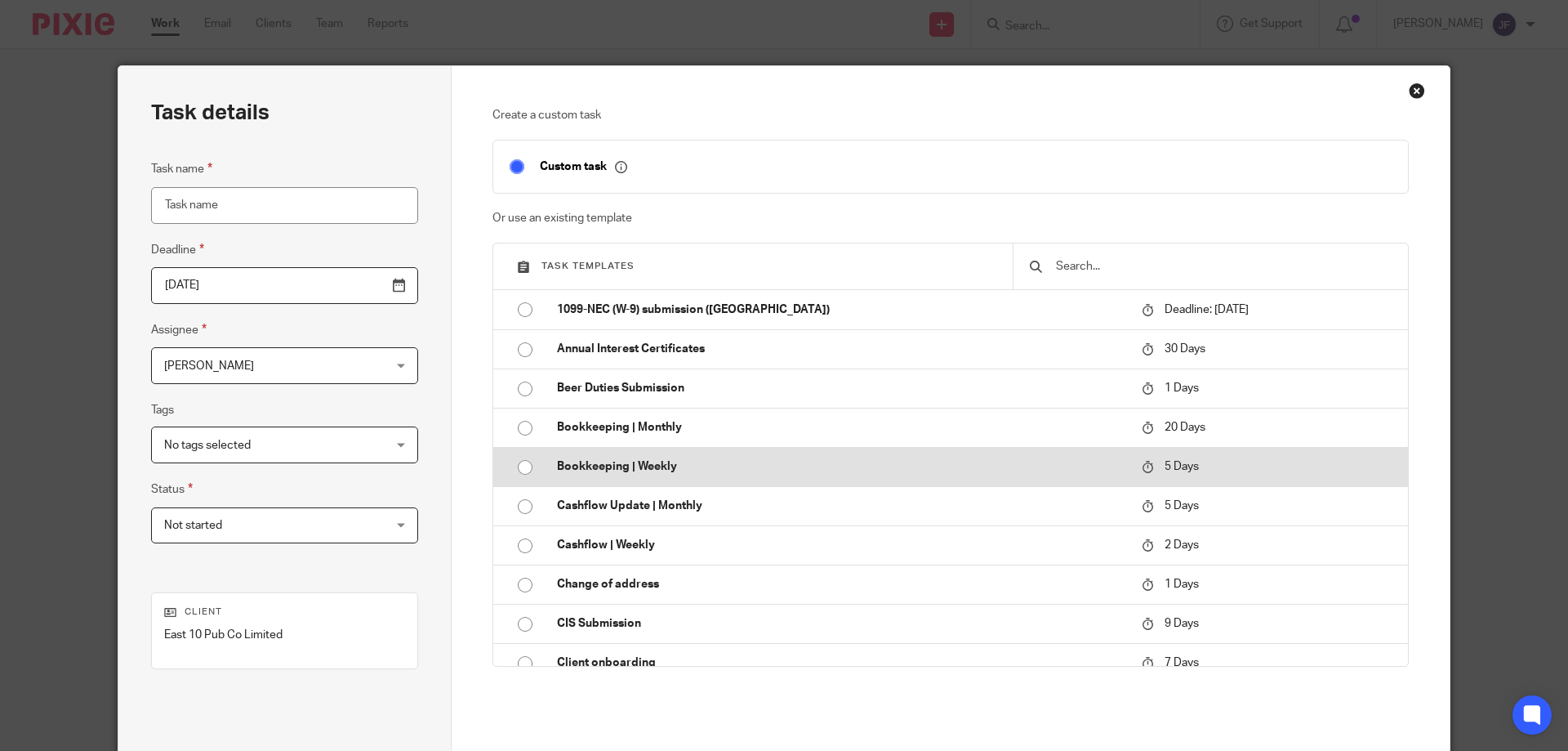
click at [518, 465] on input "radio" at bounding box center [525, 467] width 31 height 31
type input "2025-08-23"
type input "Bookkeeping | Weekly"
checkbox input "false"
radio input "false"
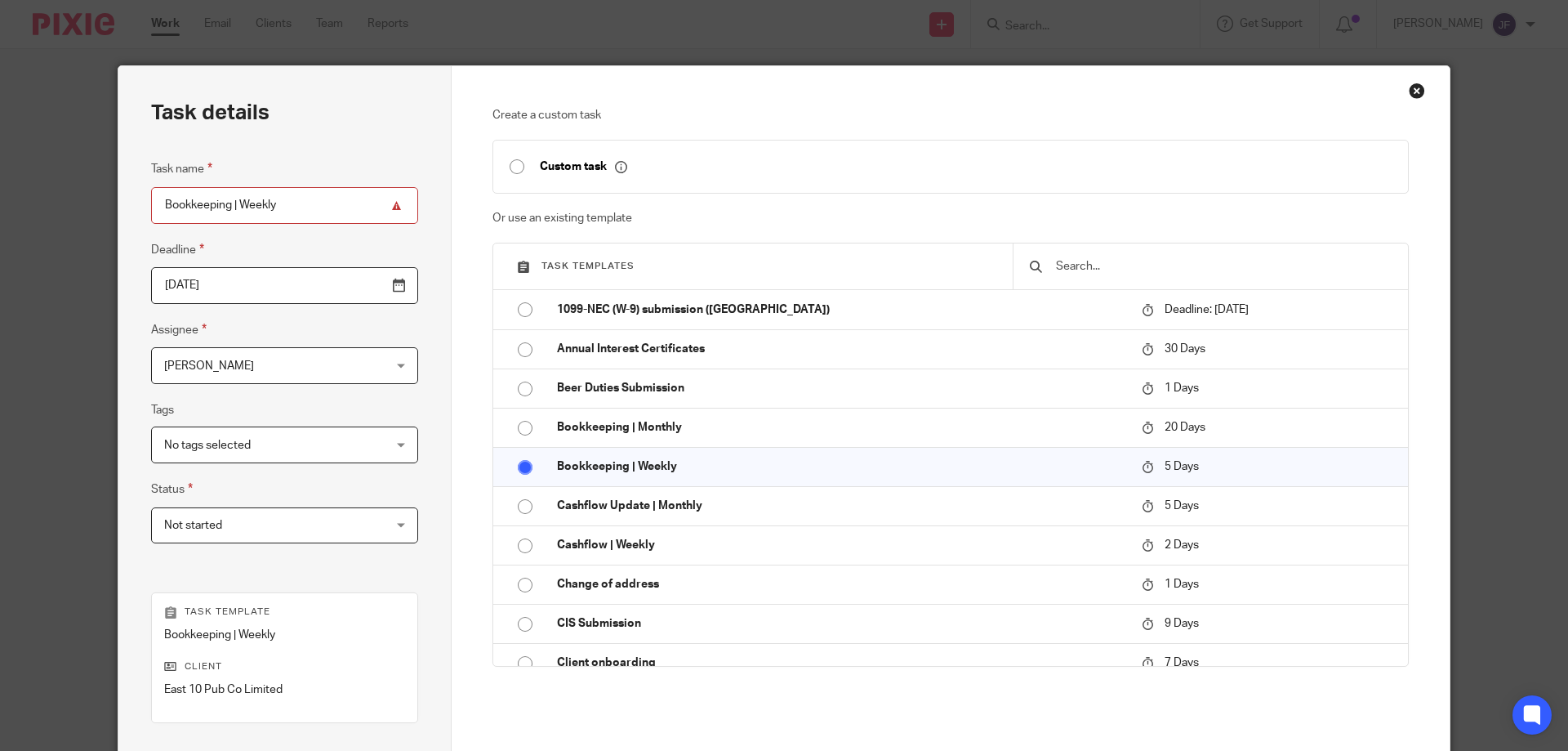
click at [364, 366] on div "Jacqueline Fowle Jacqueline Fowle" at bounding box center [285, 366] width 267 height 37
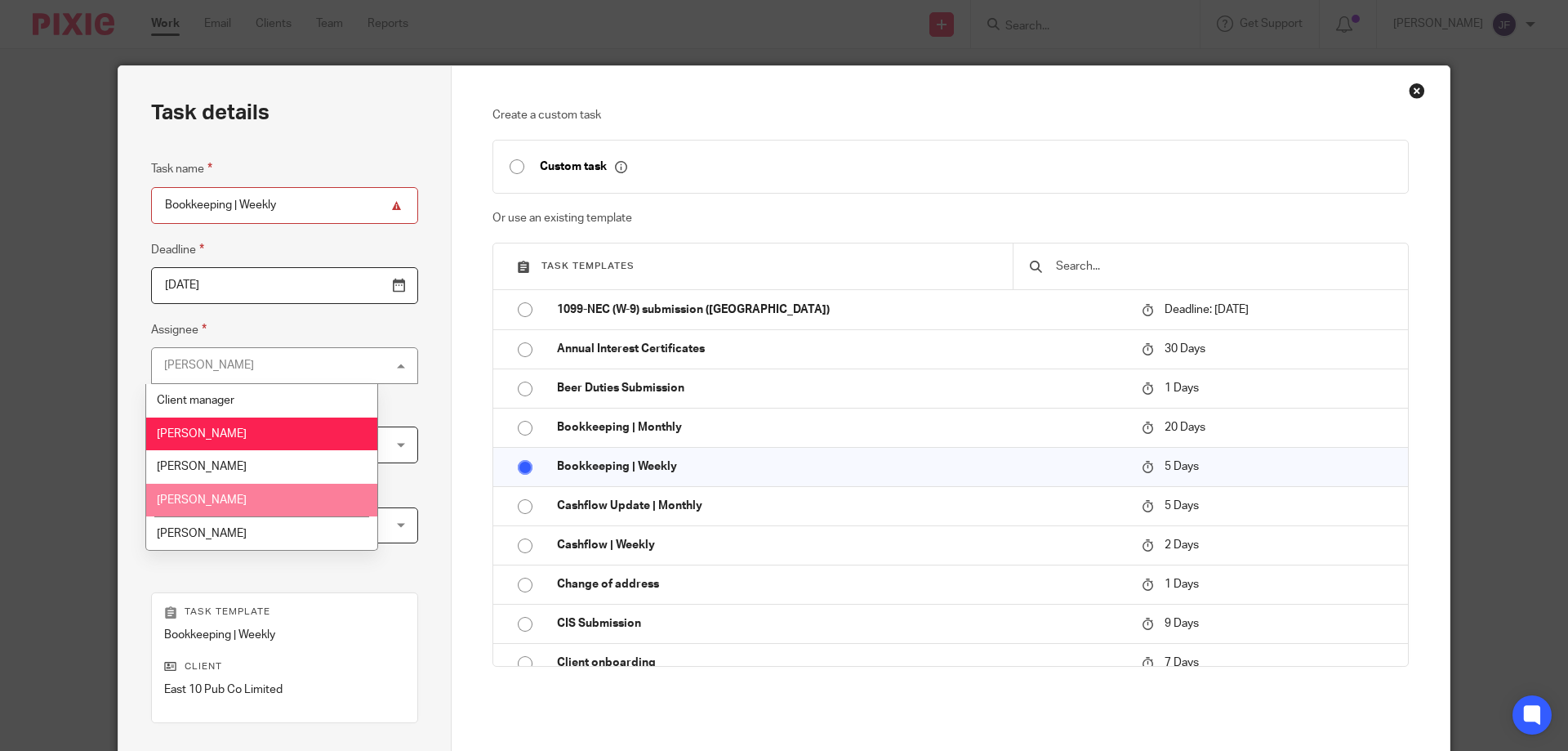
click at [202, 501] on span "[PERSON_NAME]" at bounding box center [202, 500] width 90 height 12
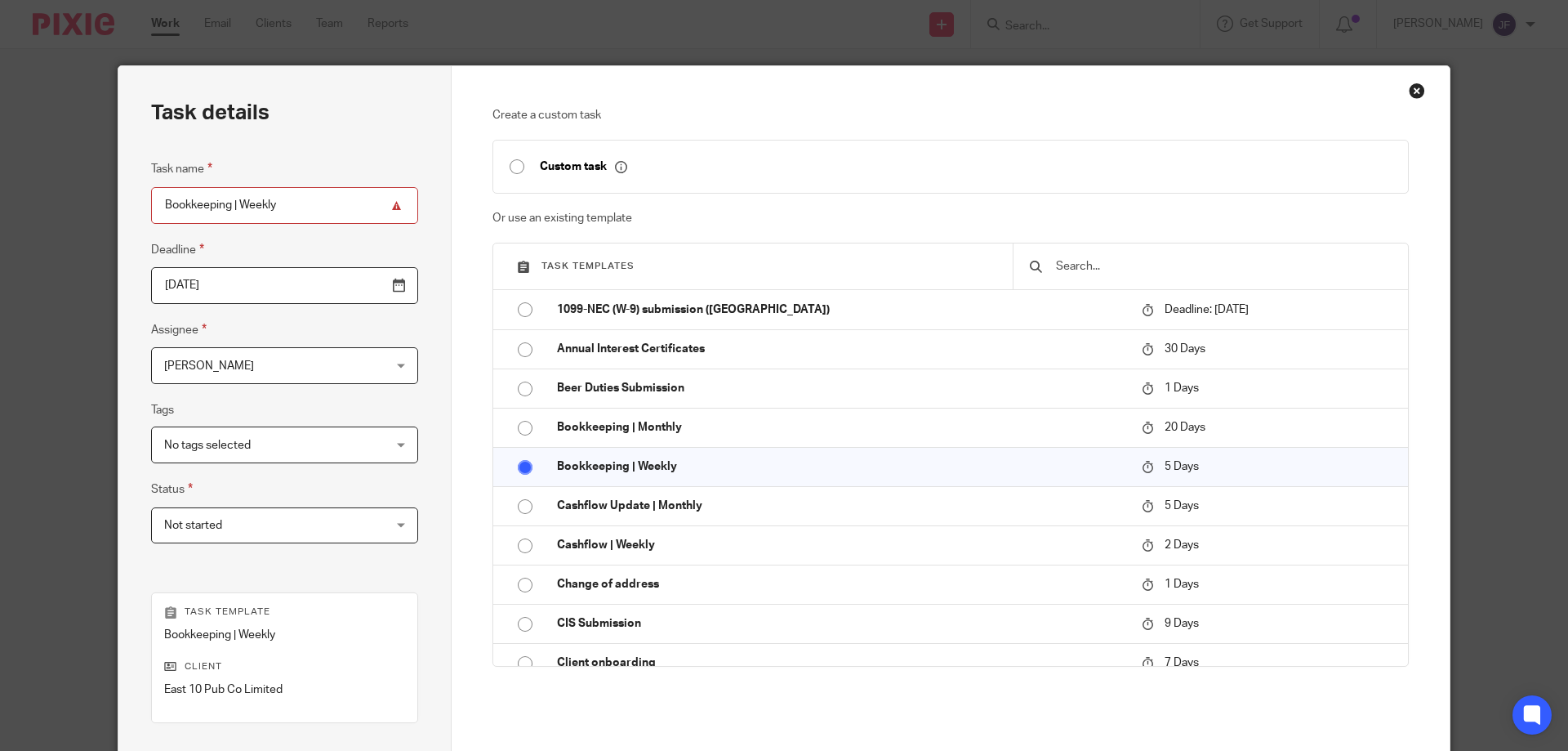
click at [255, 442] on span "No tags selected" at bounding box center [265, 444] width 203 height 35
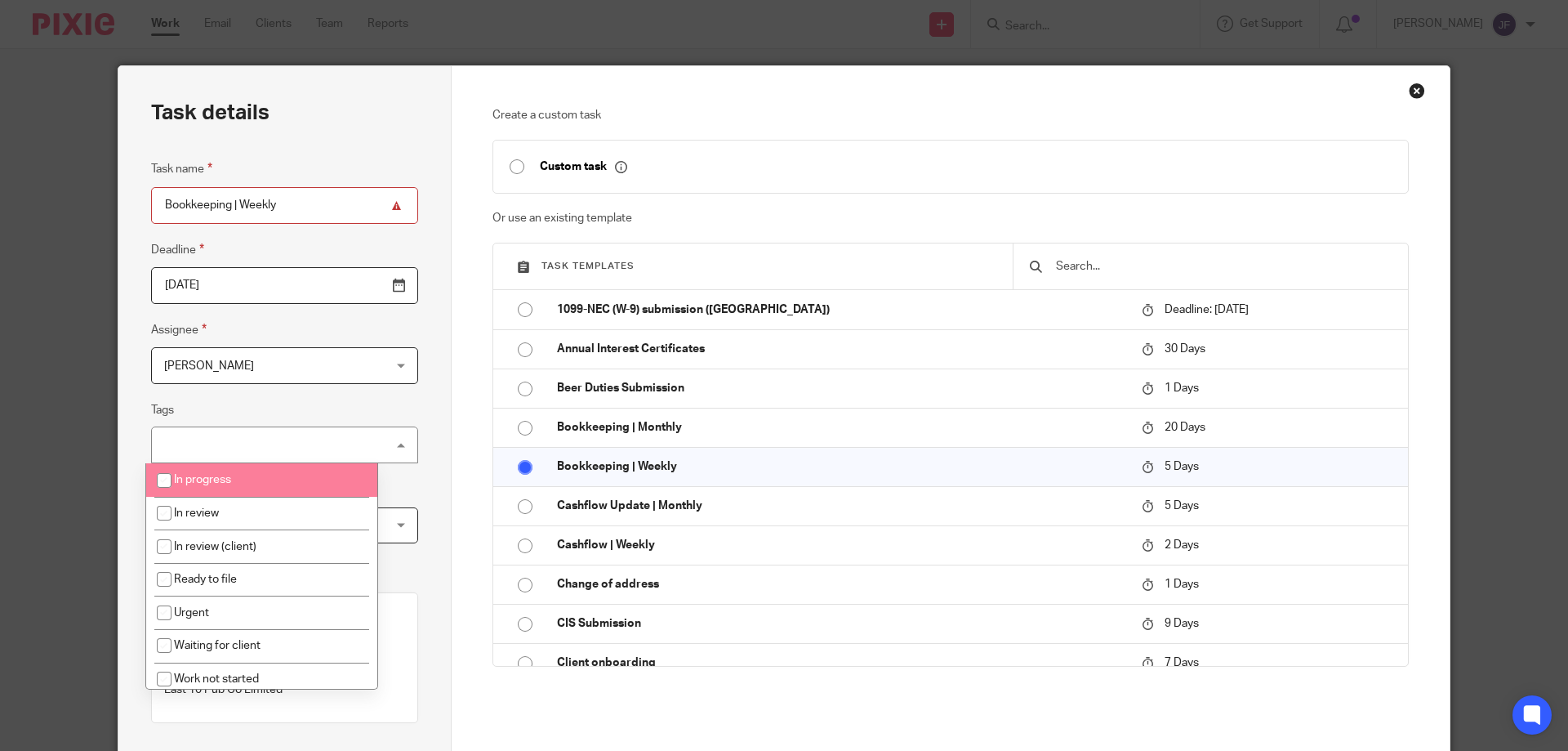
click at [163, 477] on input "checkbox" at bounding box center [164, 480] width 31 height 31
checkbox input "true"
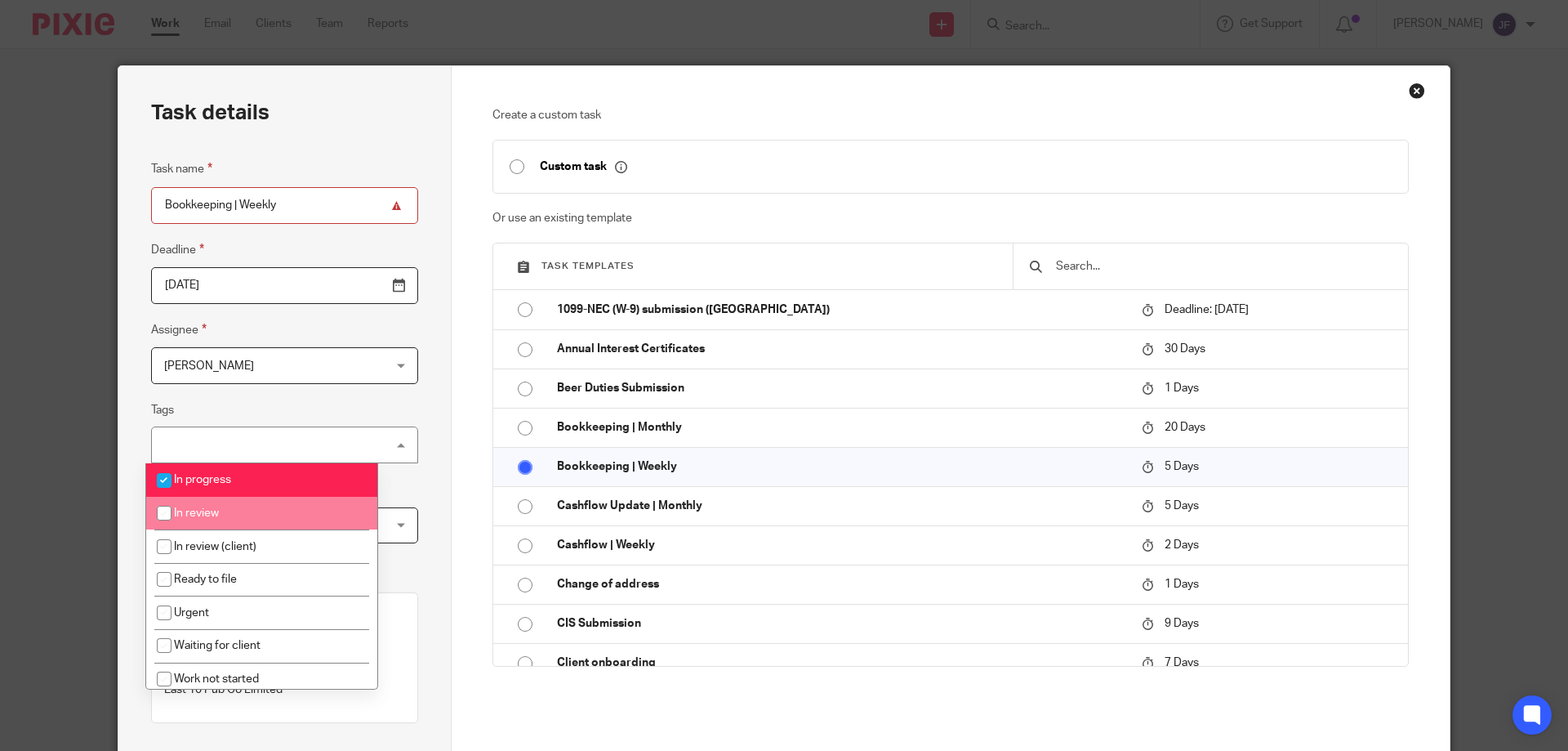
click at [413, 485] on div "Task details Task name Bookkeeping | Weekly Deadline 2025-08-23 Assignee Nayan …" at bounding box center [285, 482] width 334 height 834
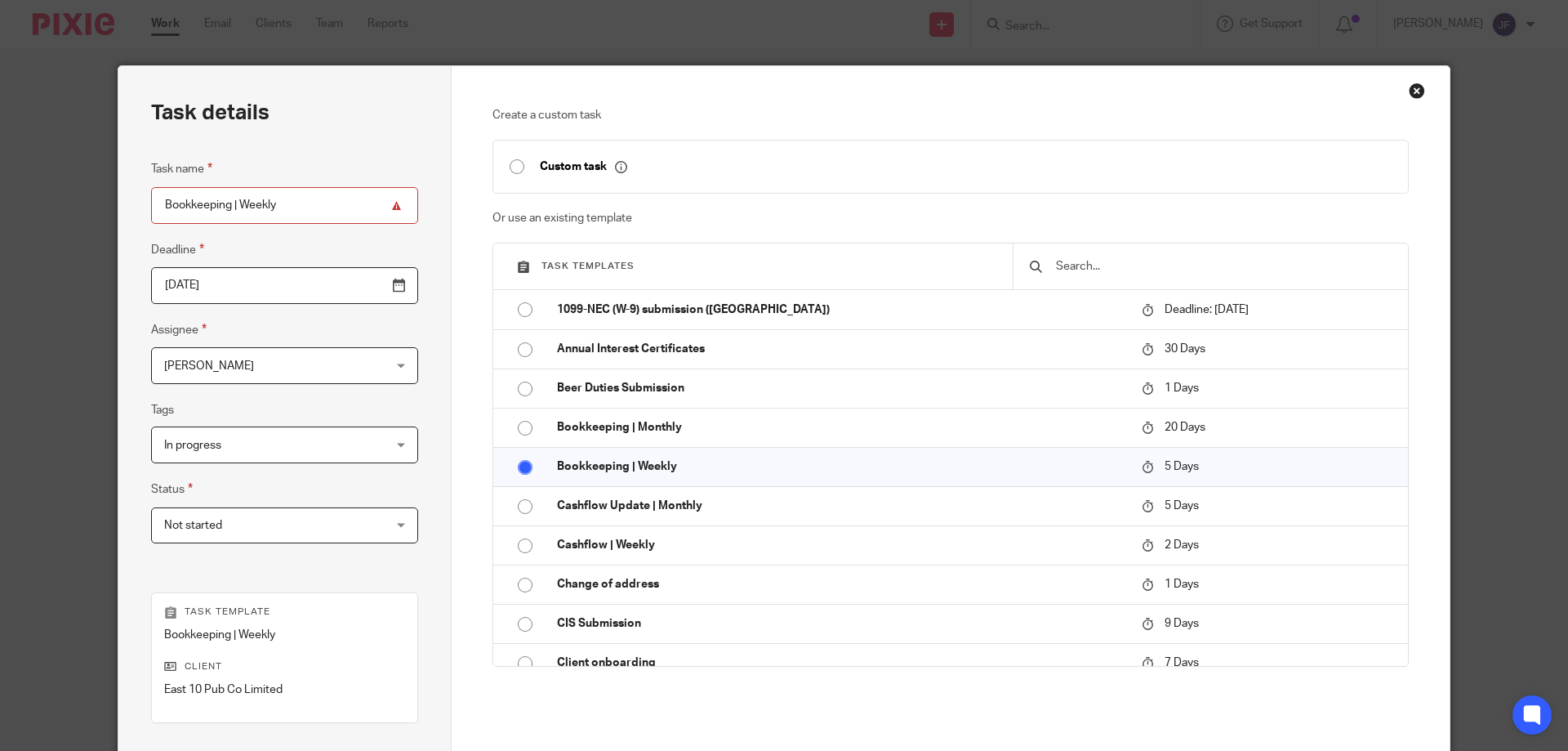
click at [227, 525] on span "Not started" at bounding box center [265, 525] width 203 height 35
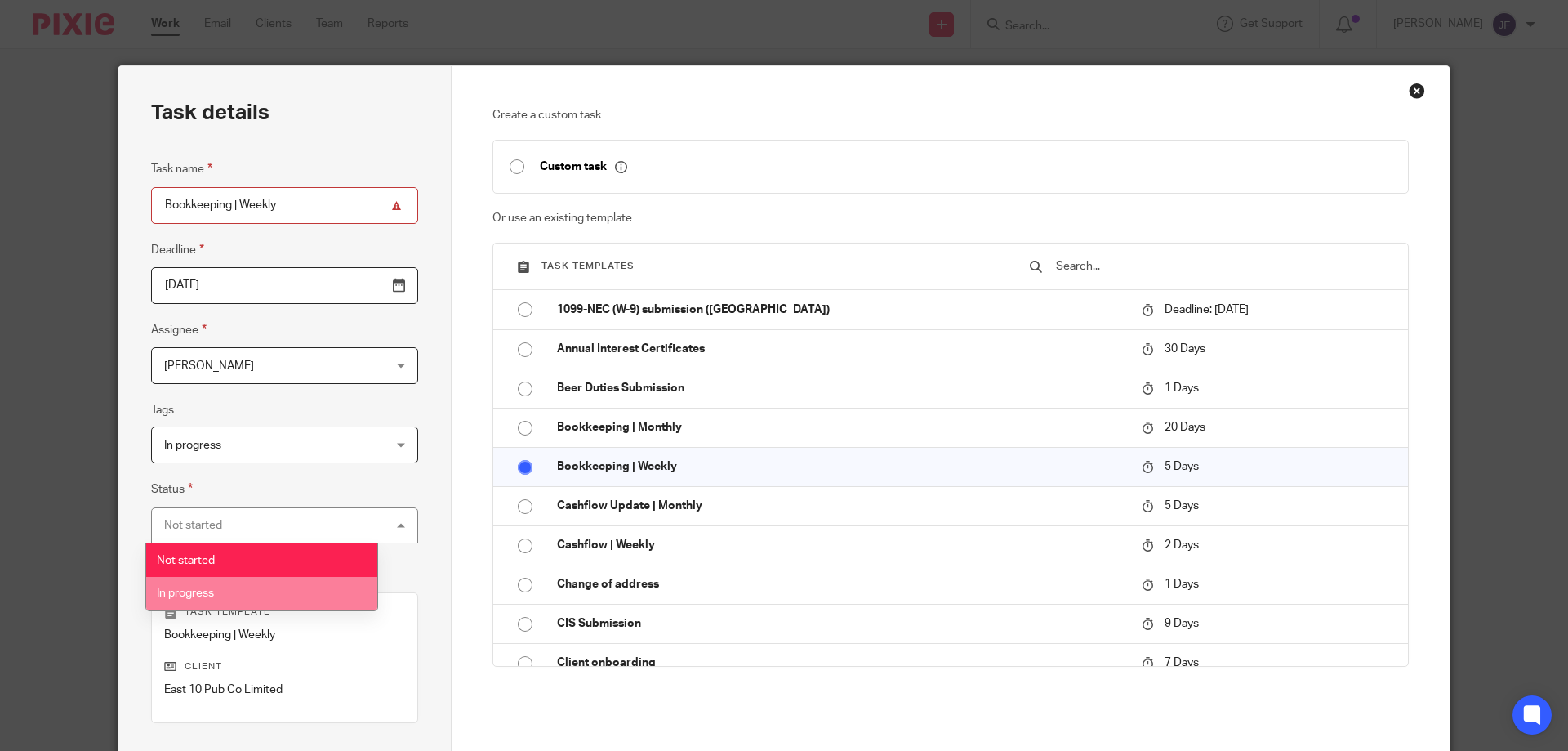
click at [187, 593] on span "In progress" at bounding box center [186, 593] width 57 height 12
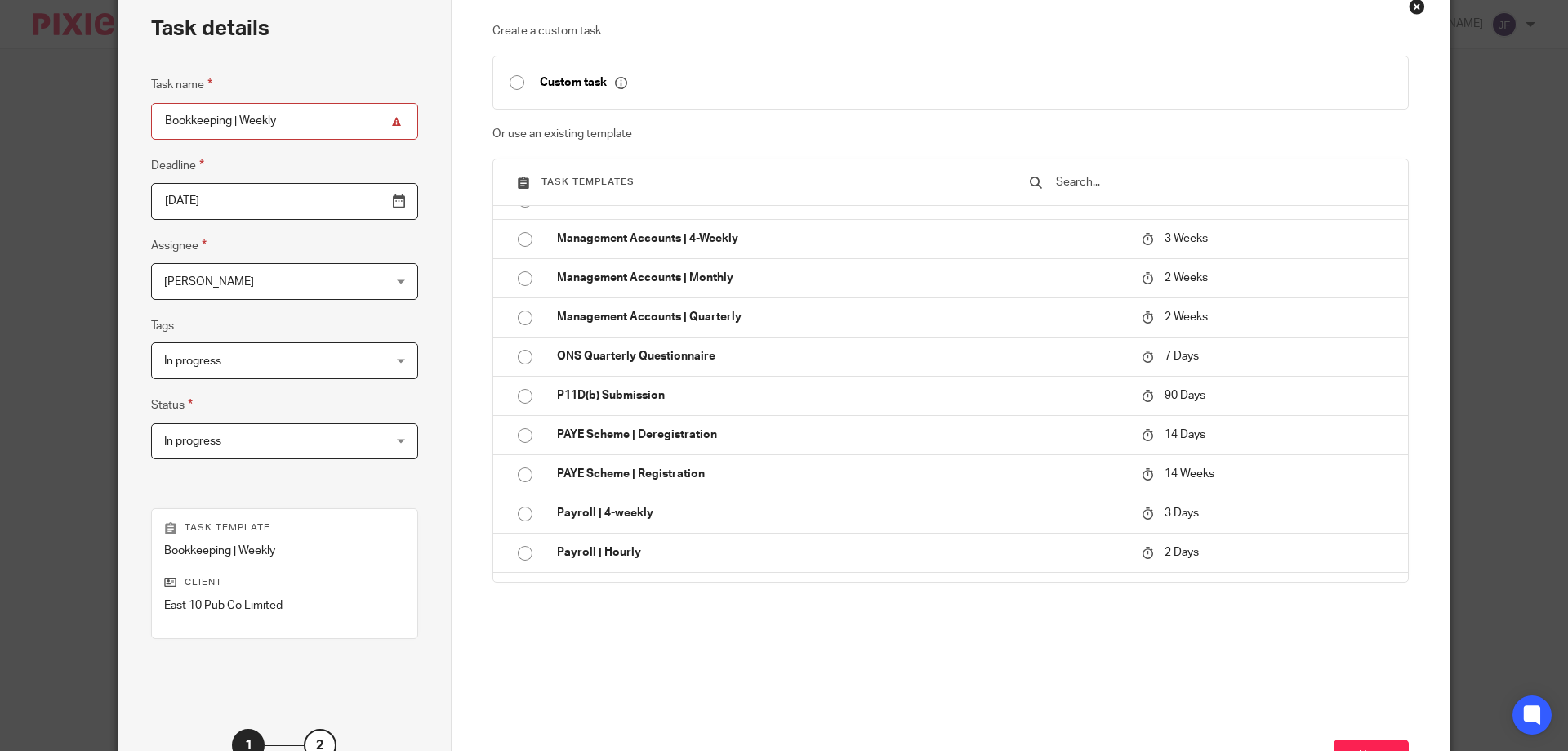
scroll to position [215, 0]
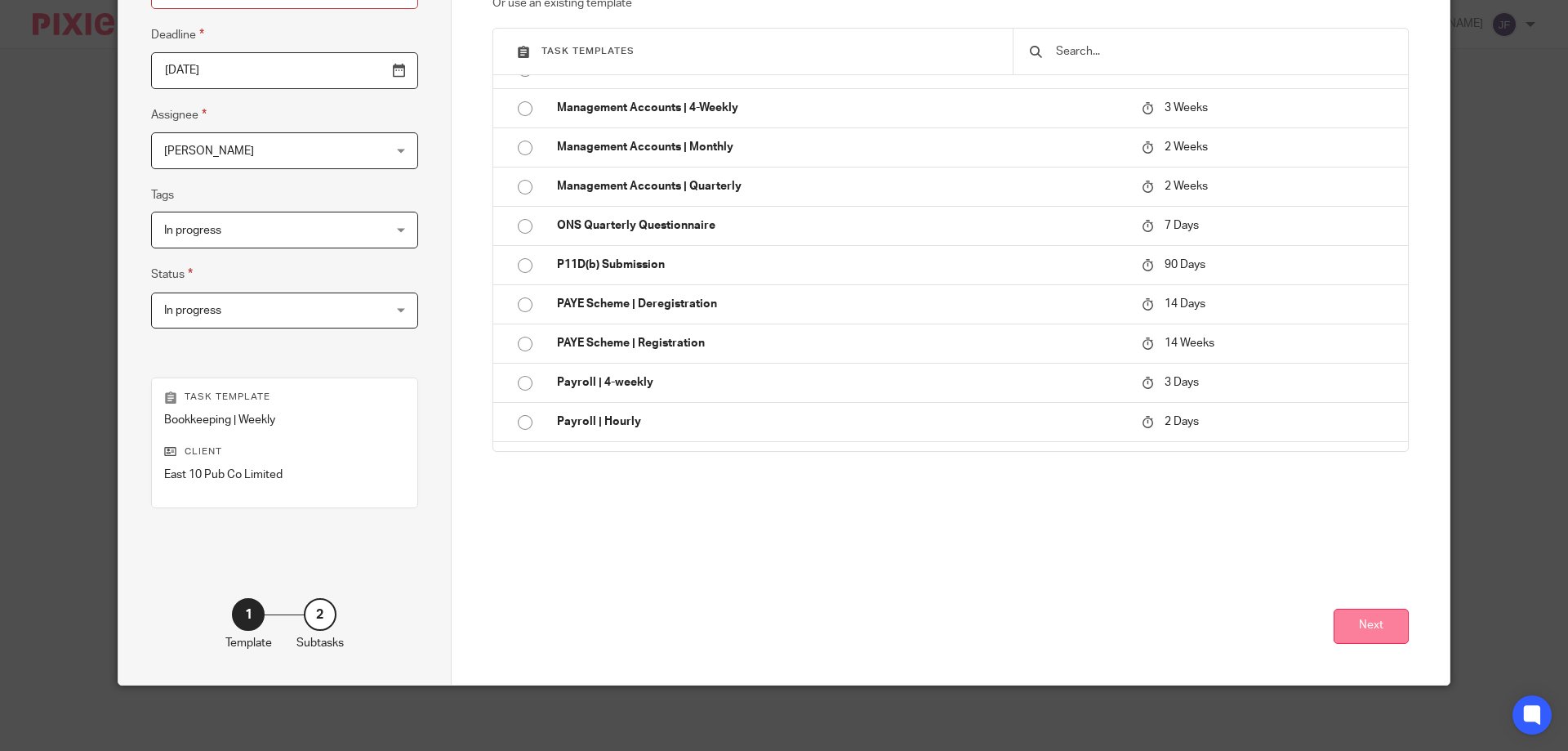
click at [1356, 623] on button "Next" at bounding box center [1370, 627] width 75 height 35
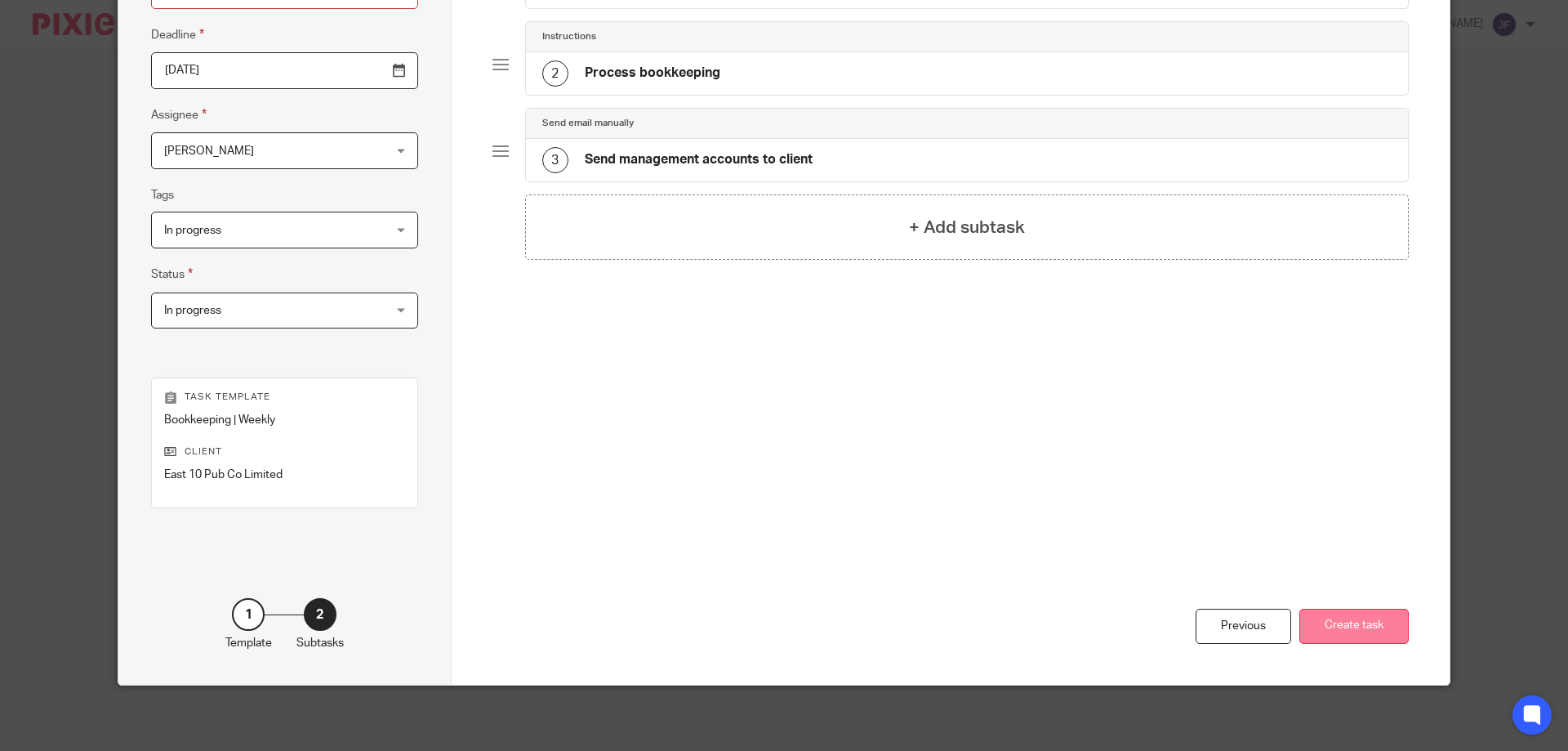
click at [1352, 629] on button "Create task" at bounding box center [1354, 627] width 110 height 35
